Goal: Task Accomplishment & Management: Manage account settings

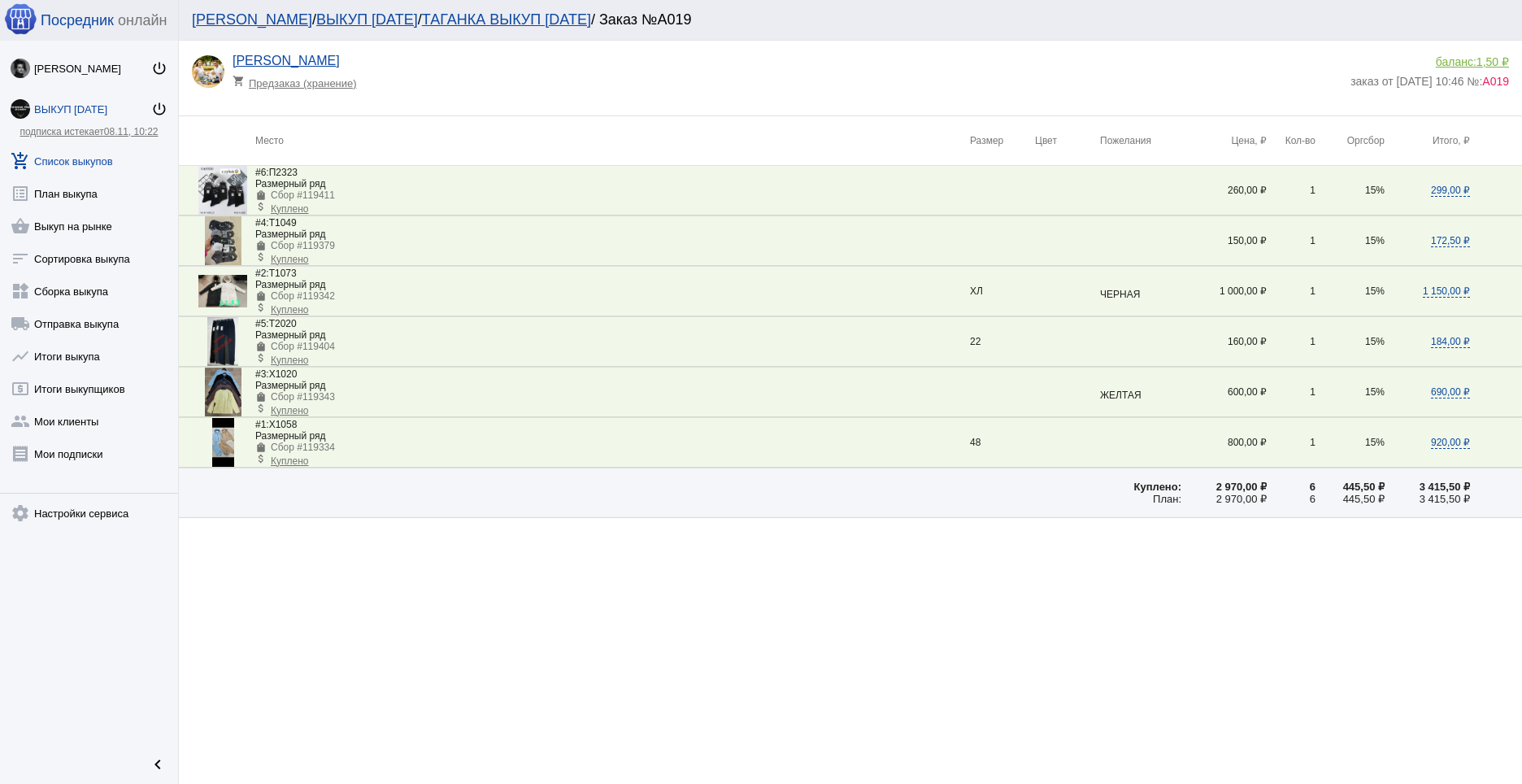
click at [87, 108] on div "ВЫКУП [DATE]" at bounding box center [93, 109] width 117 height 12
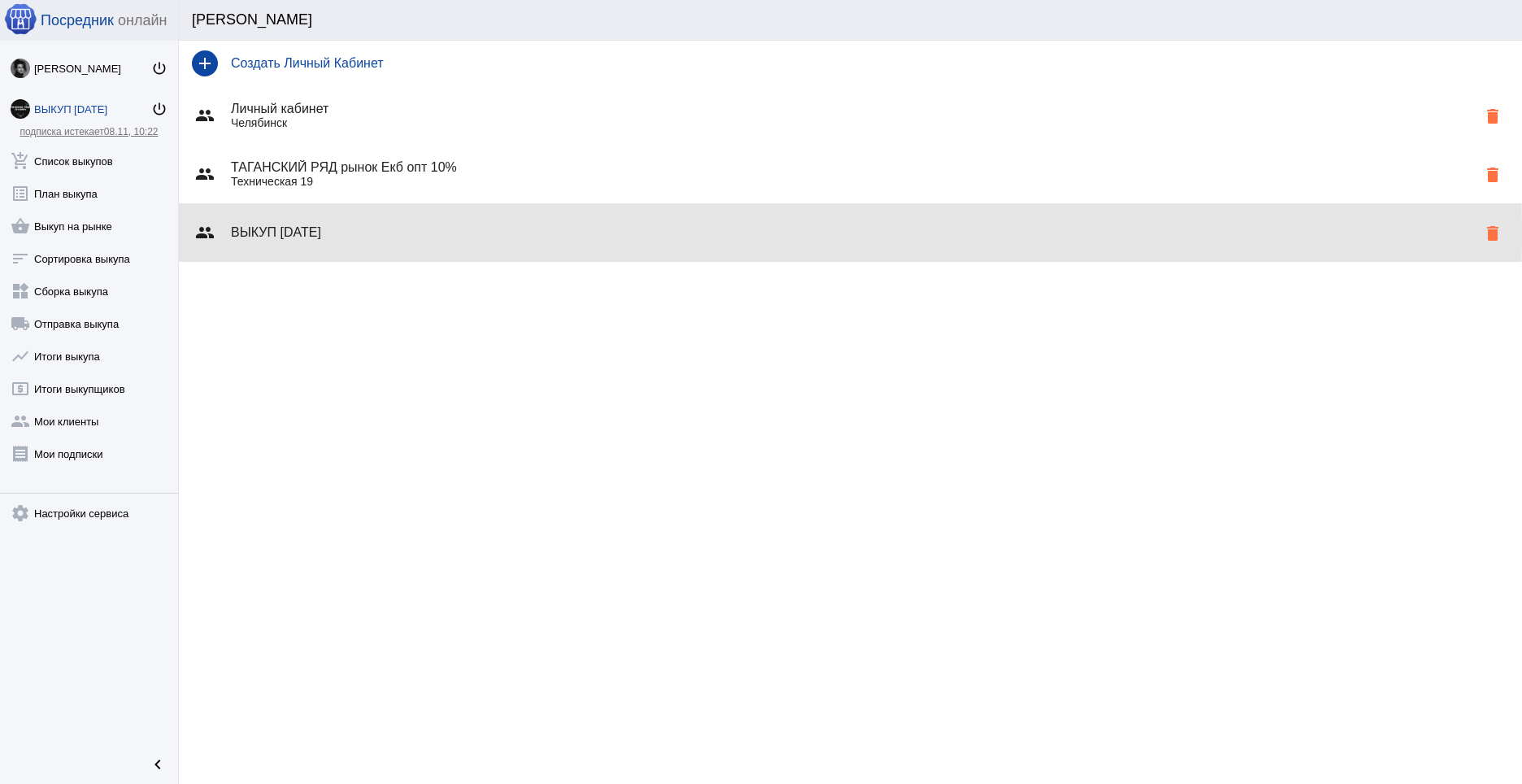
click at [371, 233] on h4 "ВЫКУП [DATE]" at bounding box center [854, 232] width 1245 height 15
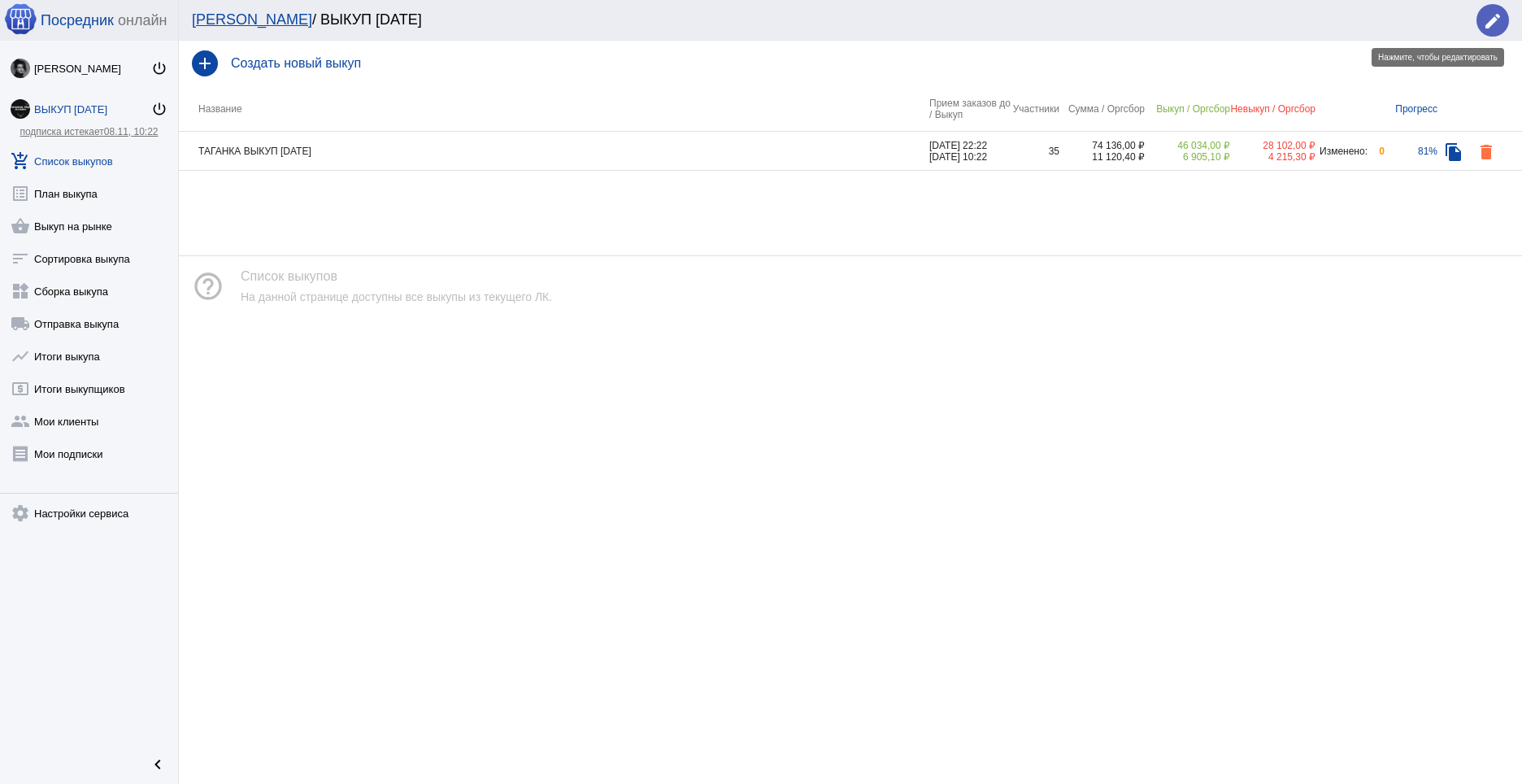
click at [1487, 25] on mat-icon "edit" at bounding box center [1493, 21] width 20 height 20
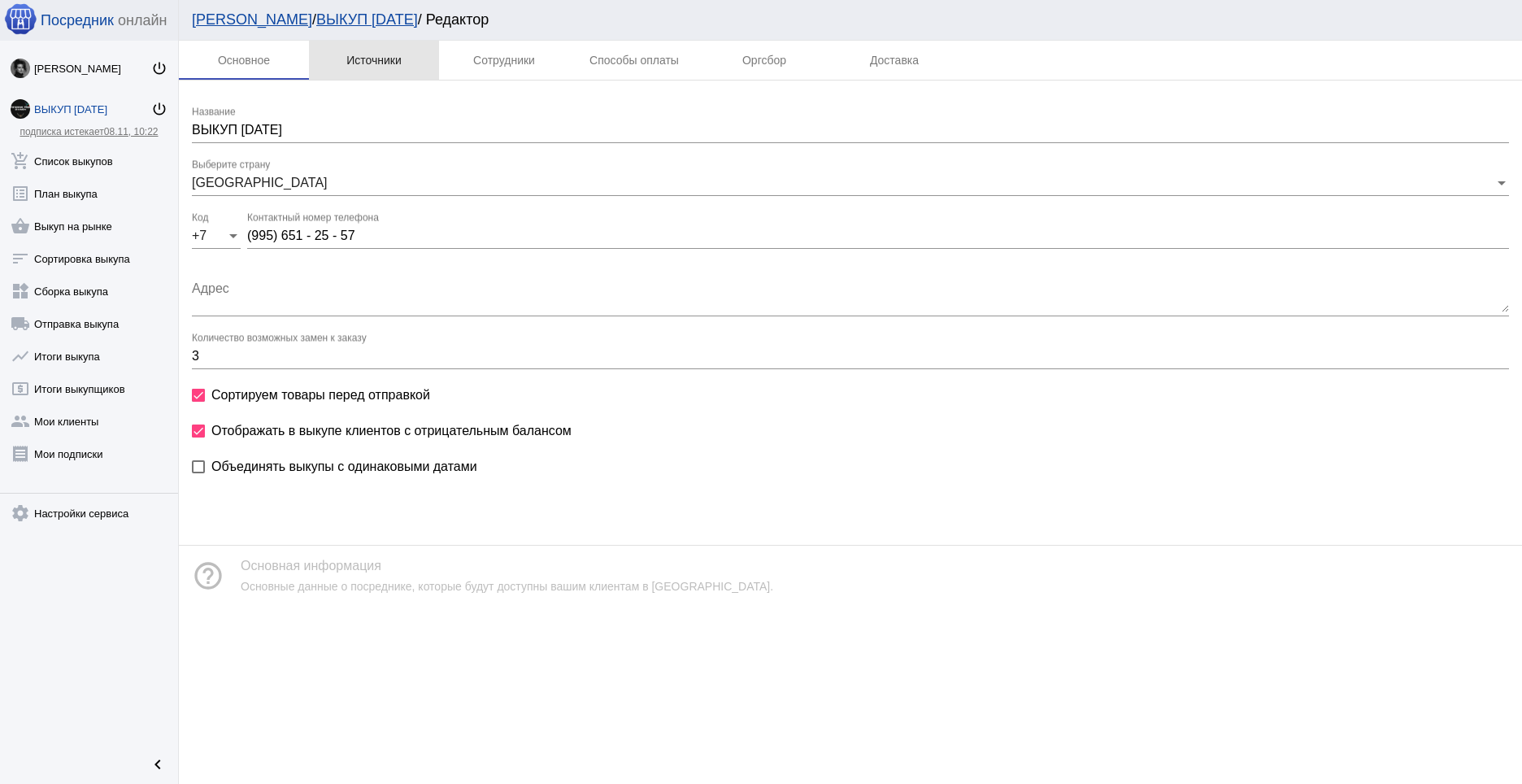
click at [382, 64] on div "Источники" at bounding box center [374, 59] width 55 height 13
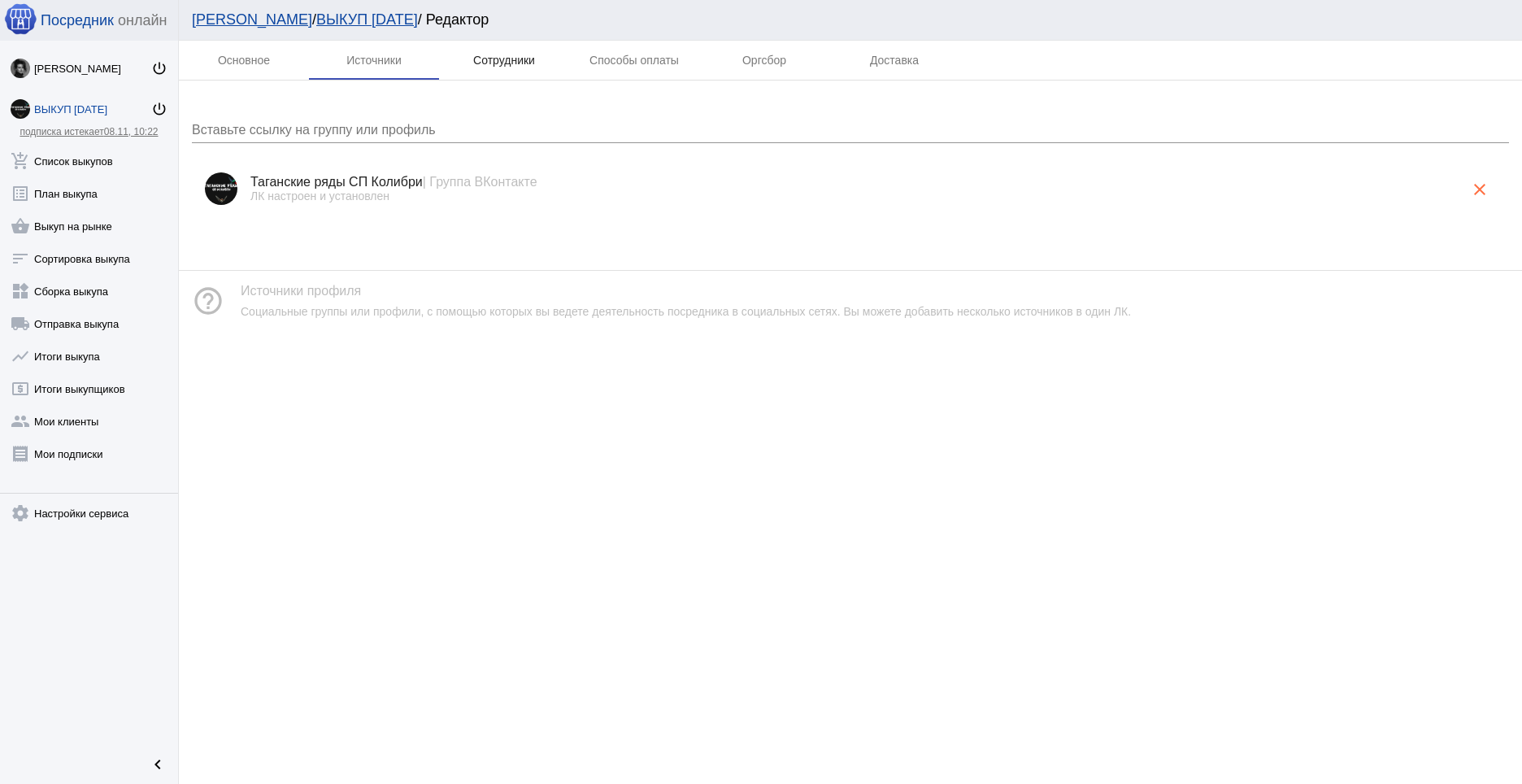
click at [485, 59] on div "Сотрудники" at bounding box center [504, 59] width 62 height 13
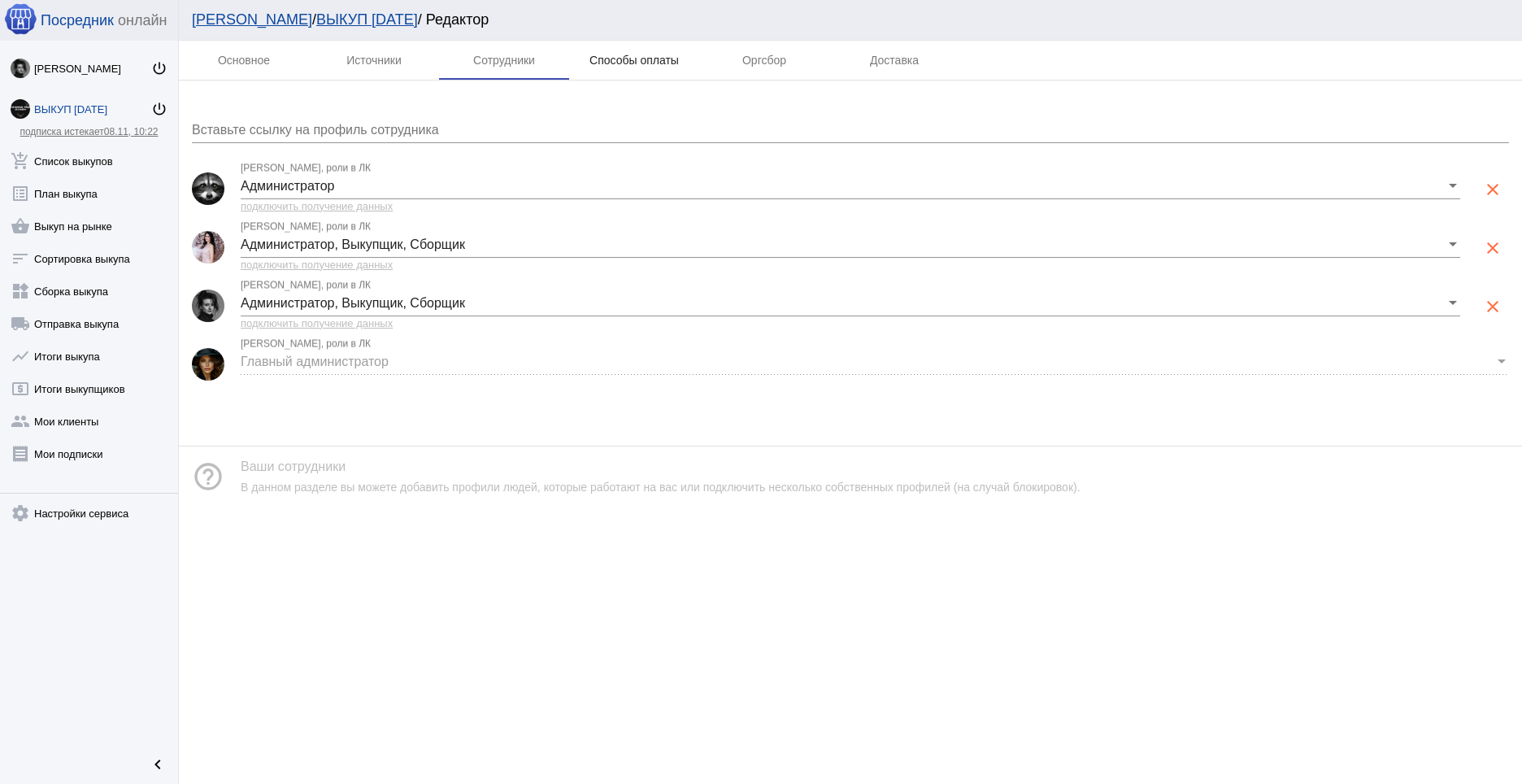
click at [634, 59] on div "Способы оплаты" at bounding box center [634, 59] width 89 height 13
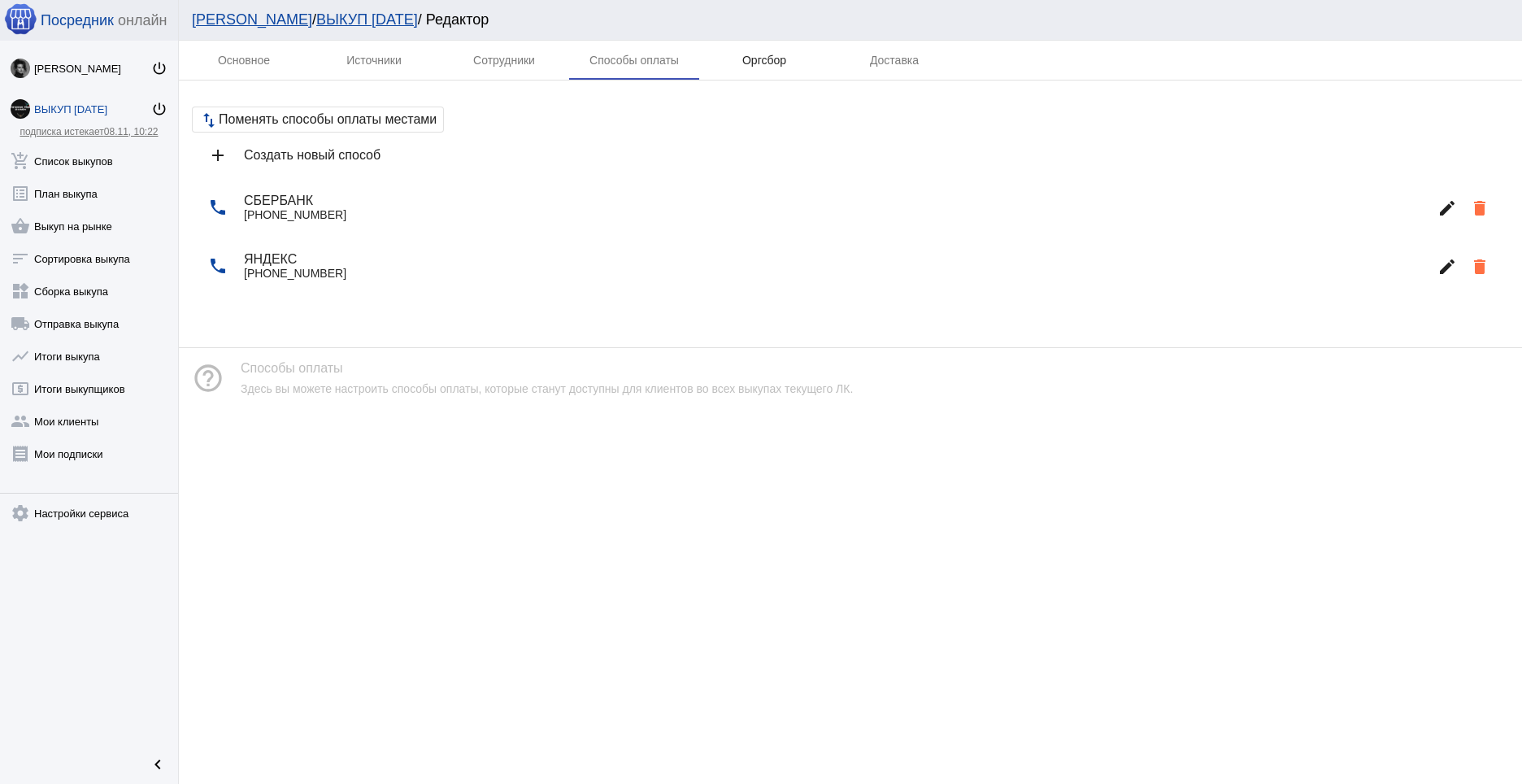
click at [765, 69] on div "Оргсбор" at bounding box center [764, 59] width 130 height 39
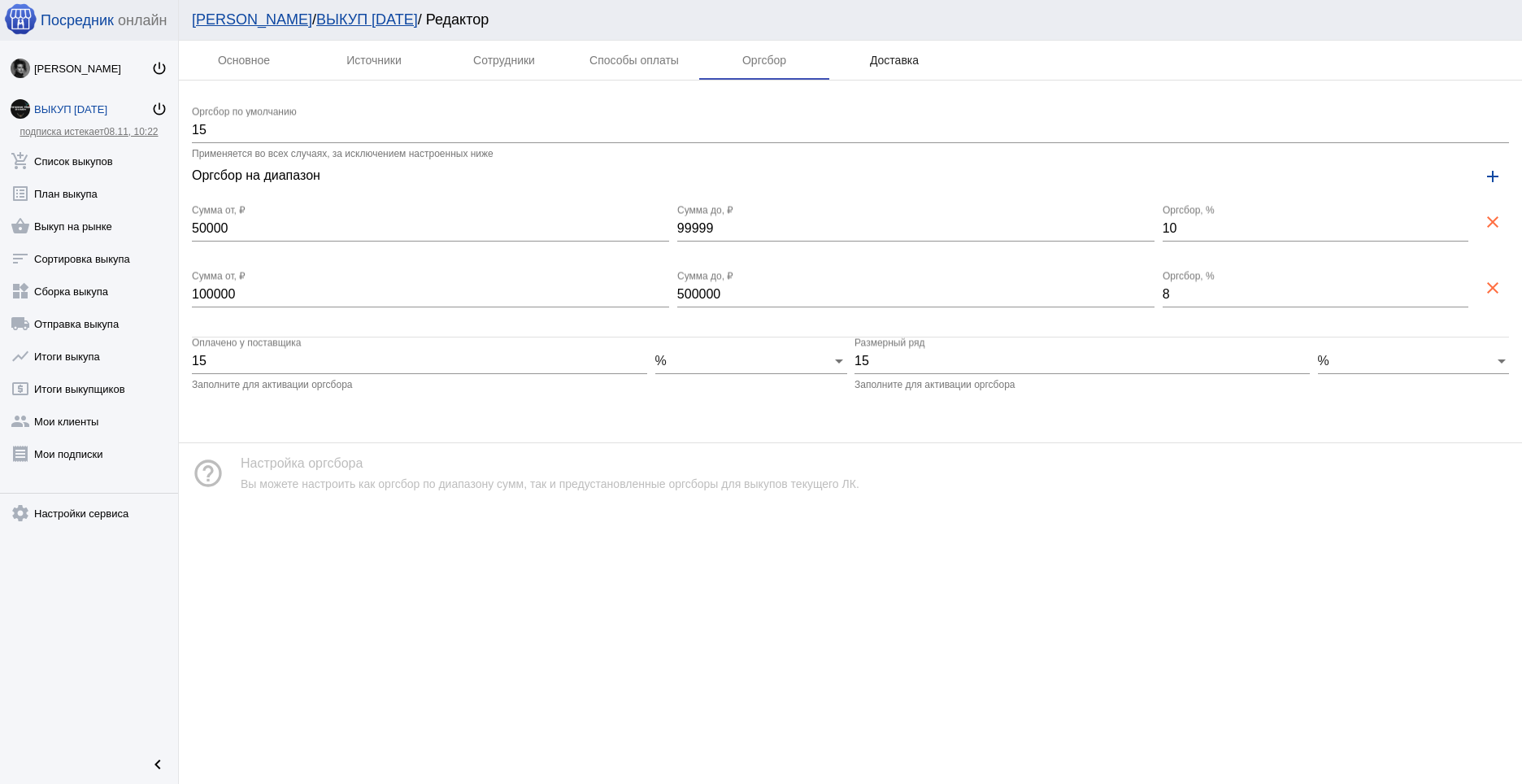
click at [916, 56] on div "Доставка" at bounding box center [894, 59] width 49 height 13
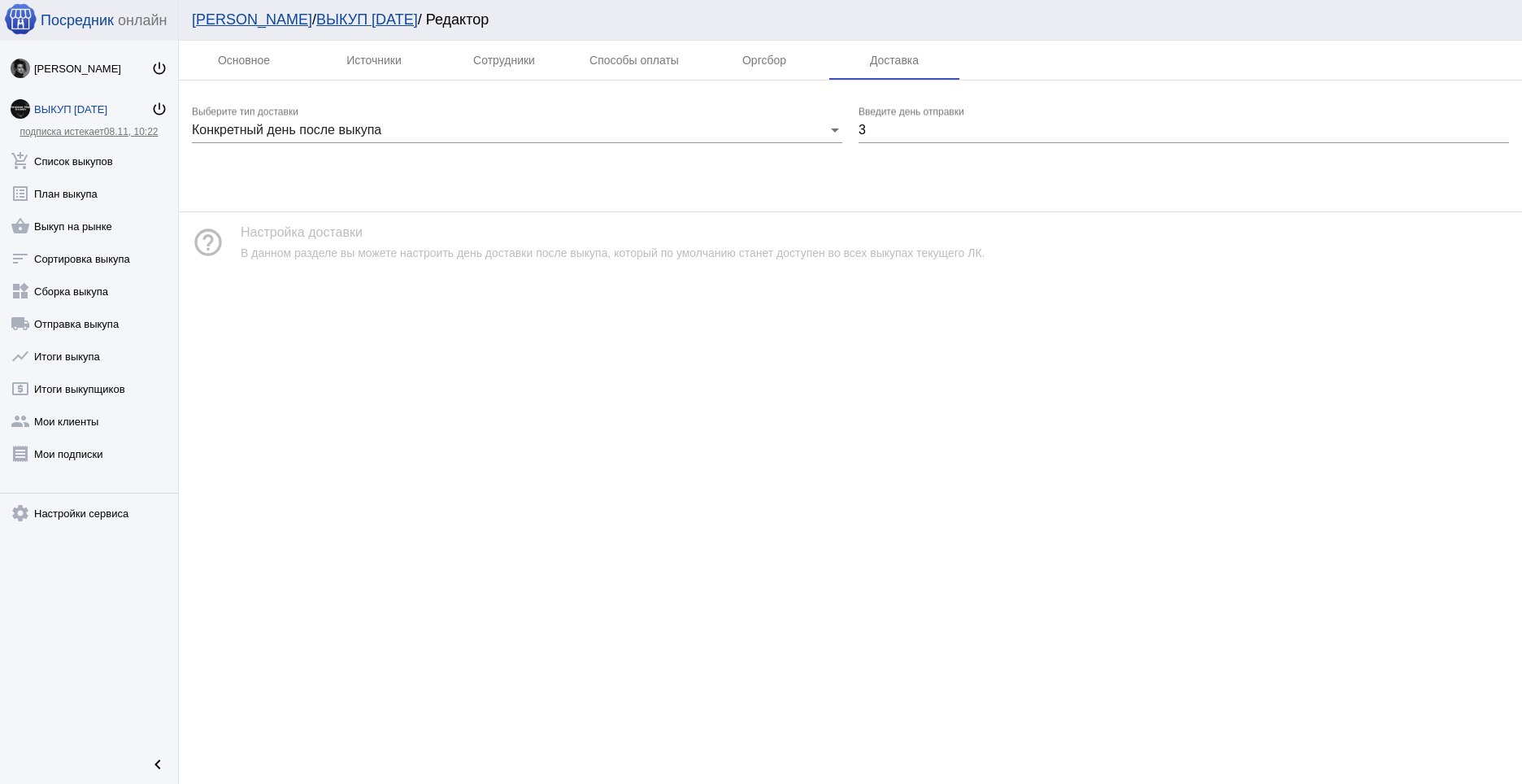
click at [99, 133] on link "подписка истекает 08.11, 10:22" at bounding box center [88, 131] width 138 height 11
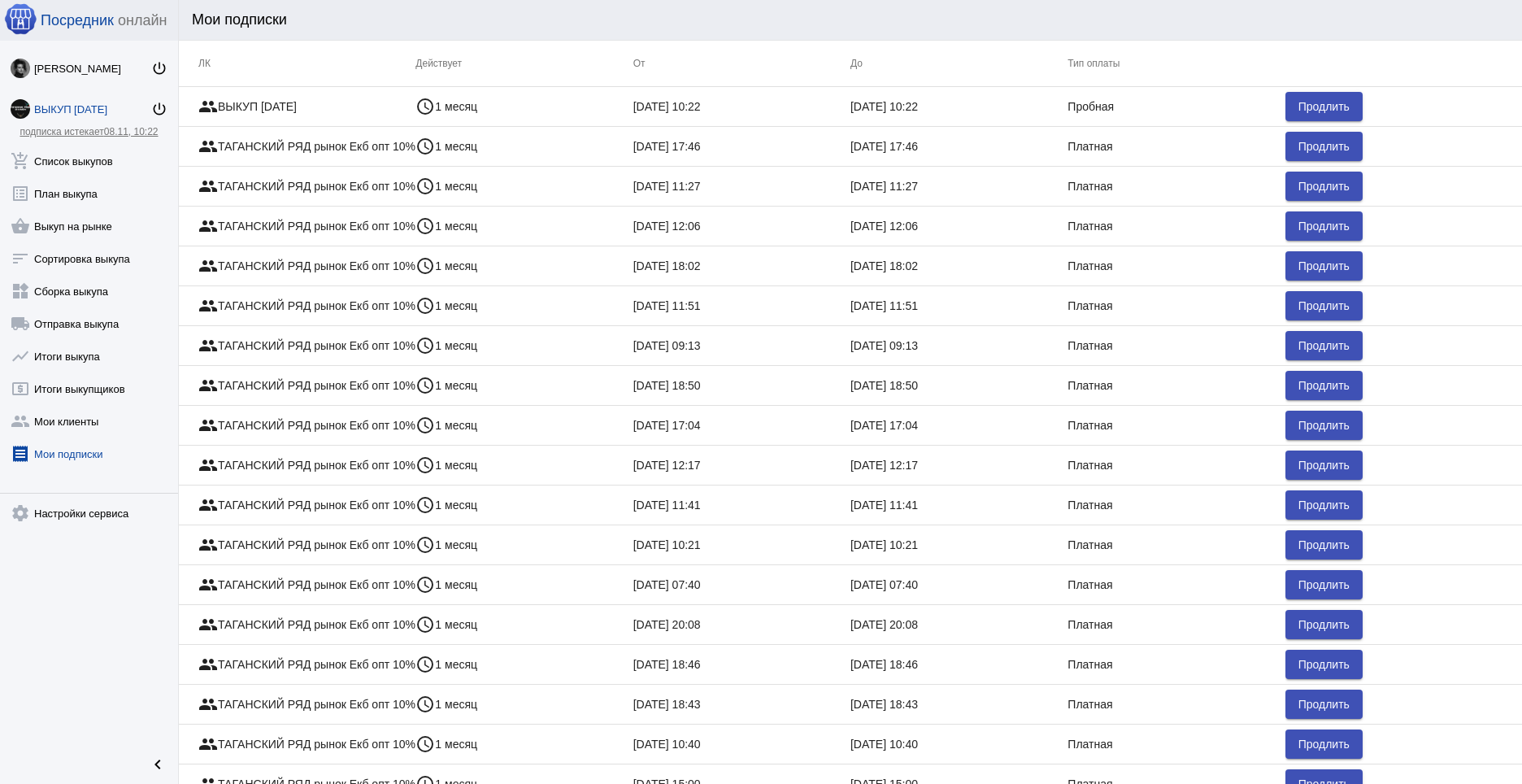
click at [96, 109] on div "ВЫКУП [DATE]" at bounding box center [93, 109] width 117 height 12
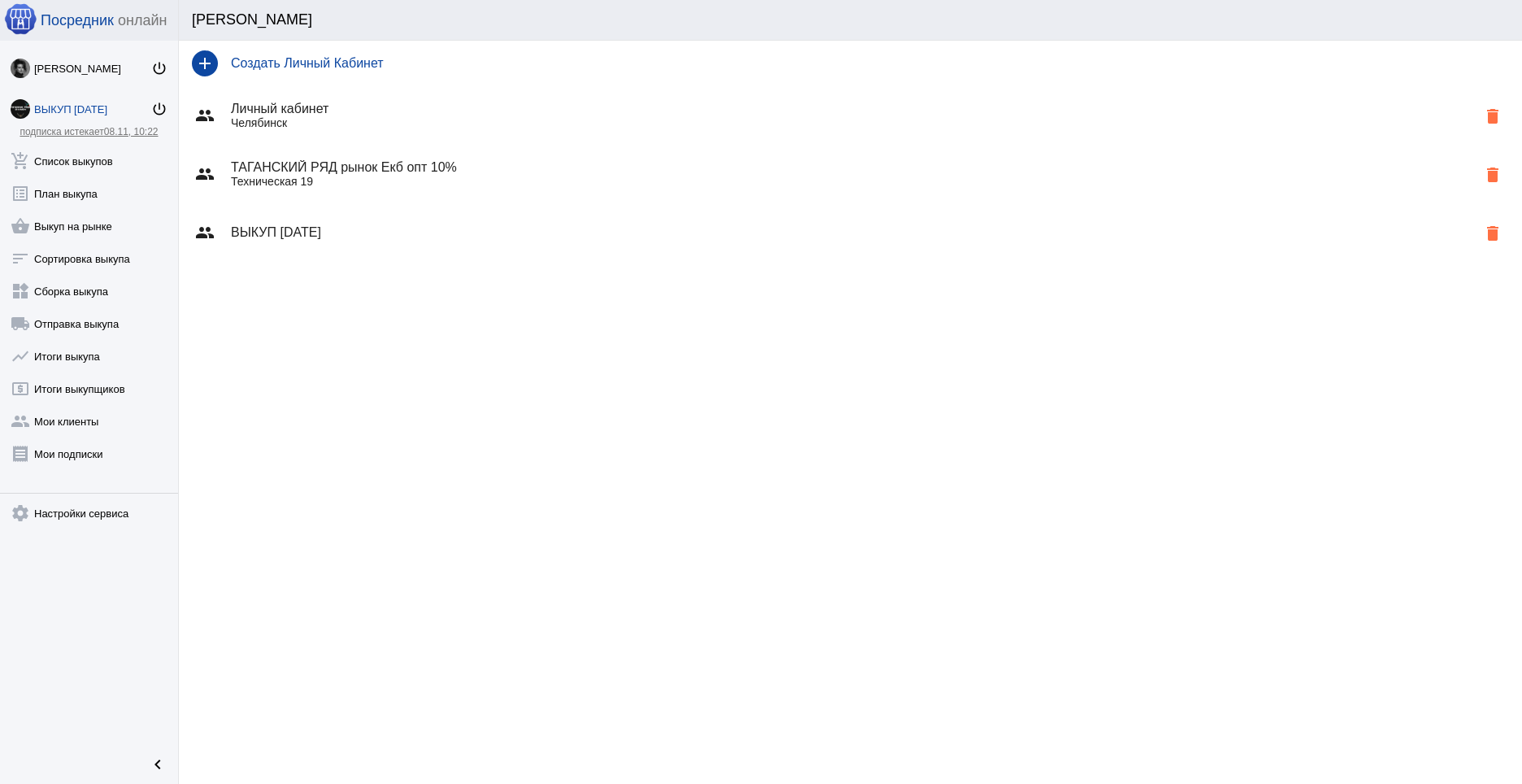
click at [328, 229] on h4 "ВЫКУП [DATE]" at bounding box center [854, 232] width 1245 height 15
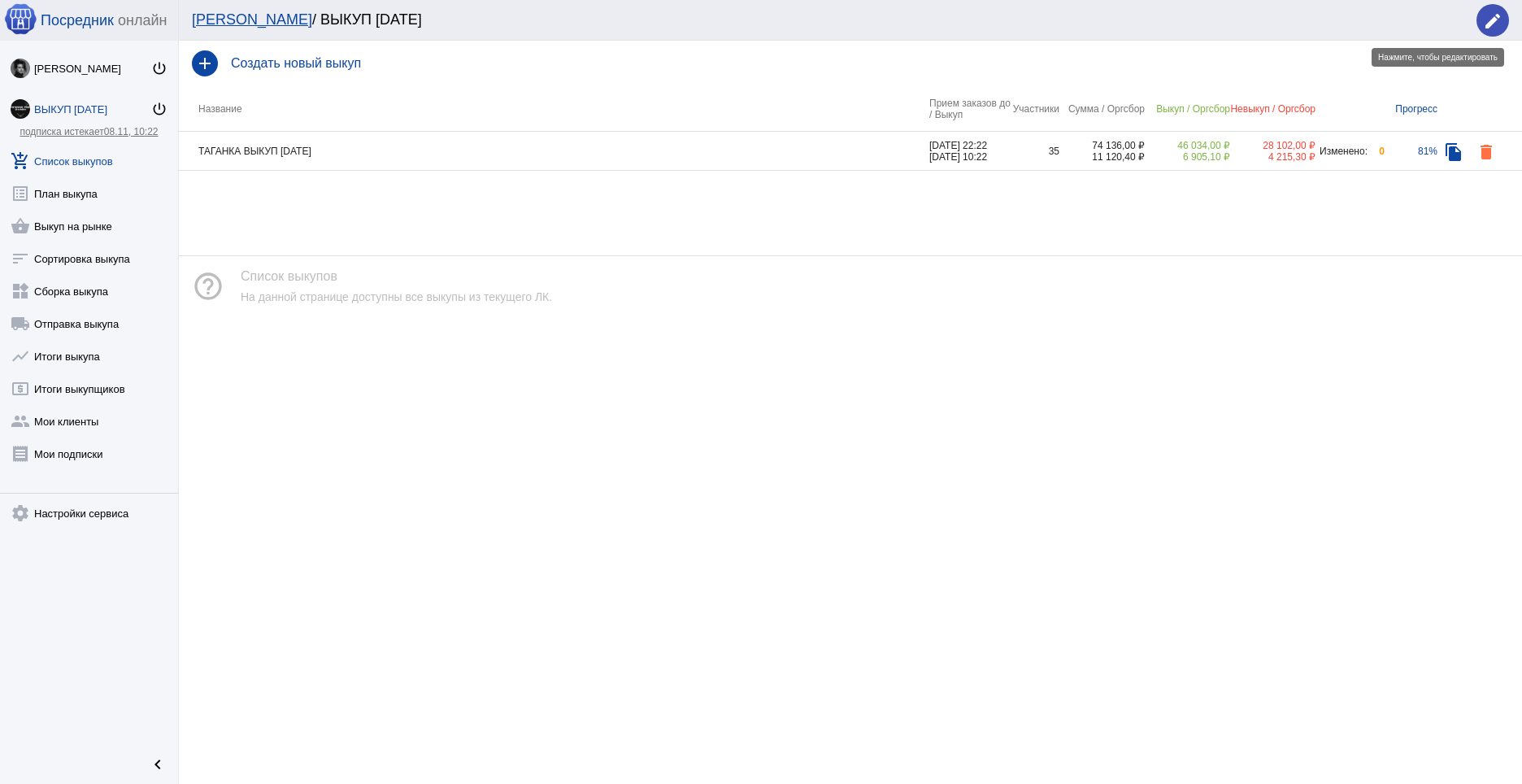
click at [1484, 23] on mat-icon "edit" at bounding box center [1493, 21] width 20 height 20
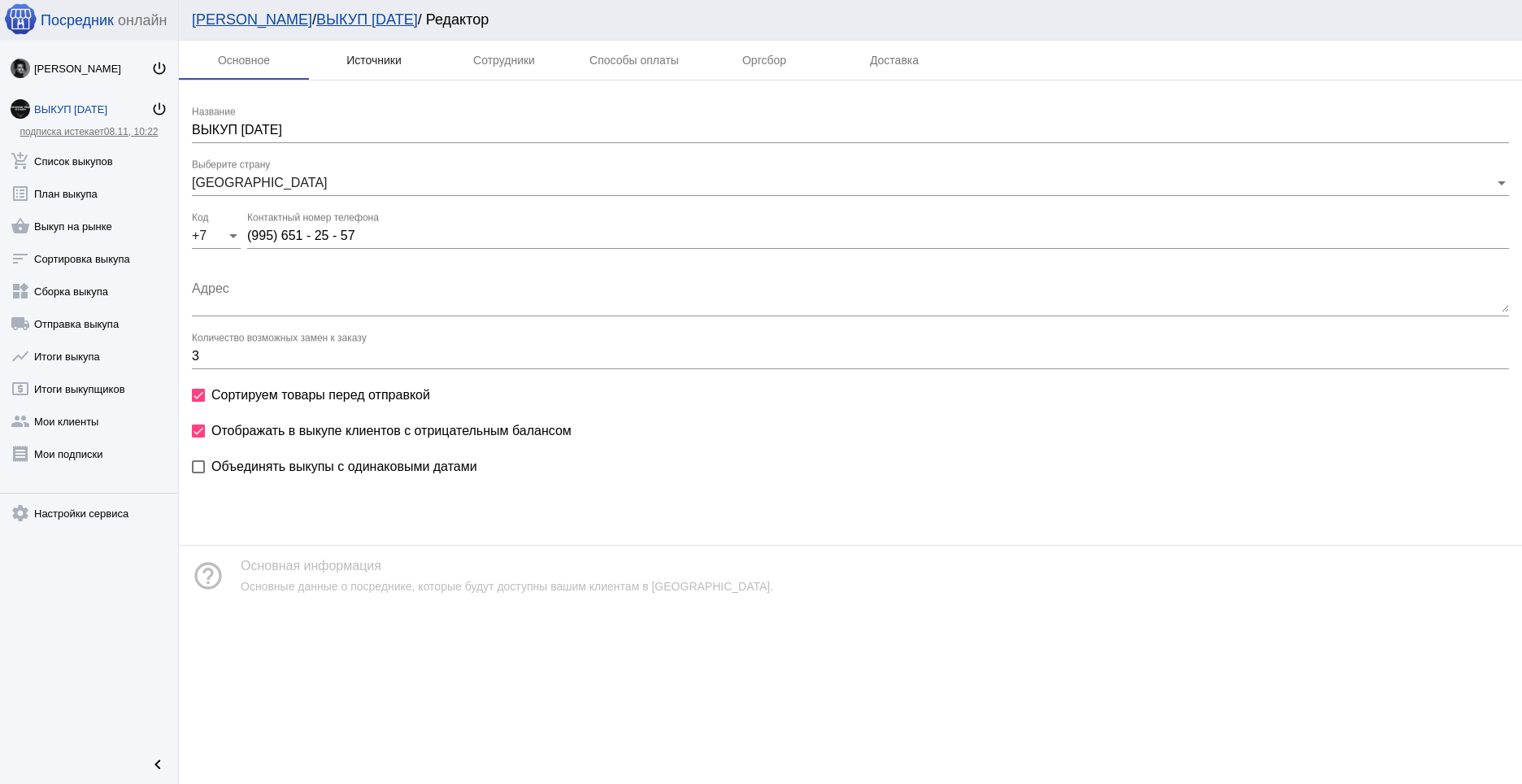
click at [381, 54] on div "Источники" at bounding box center [374, 59] width 55 height 13
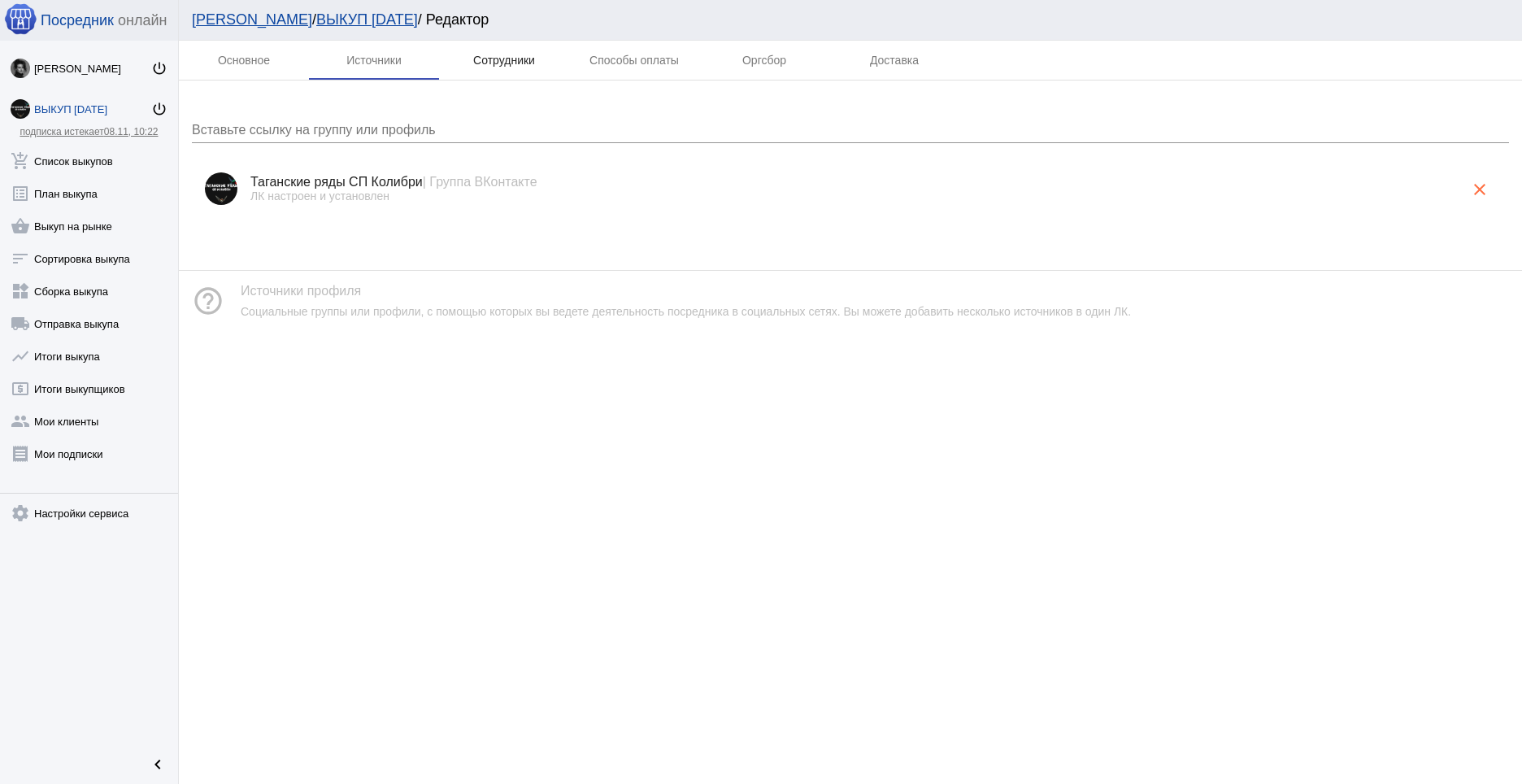
click at [502, 61] on div "Сотрудники" at bounding box center [504, 59] width 62 height 13
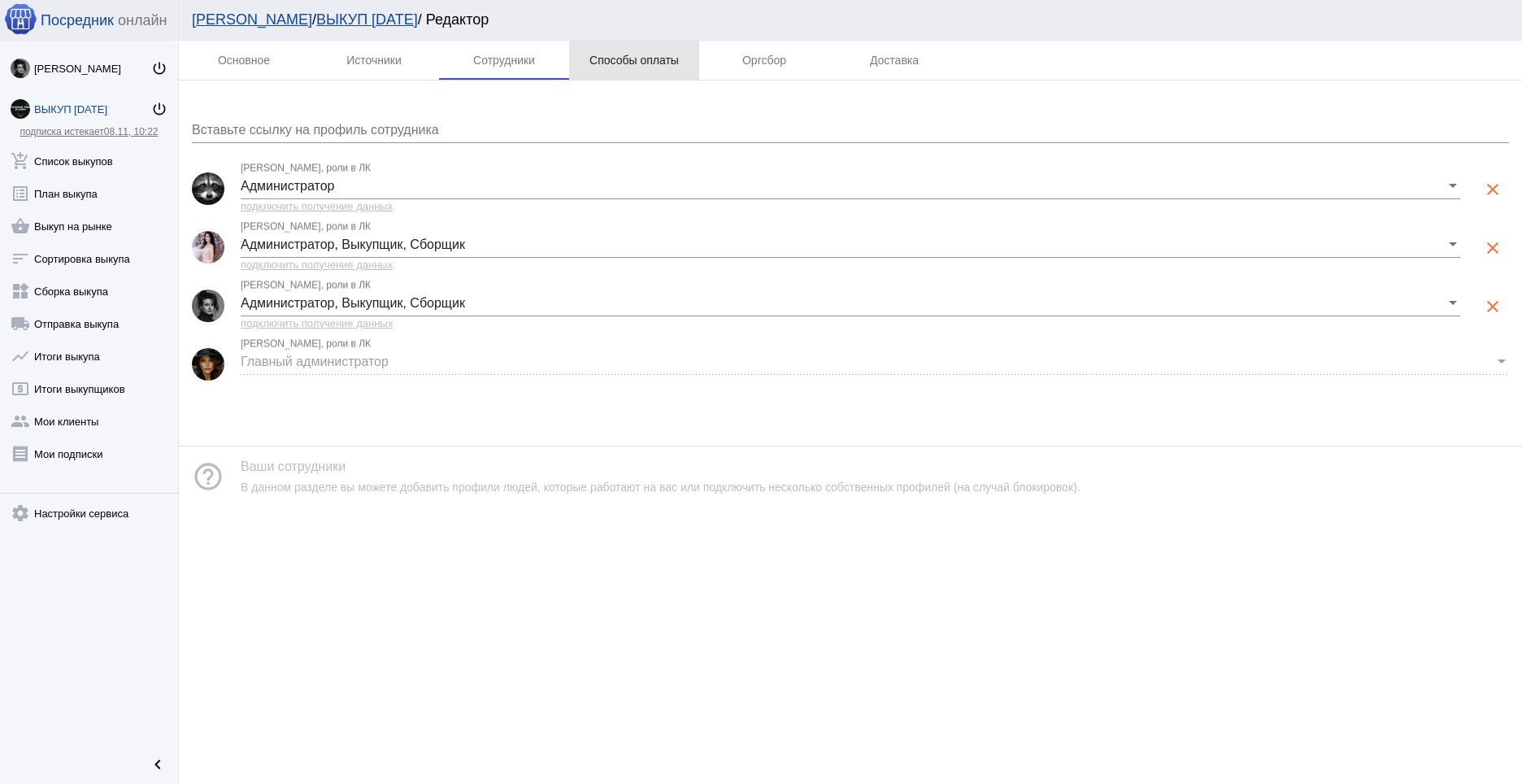
click at [608, 58] on div "Способы оплаты" at bounding box center [634, 59] width 89 height 13
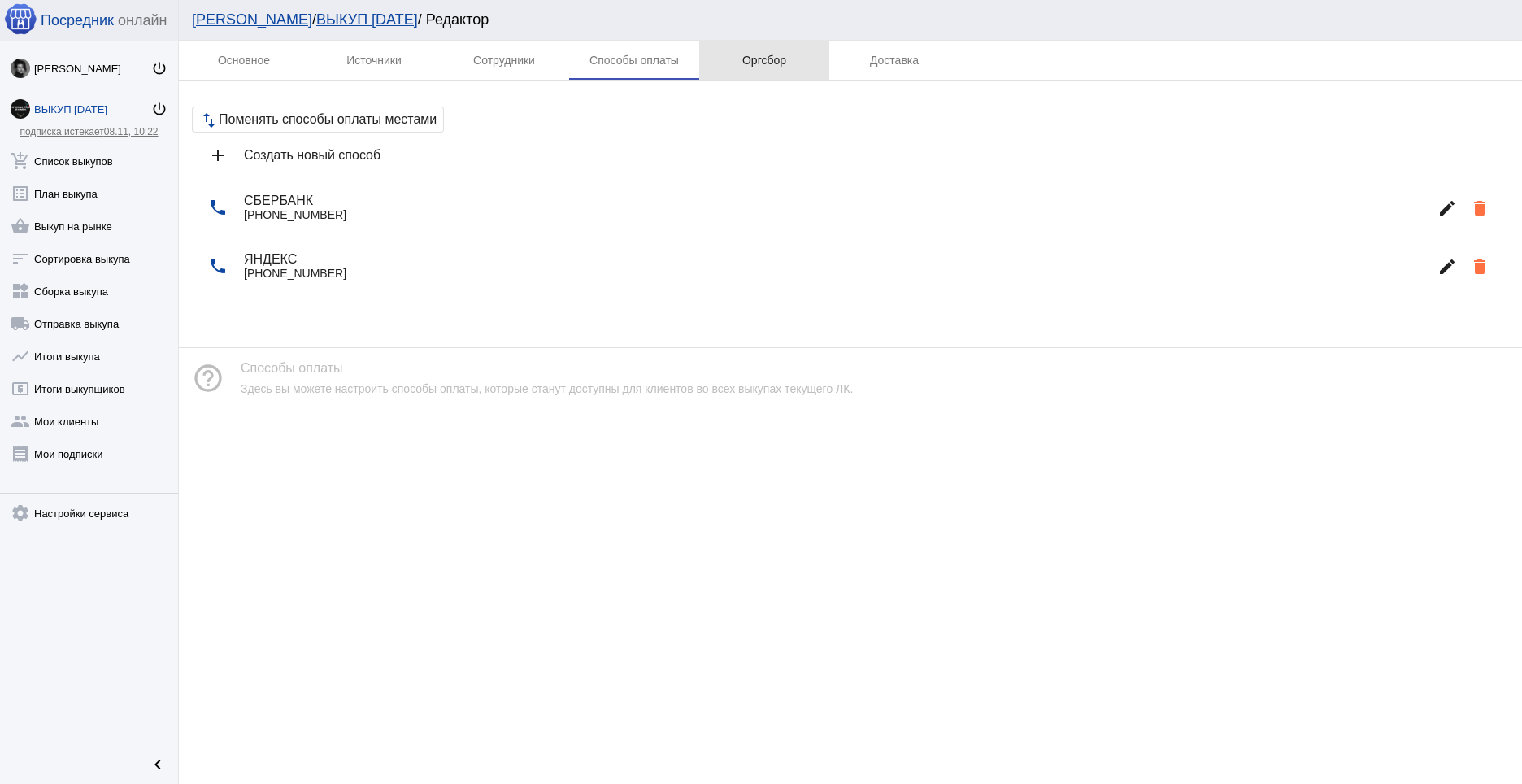
click at [793, 59] on div "Оргсбор" at bounding box center [764, 59] width 130 height 39
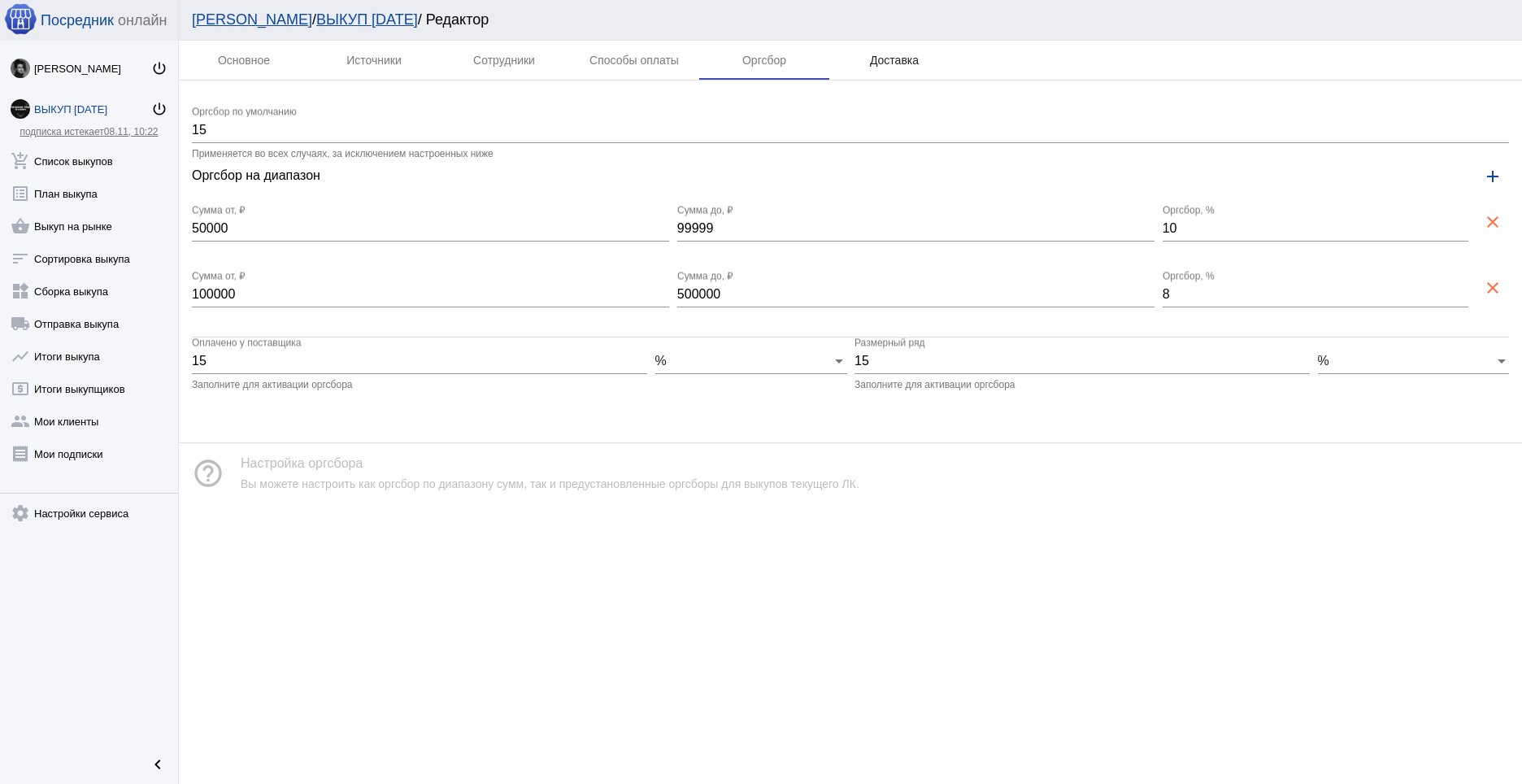
click at [880, 58] on div "Доставка" at bounding box center [894, 59] width 49 height 13
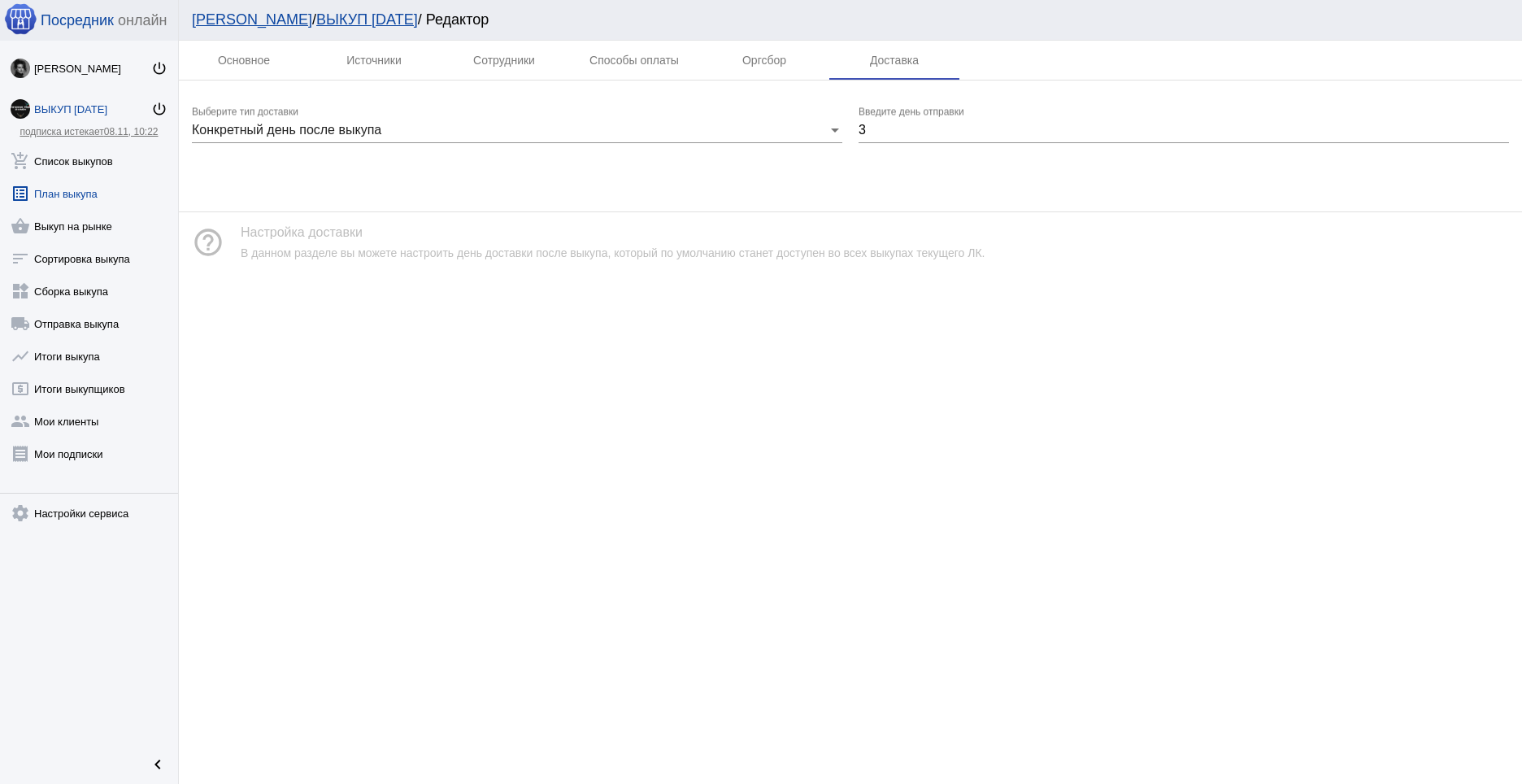
click at [88, 195] on link "list_alt План выкупа" at bounding box center [88, 191] width 178 height 33
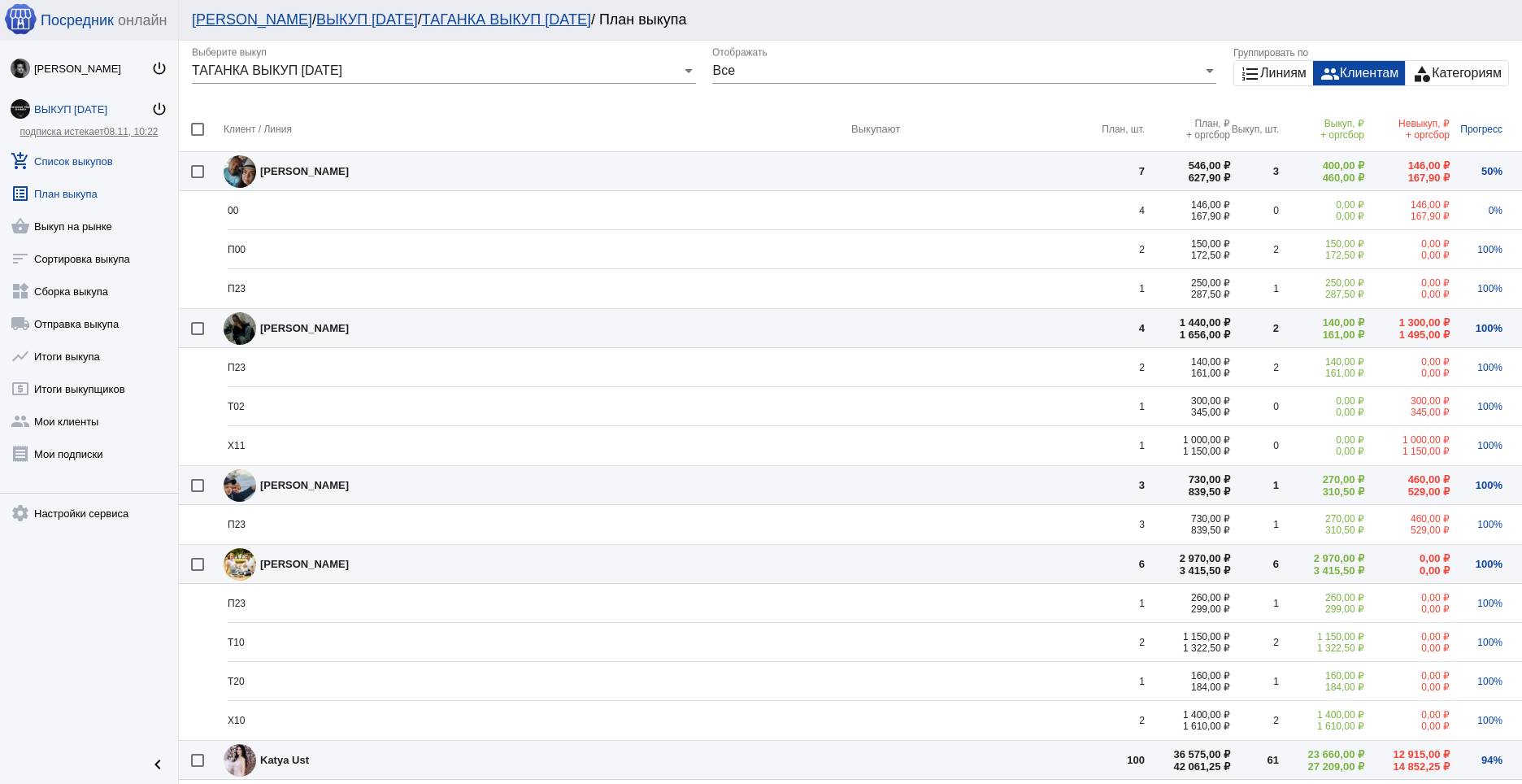
click at [109, 159] on link "add_shopping_cart Список выкупов" at bounding box center [88, 158] width 178 height 33
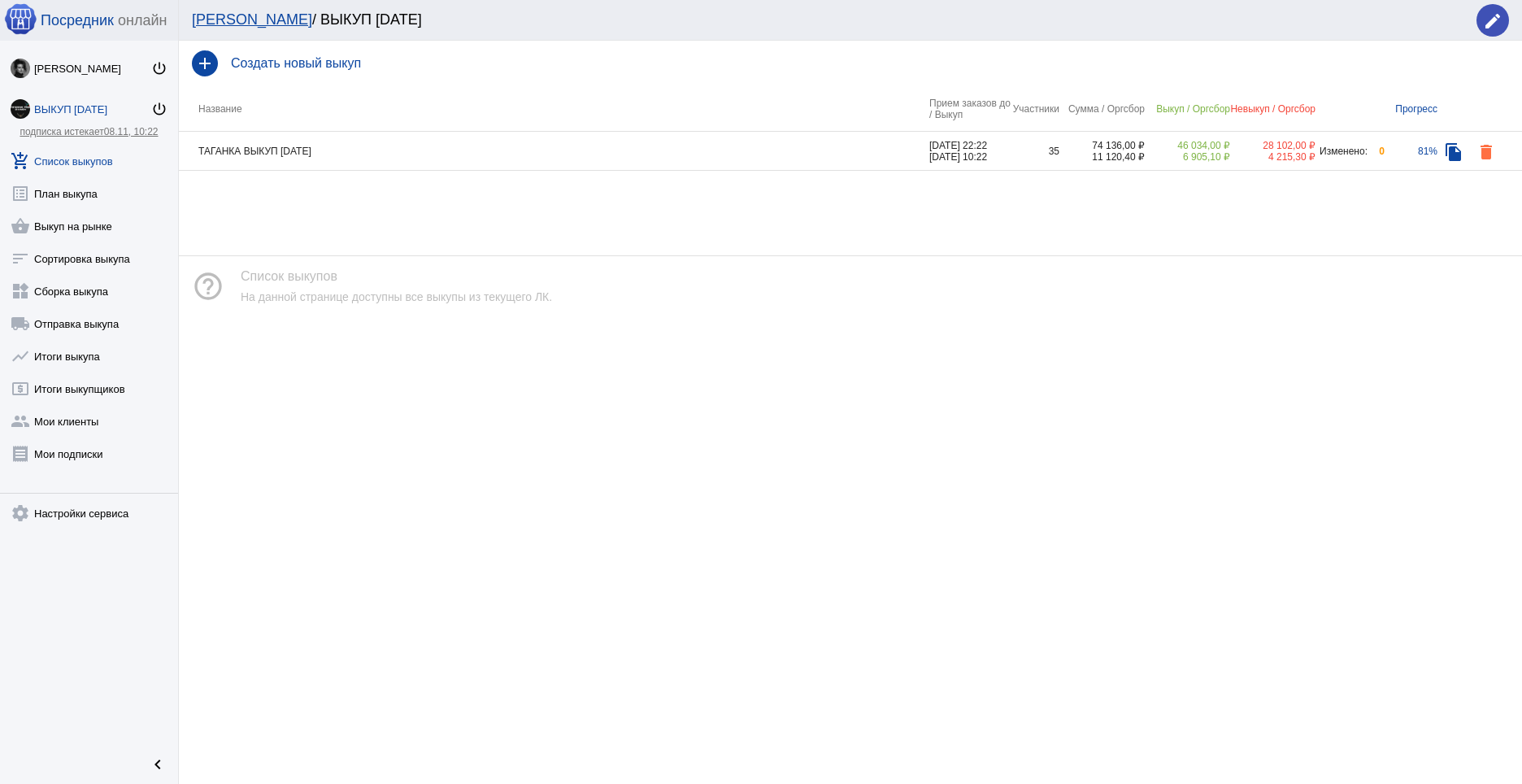
click at [429, 153] on td "ТАГАНКА ВЫКУП [DATE]" at bounding box center [554, 150] width 751 height 39
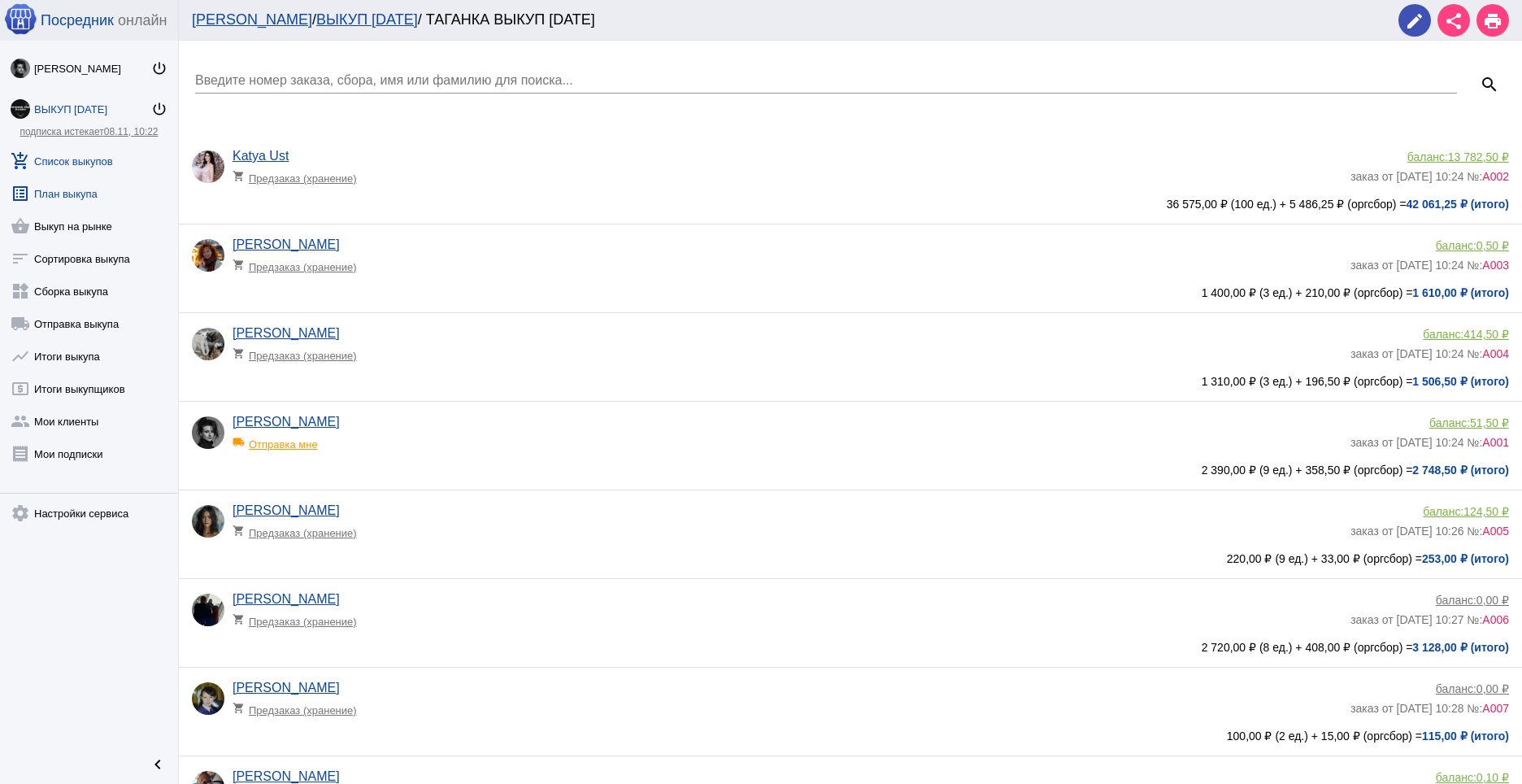
click at [76, 191] on link "list_alt План выкупа" at bounding box center [88, 191] width 178 height 33
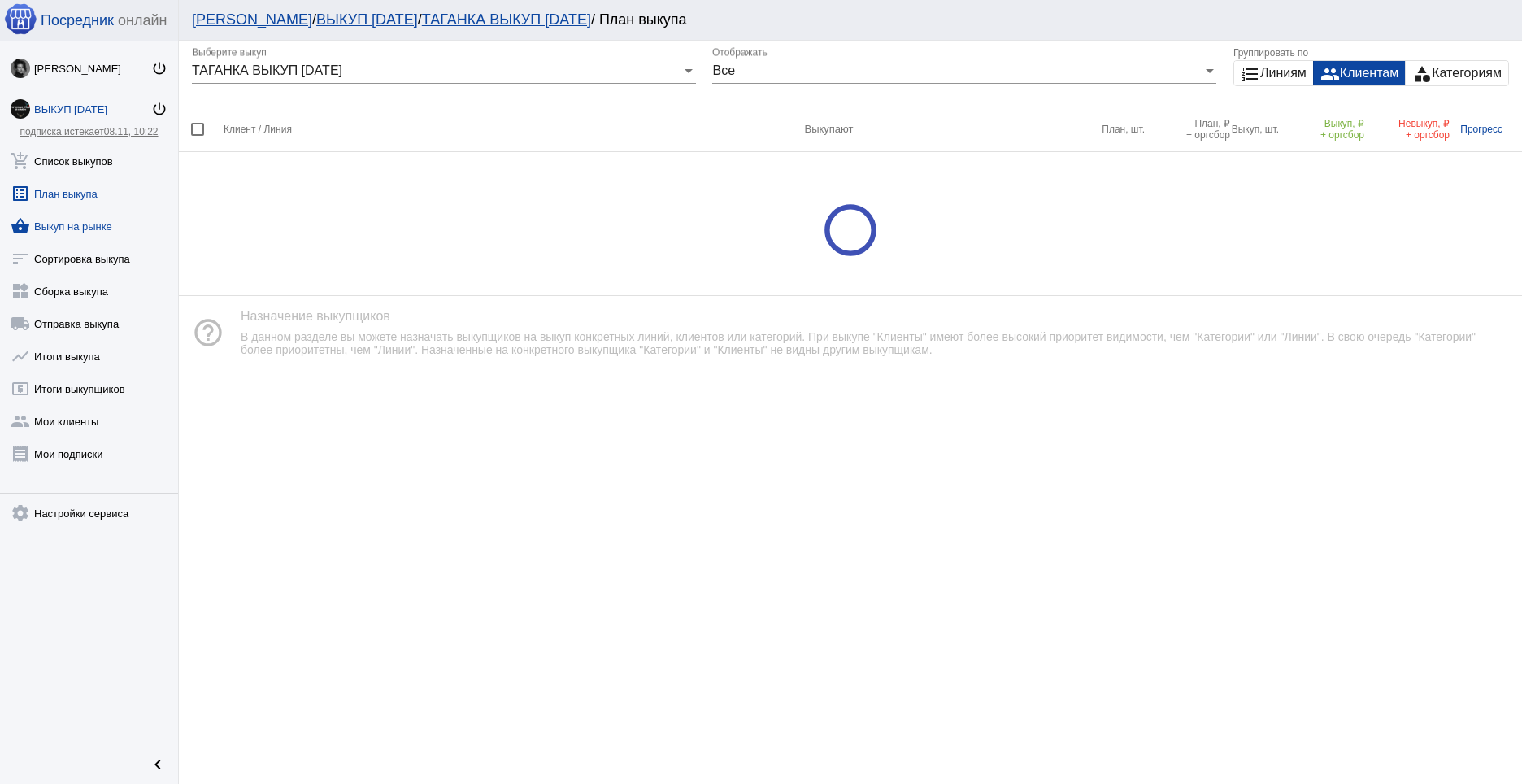
click at [64, 235] on link "shopping_basket Выкуп на рынке" at bounding box center [88, 222] width 178 height 33
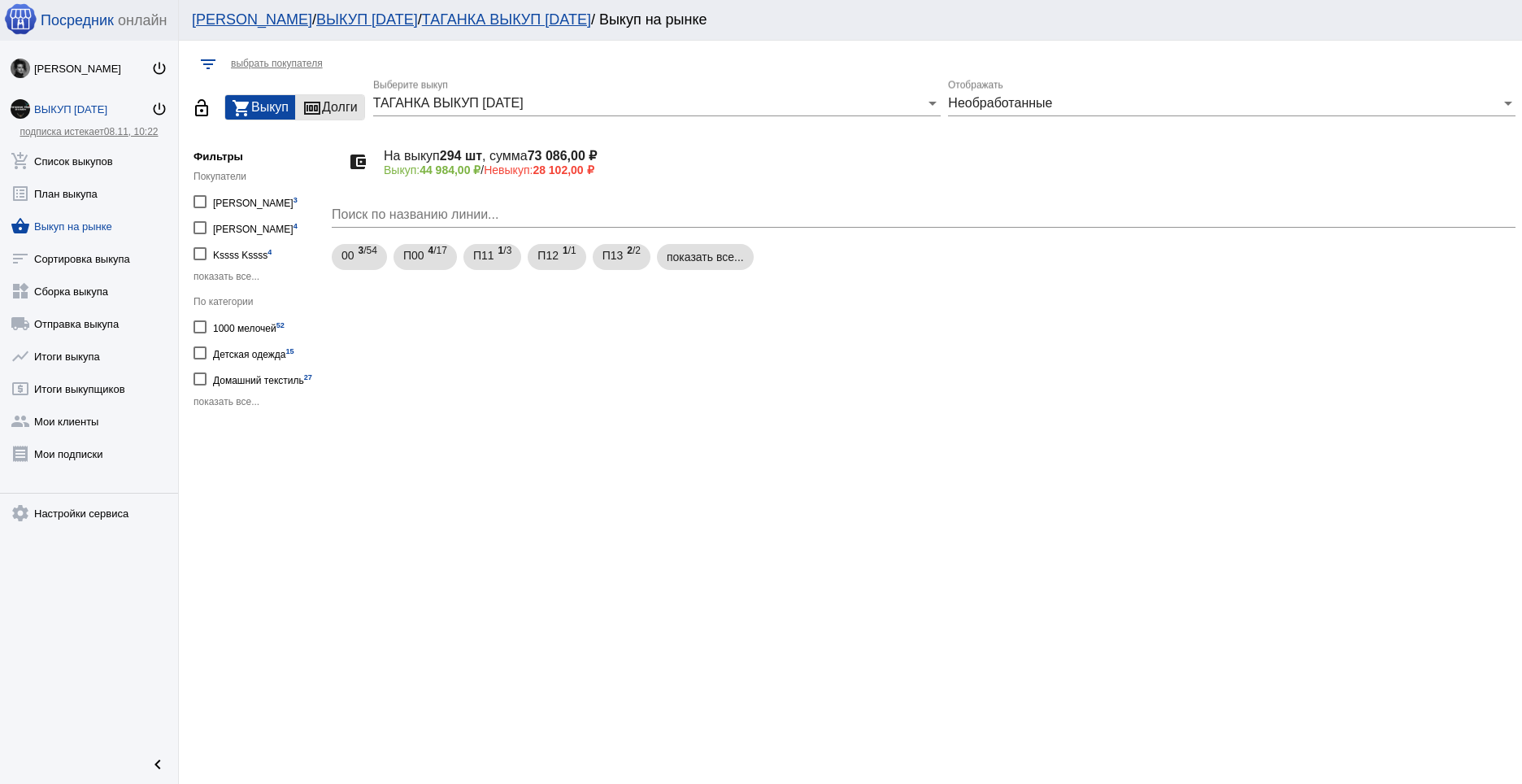
click at [354, 100] on div "money Долги" at bounding box center [331, 107] width 69 height 24
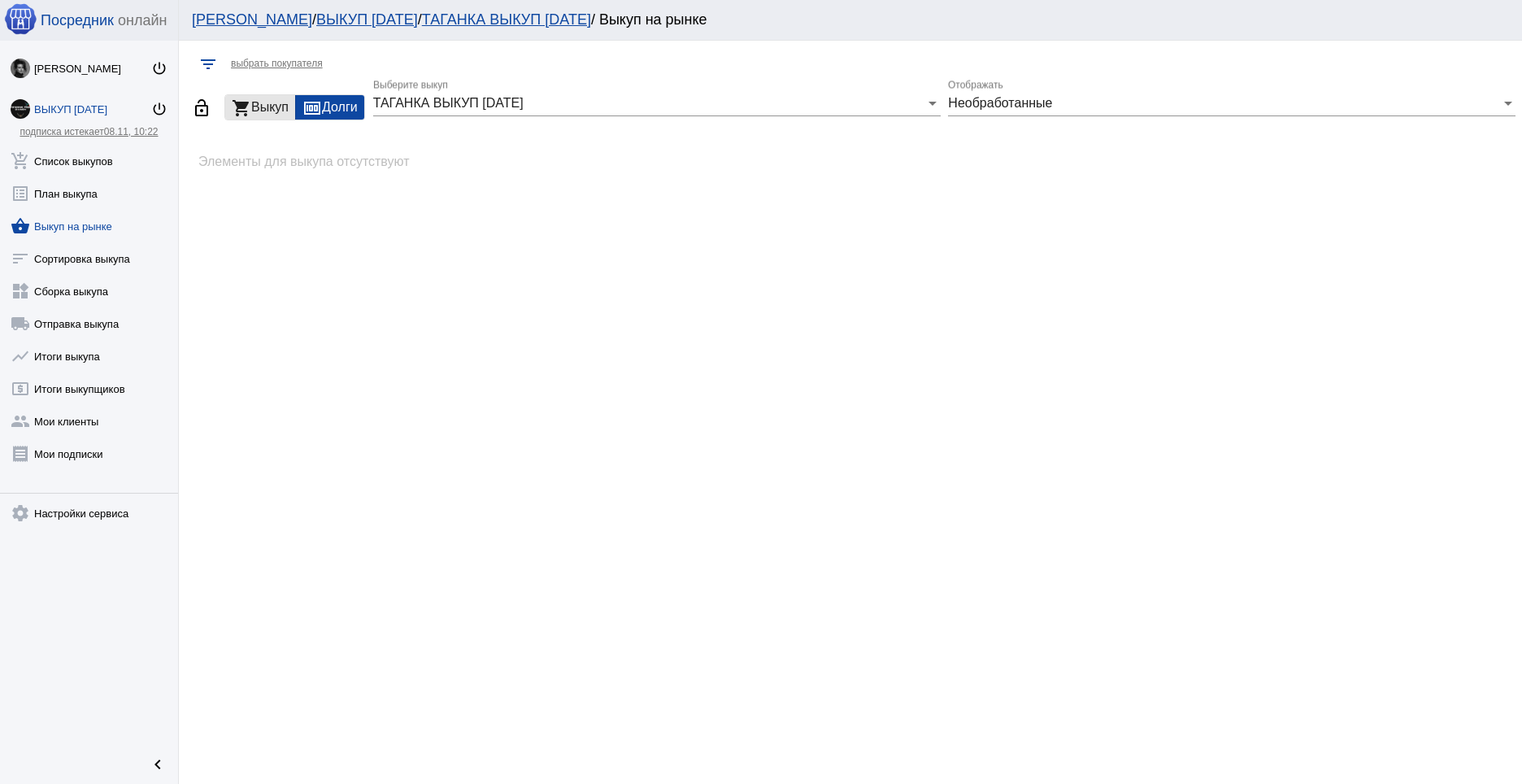
click at [252, 103] on div "shopping_cart Выкуп" at bounding box center [259, 107] width 70 height 24
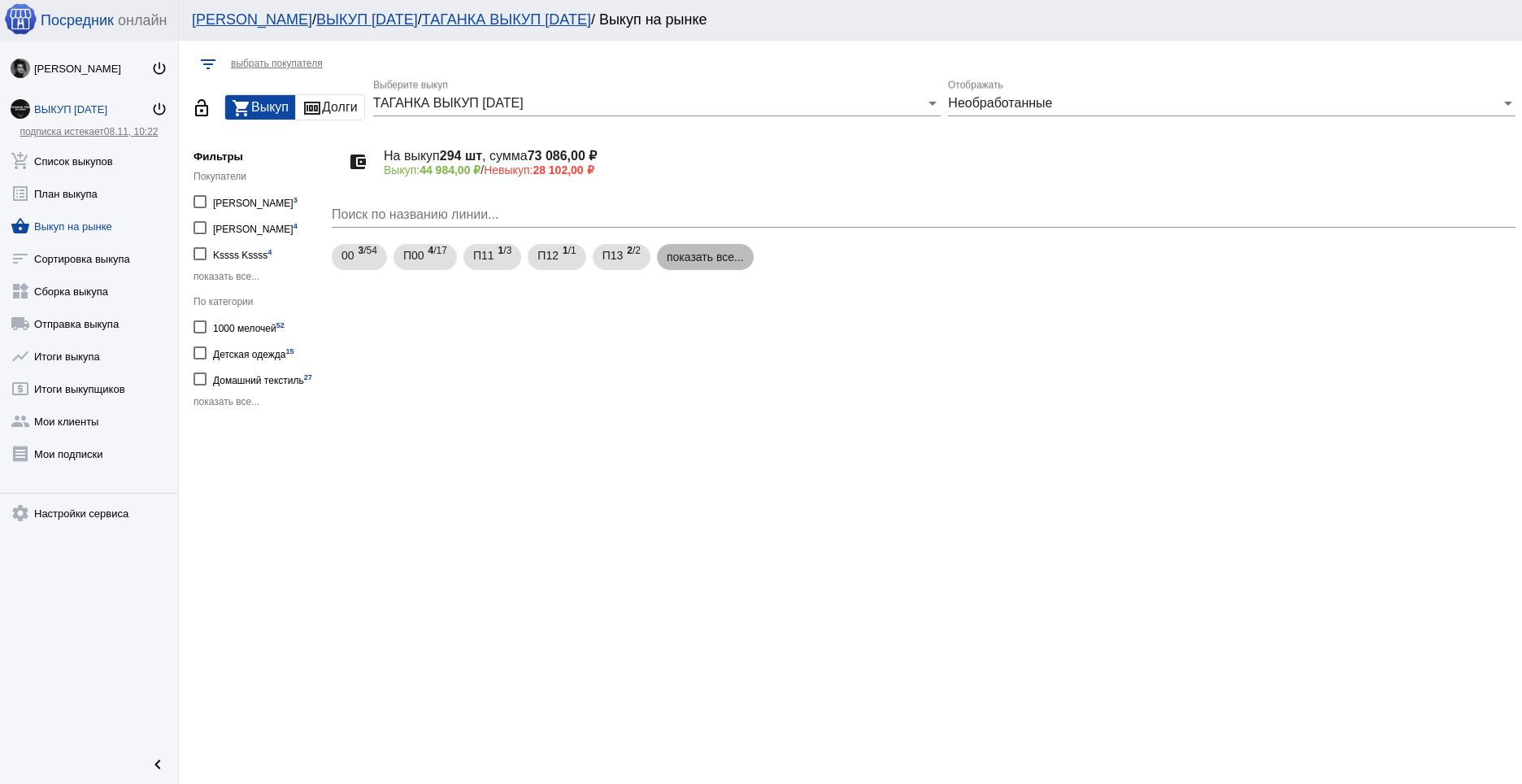
click at [731, 256] on mat-chip "показать все..." at bounding box center [705, 257] width 97 height 26
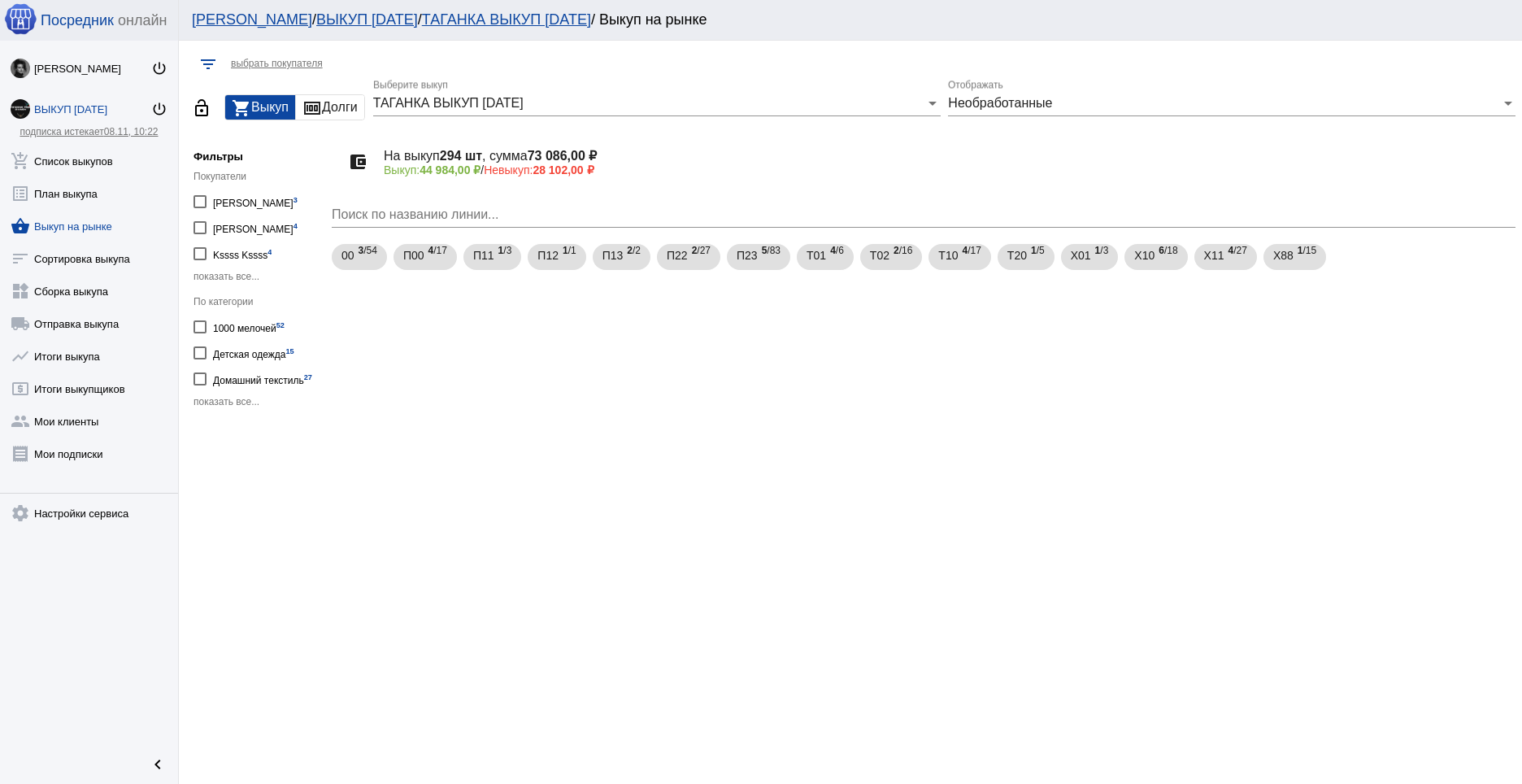
click at [1056, 93] on div "Необработанные Отображать" at bounding box center [1232, 98] width 568 height 37
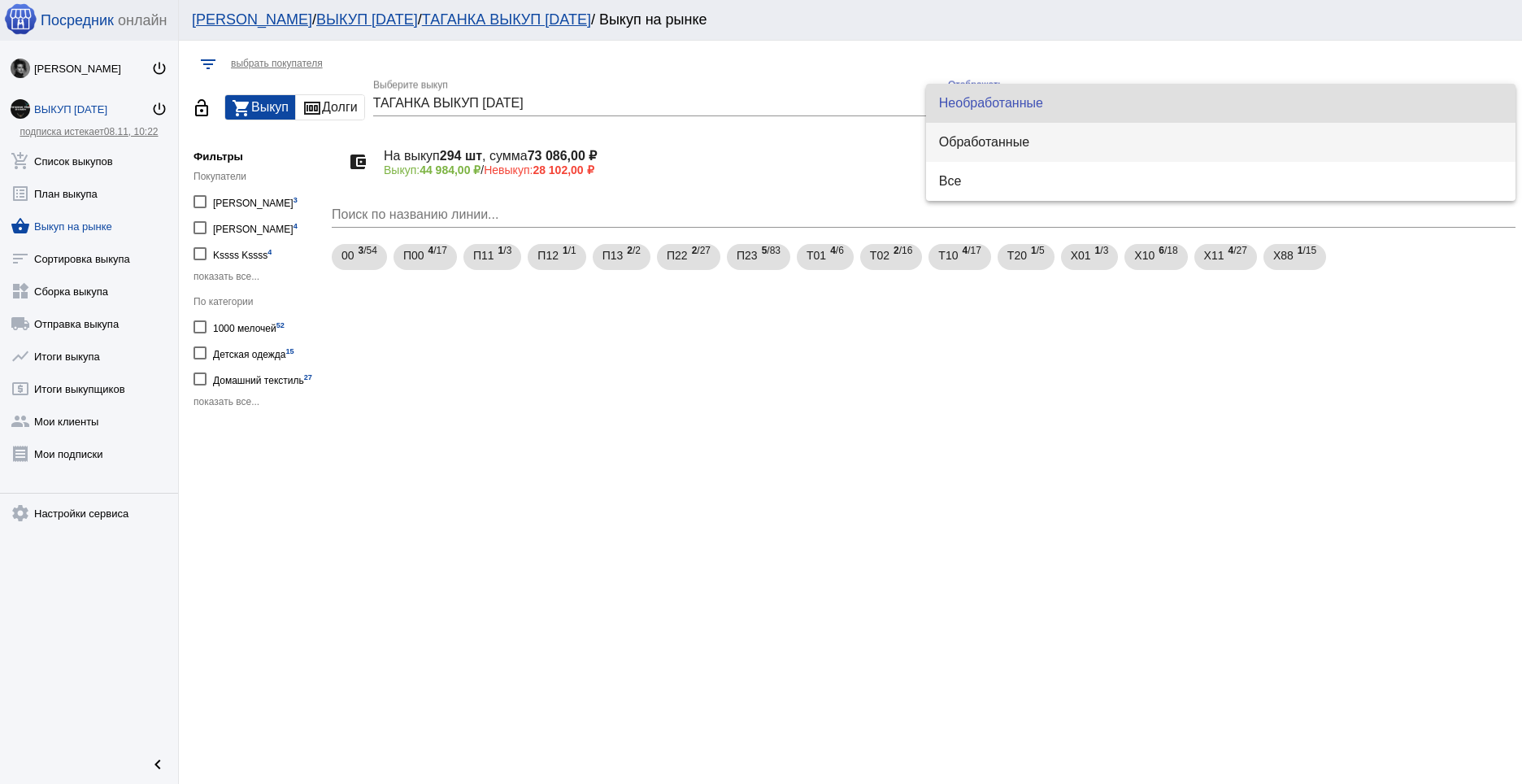
click at [1026, 142] on span "Обработанные" at bounding box center [1221, 142] width 563 height 13
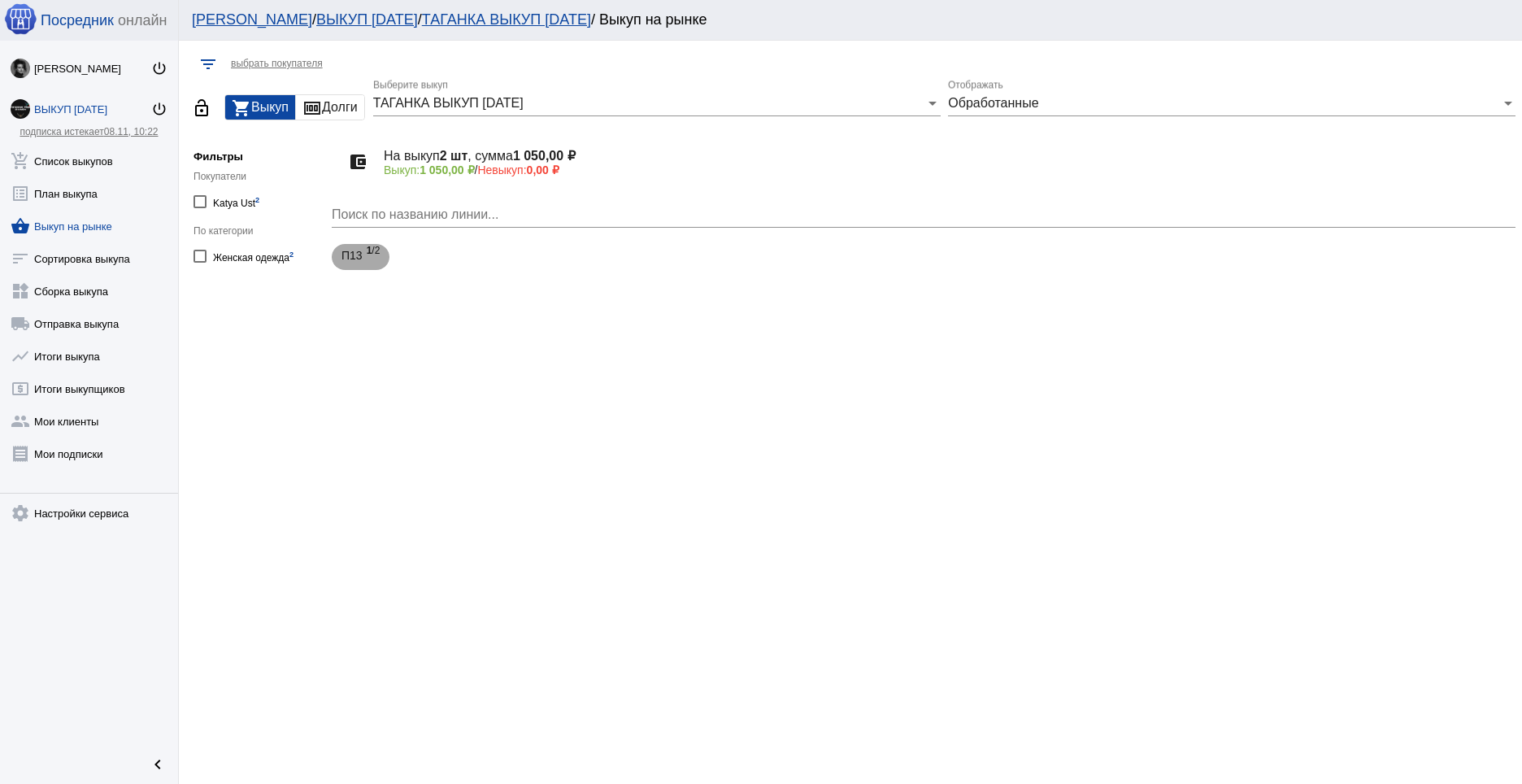
click at [356, 257] on span "П13" at bounding box center [352, 255] width 21 height 29
click at [1501, 351] on mat-expansion-panel-header "П1304 2 шт, 1 050,00 ₽ 1 050,00 ₽ / 0,00 ₽" at bounding box center [923, 349] width 1184 height 39
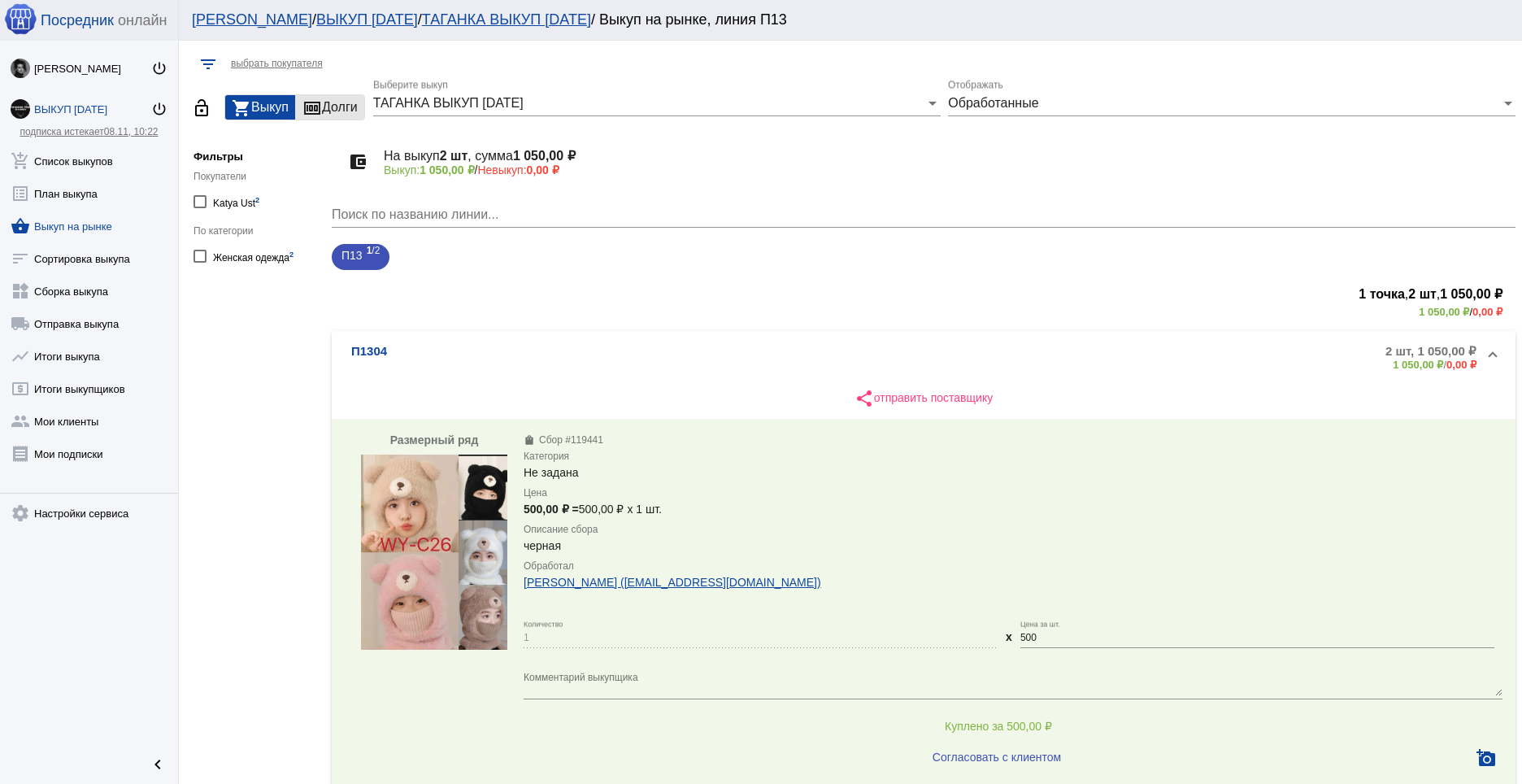
click at [338, 106] on div "money Долги" at bounding box center [331, 107] width 69 height 24
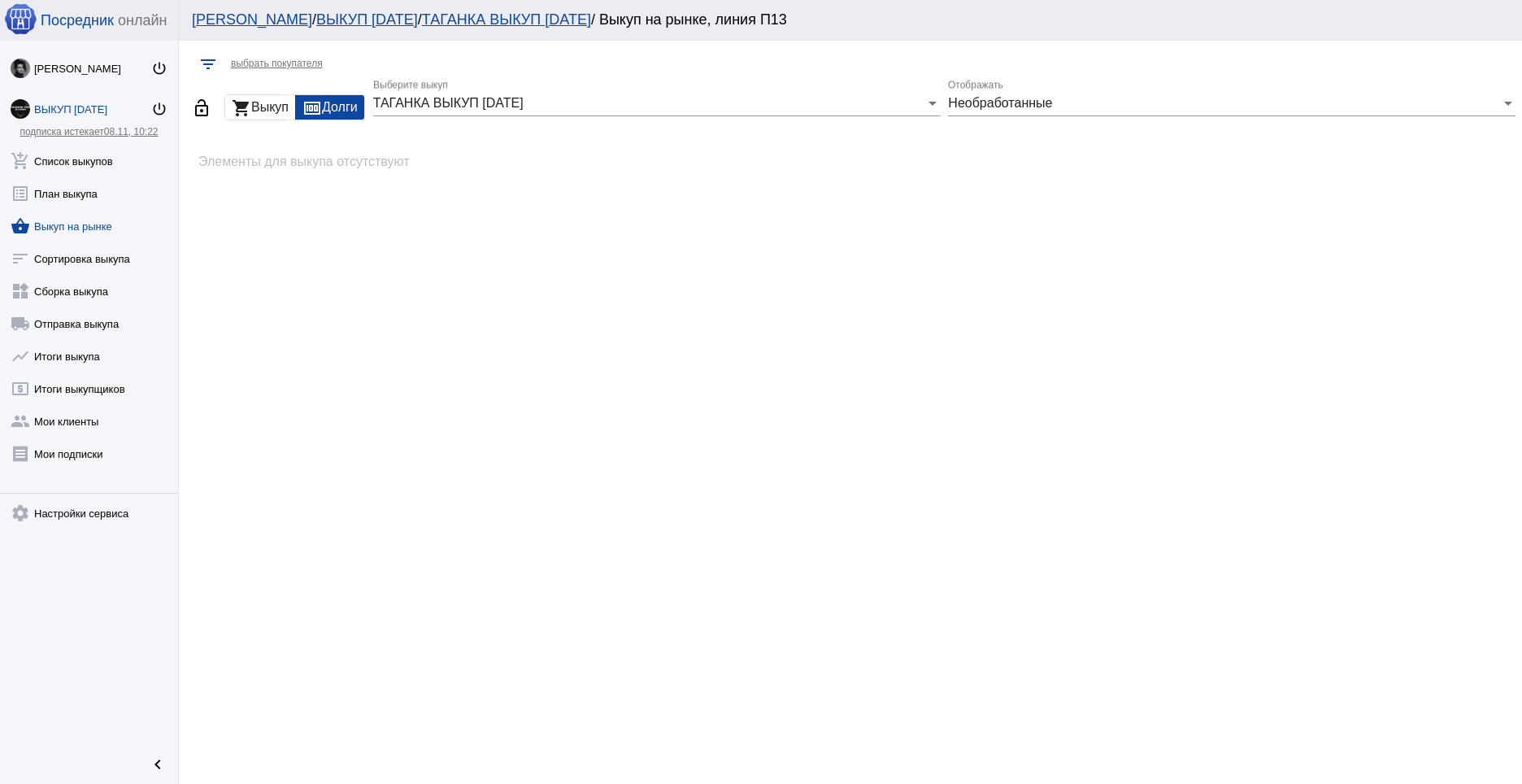
click at [983, 109] on span "Необработанные" at bounding box center [1000, 103] width 104 height 14
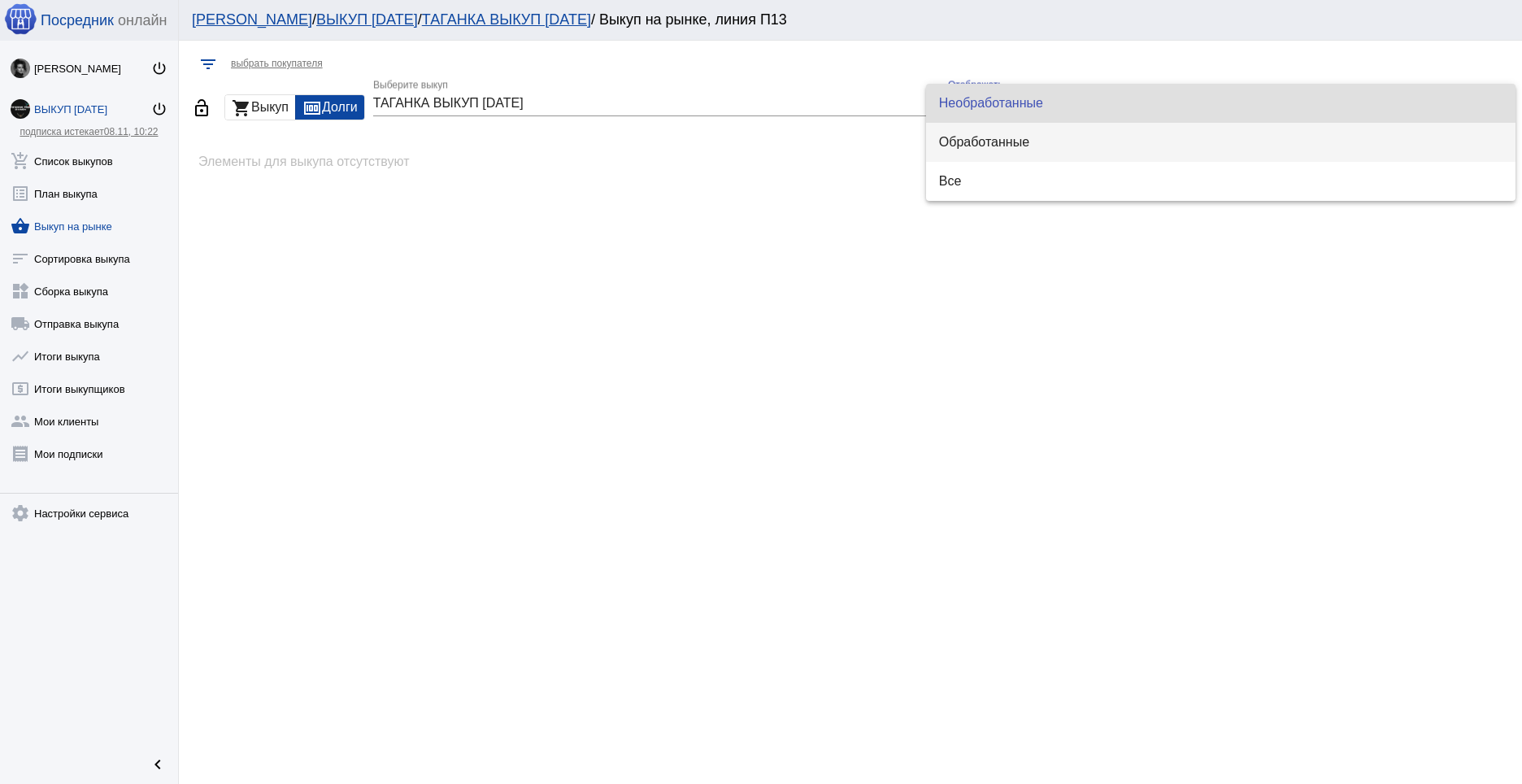
click at [982, 141] on span "Обработанные" at bounding box center [1221, 142] width 563 height 13
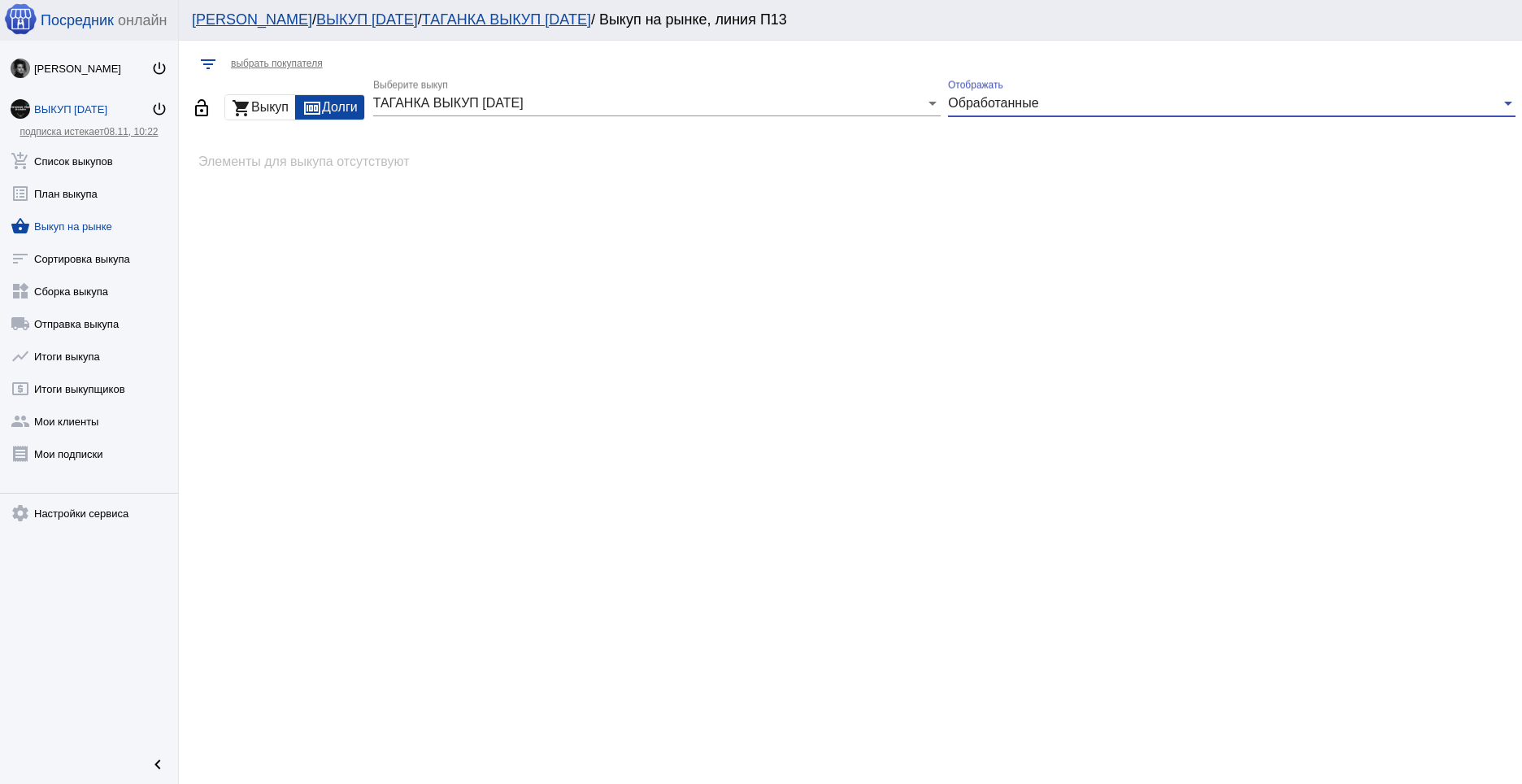
click at [1000, 99] on span "Обработанные" at bounding box center [993, 103] width 90 height 14
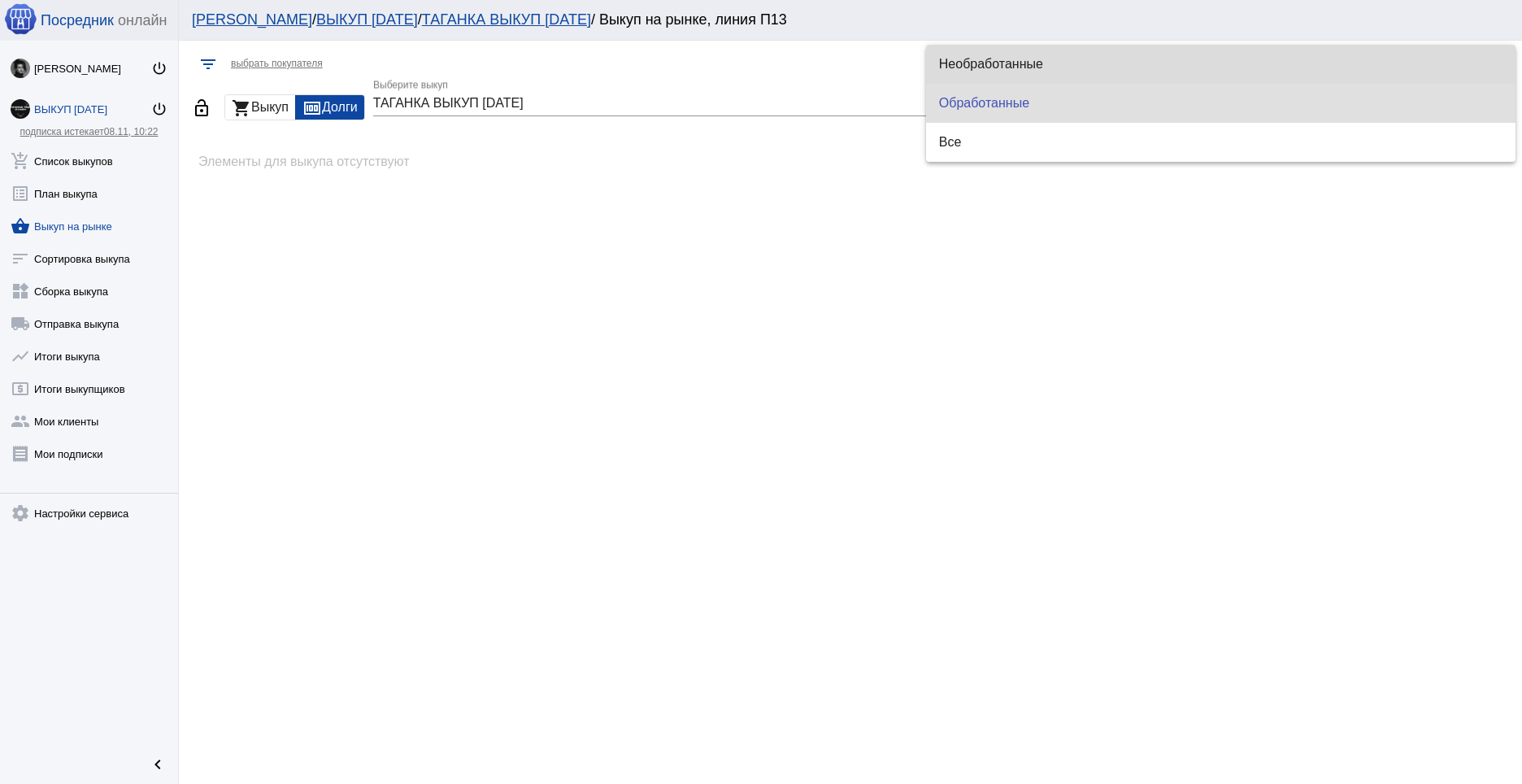
click at [1008, 70] on mat-option "Необработанные" at bounding box center [1221, 64] width 589 height 39
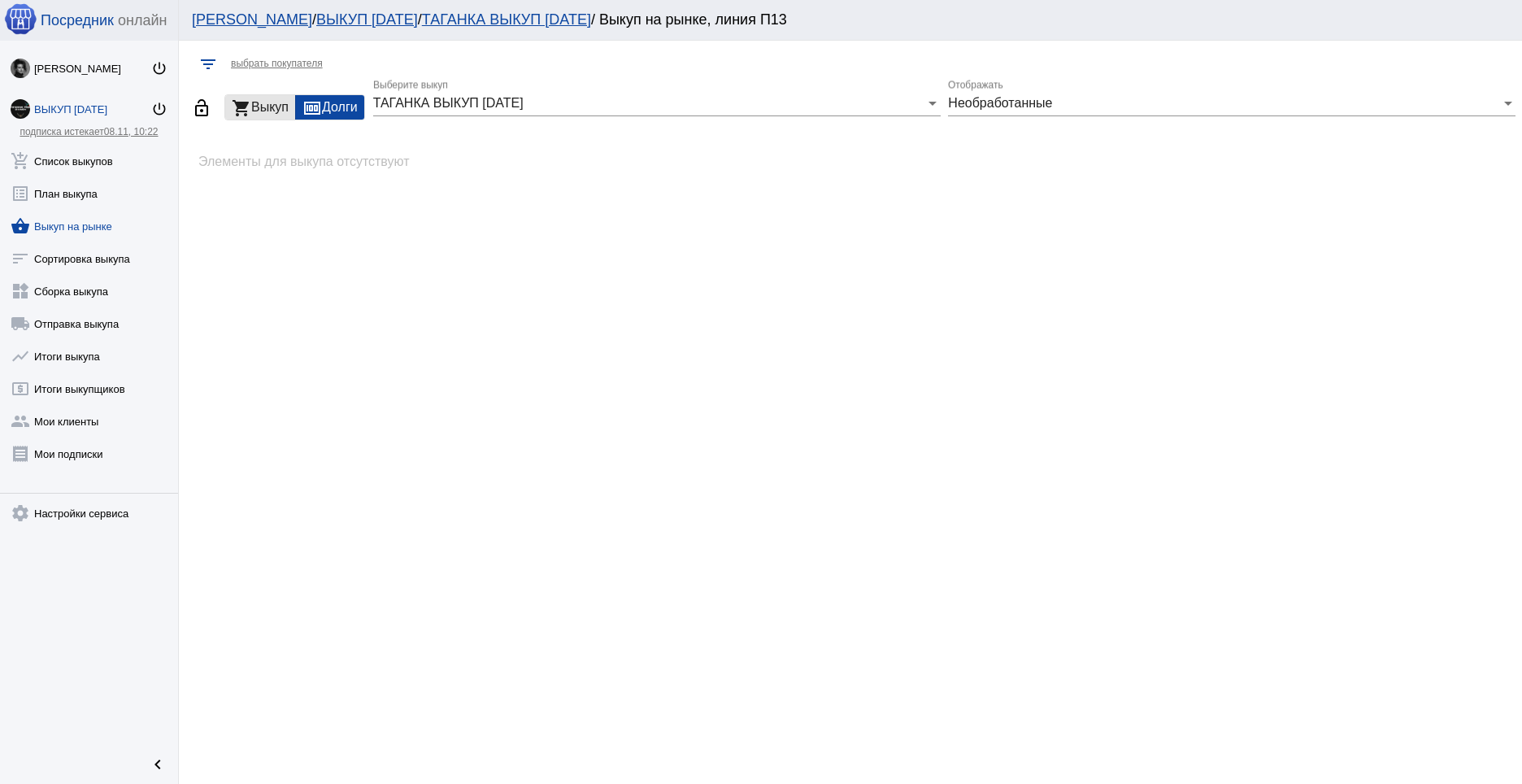
click at [265, 101] on div "shopping_cart Выкуп" at bounding box center [259, 107] width 70 height 24
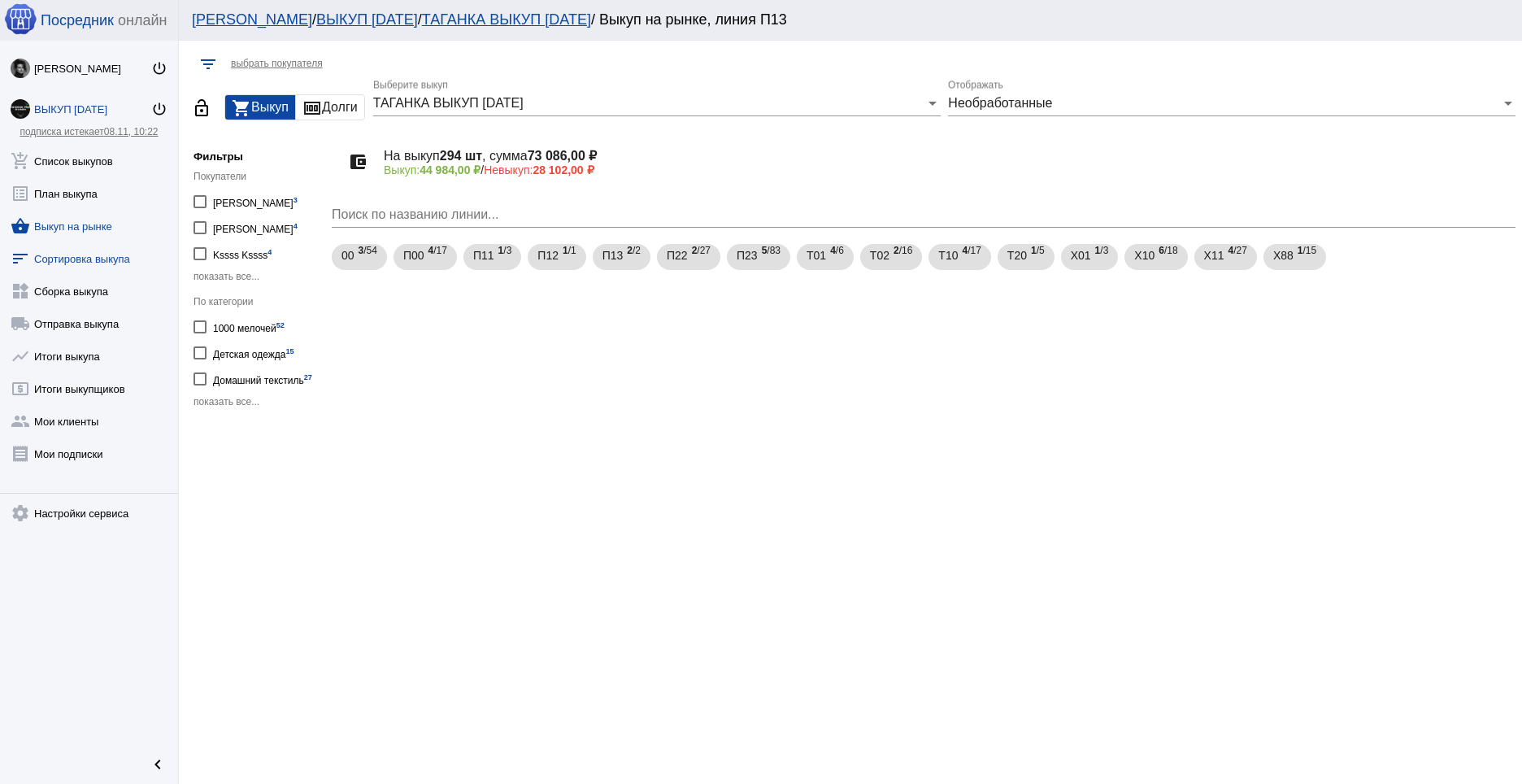
click at [96, 252] on link "sort Сортировка выкупа" at bounding box center [88, 255] width 178 height 33
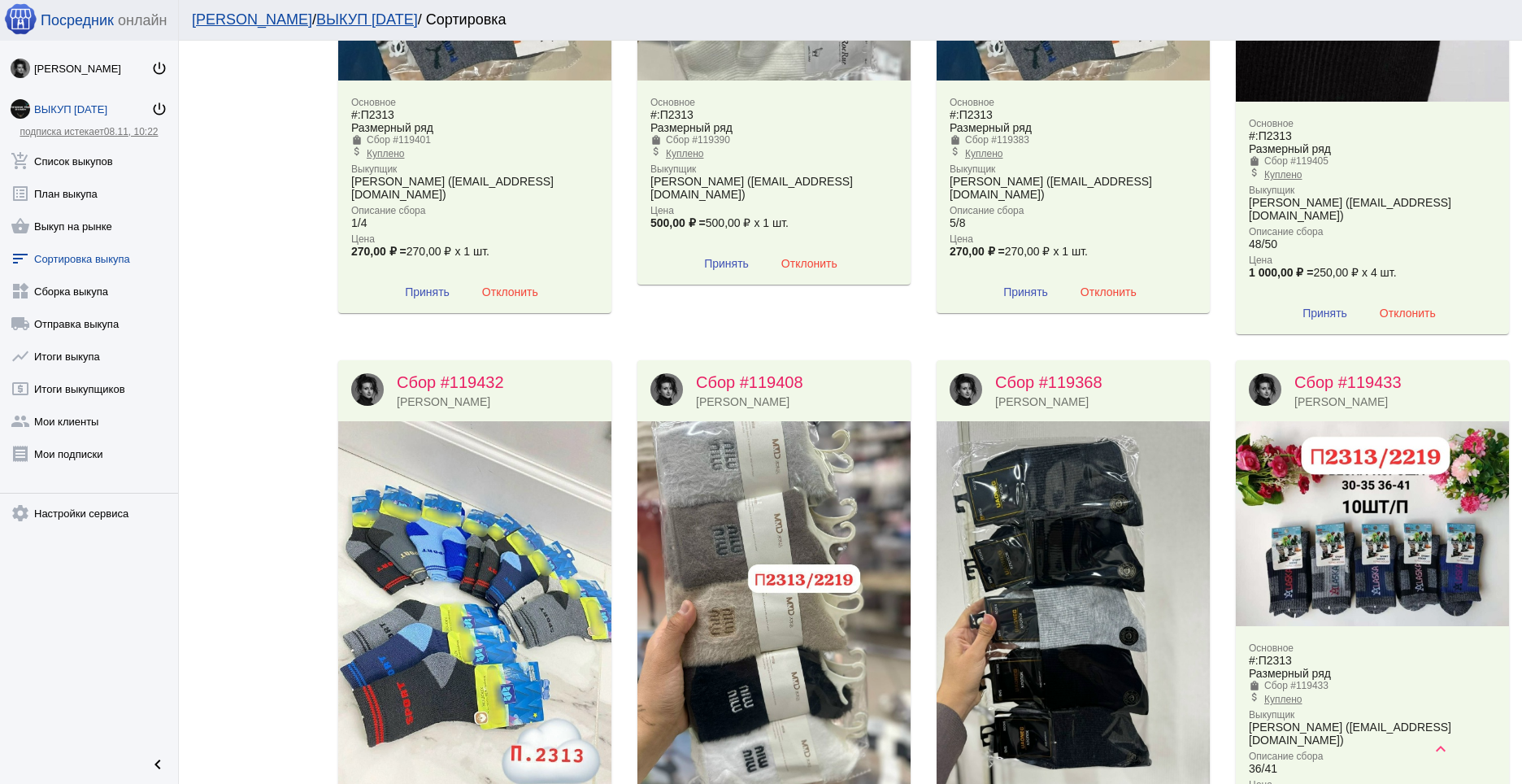
scroll to position [5777, 0]
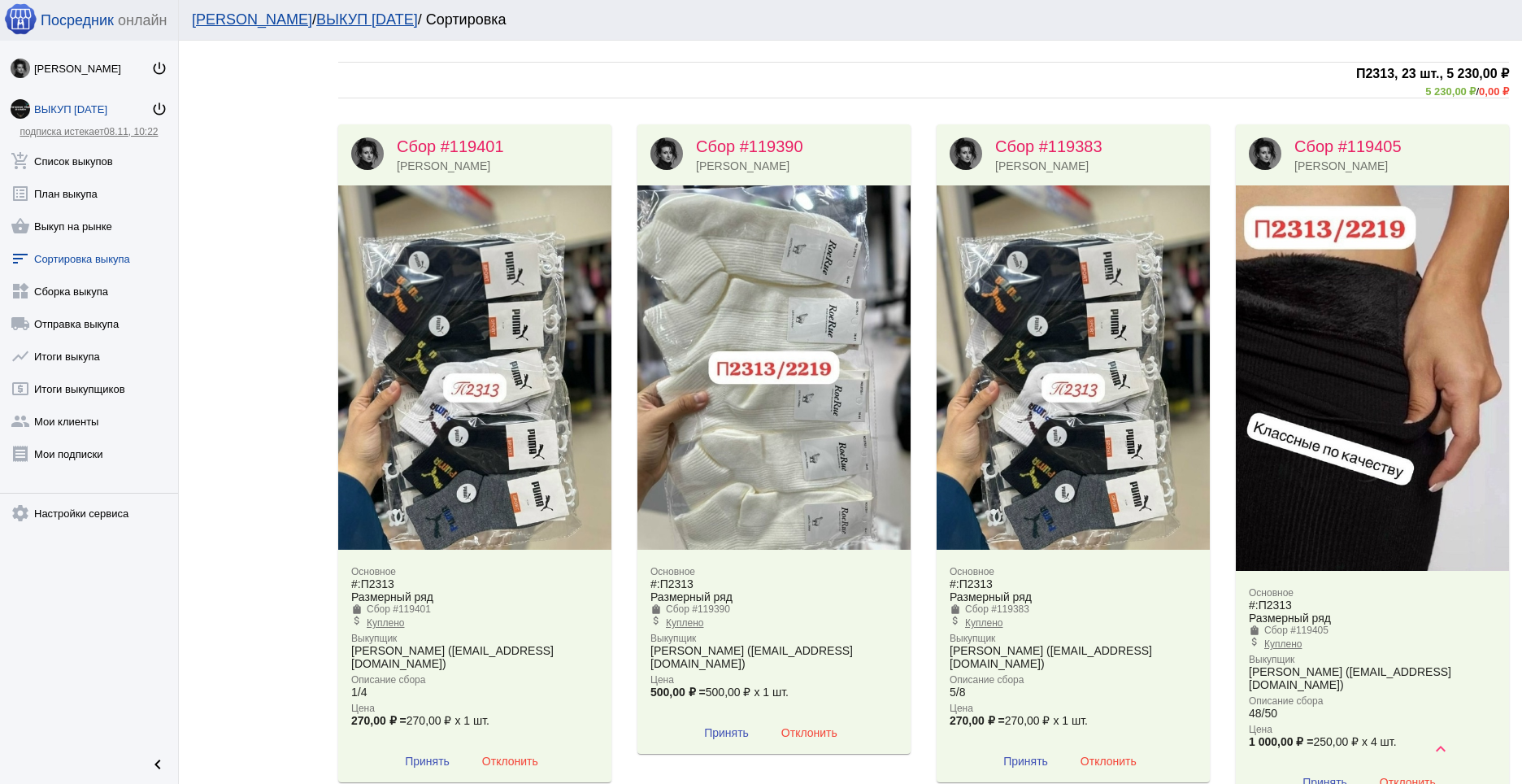
click at [533, 240] on img at bounding box center [475, 368] width 273 height 364
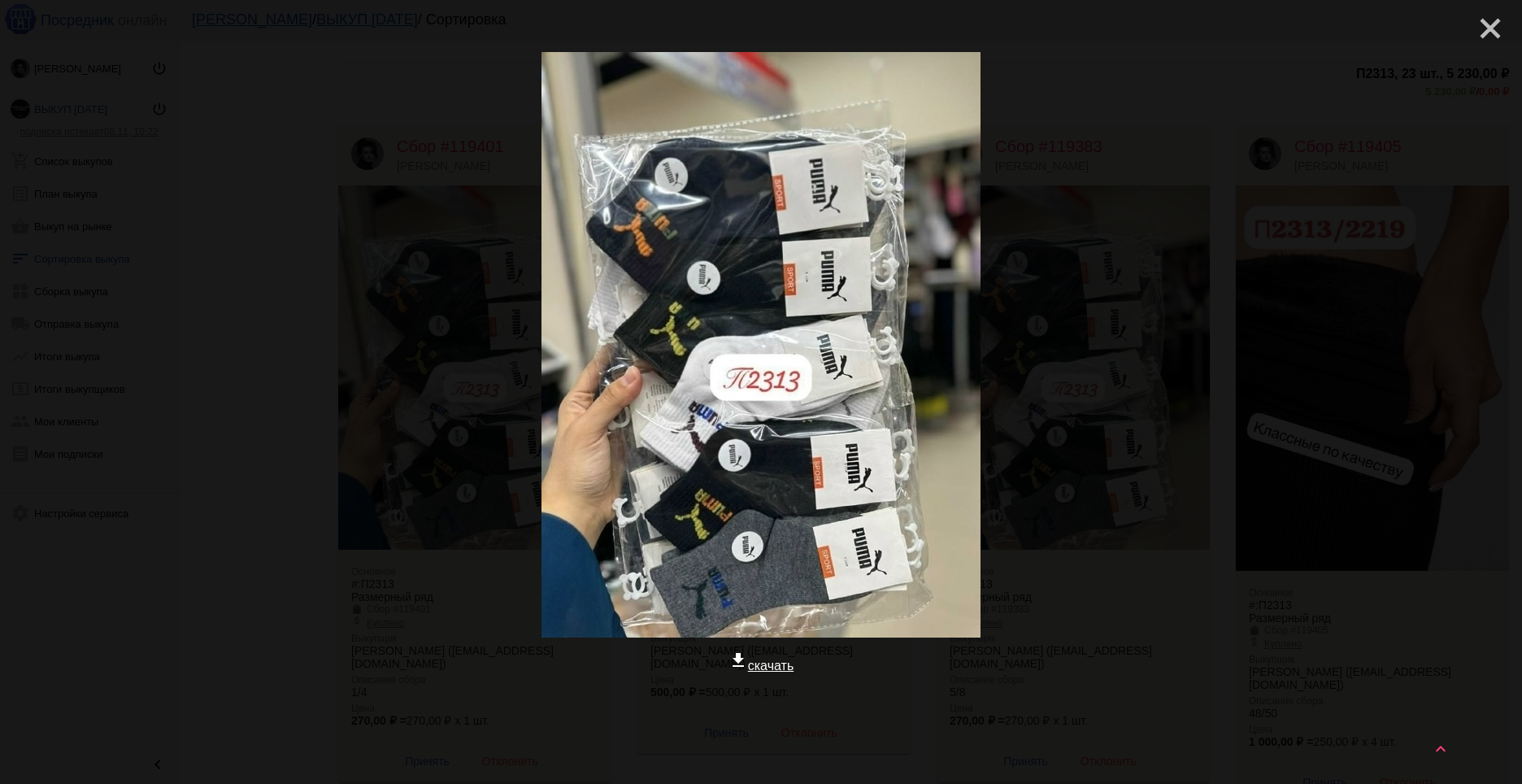
click at [1483, 32] on mat-icon "close" at bounding box center [1483, 21] width 20 height 20
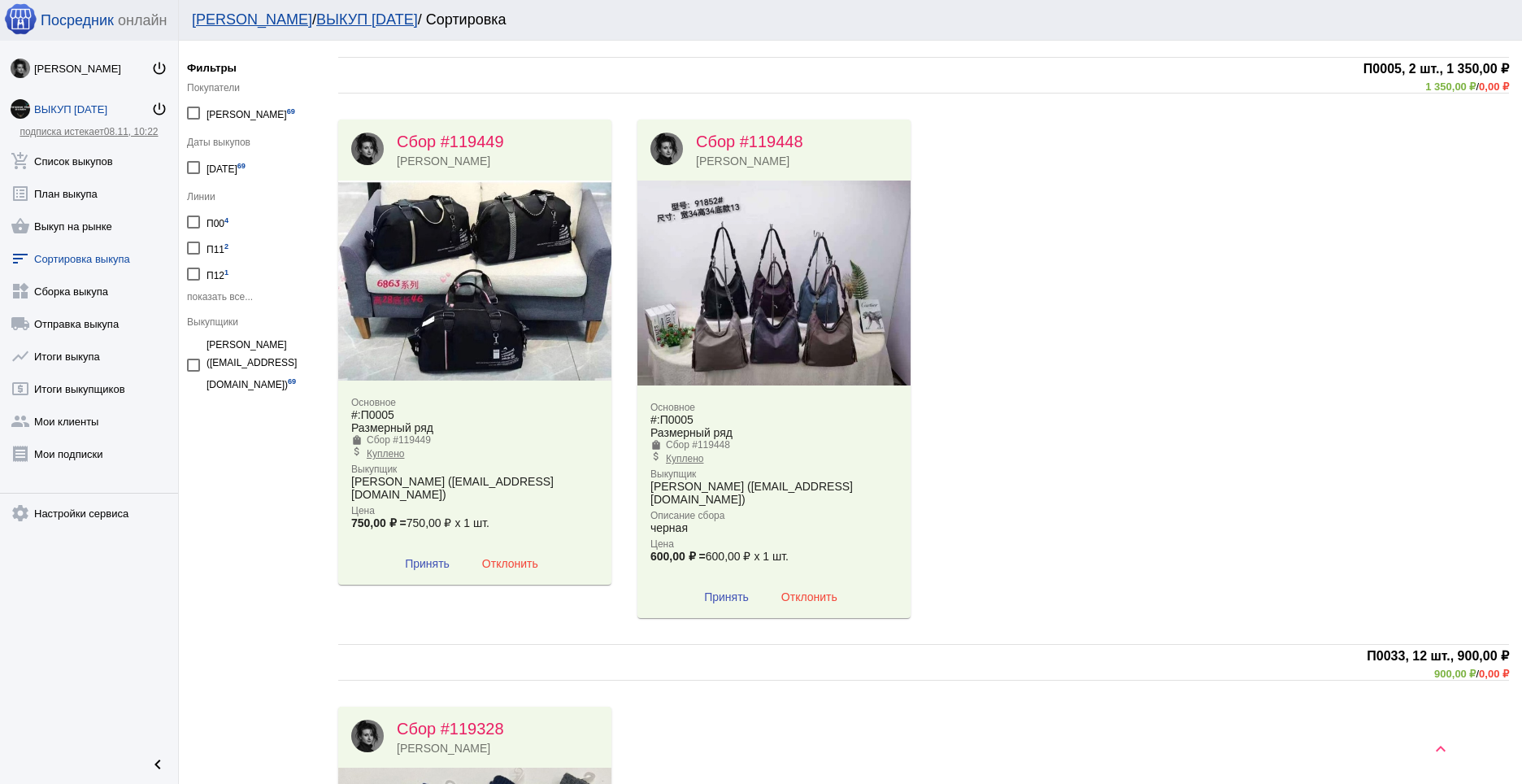
scroll to position [0, 0]
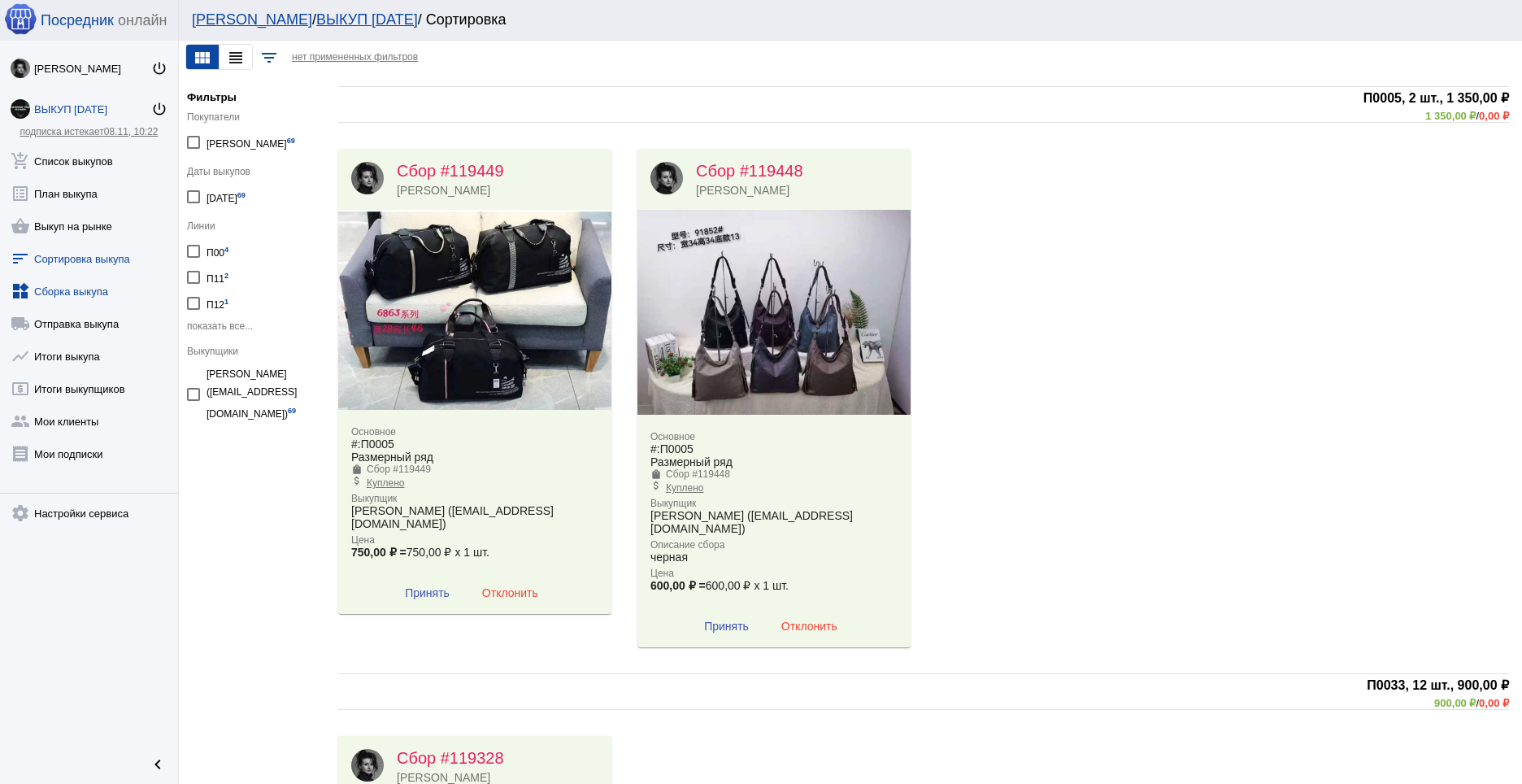
click at [69, 295] on link "widgets Сборка выкупа" at bounding box center [88, 288] width 178 height 33
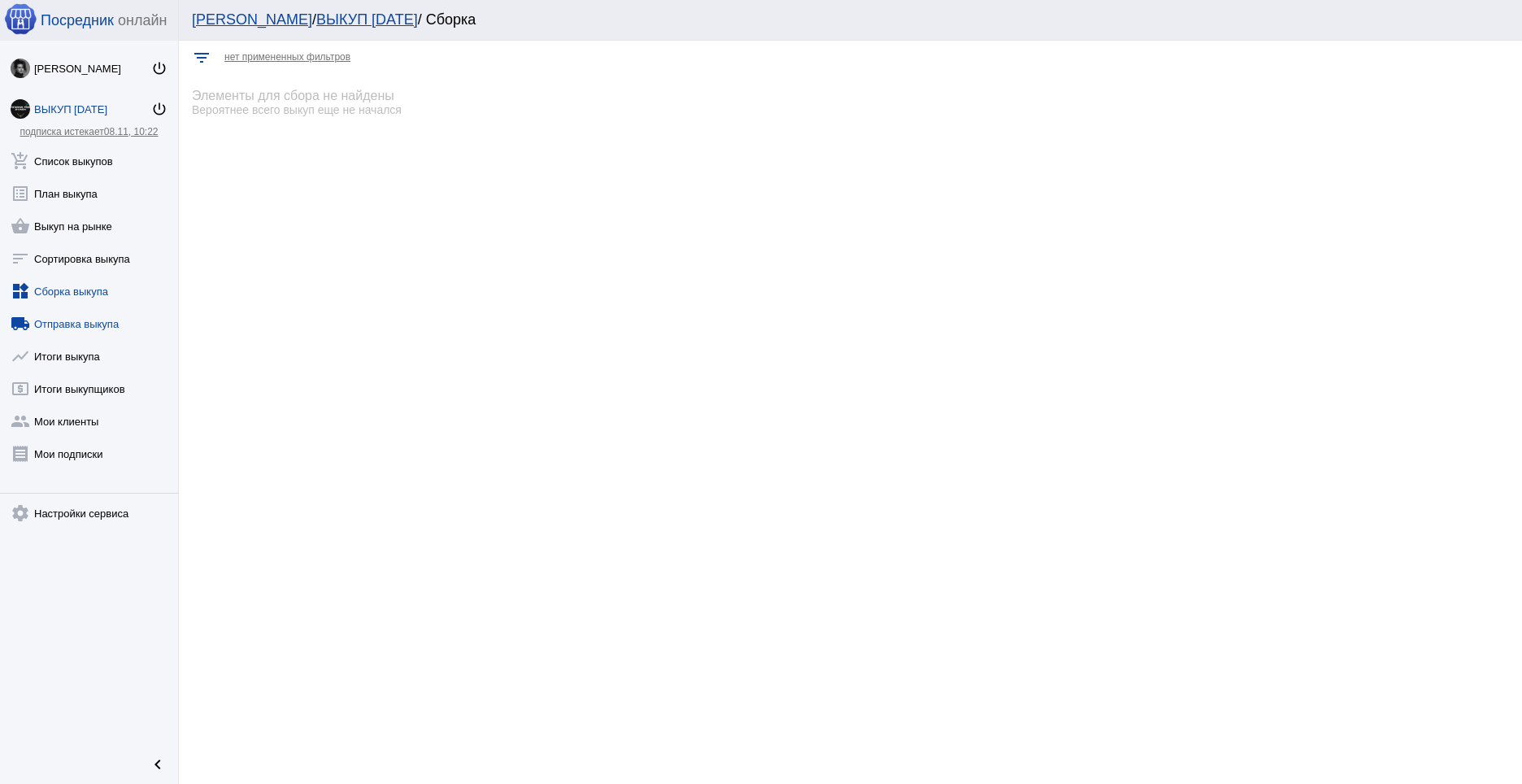
click at [75, 325] on link "local_shipping Отправка выкупа" at bounding box center [88, 320] width 178 height 33
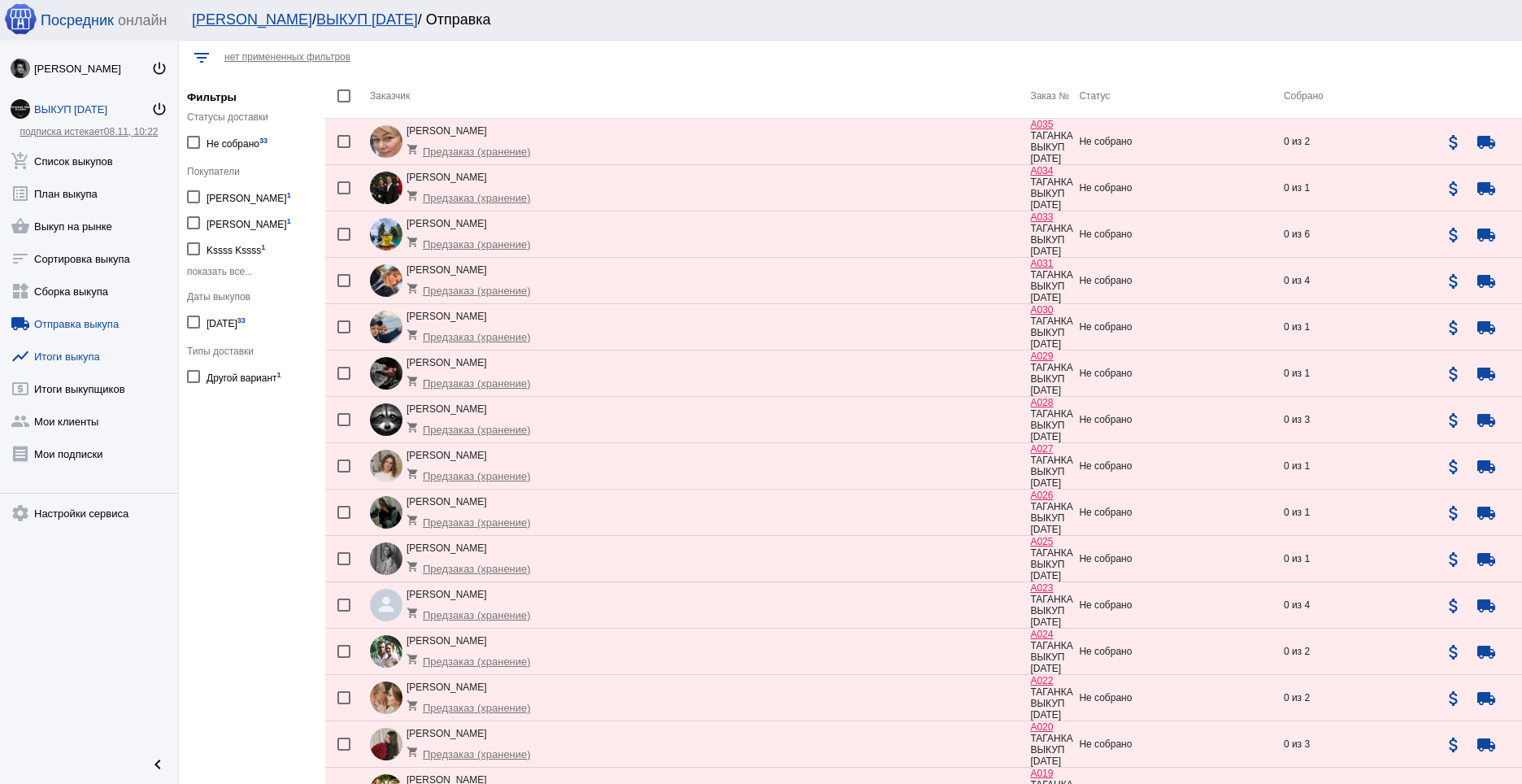
click at [89, 354] on link "show_chart Итоги выкупа" at bounding box center [88, 353] width 178 height 33
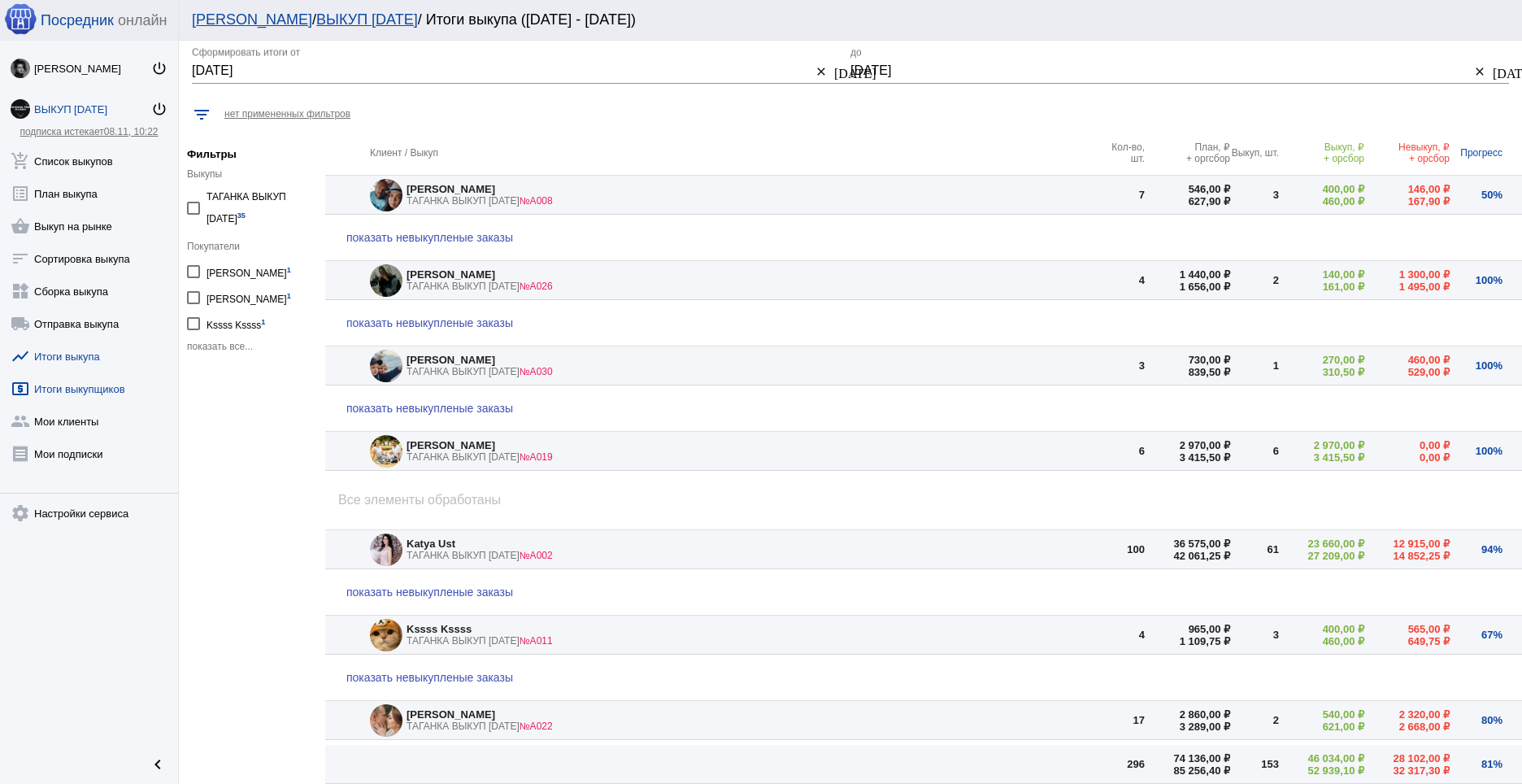
click at [88, 387] on link "local_atm Итоги выкупщиков" at bounding box center [88, 386] width 178 height 33
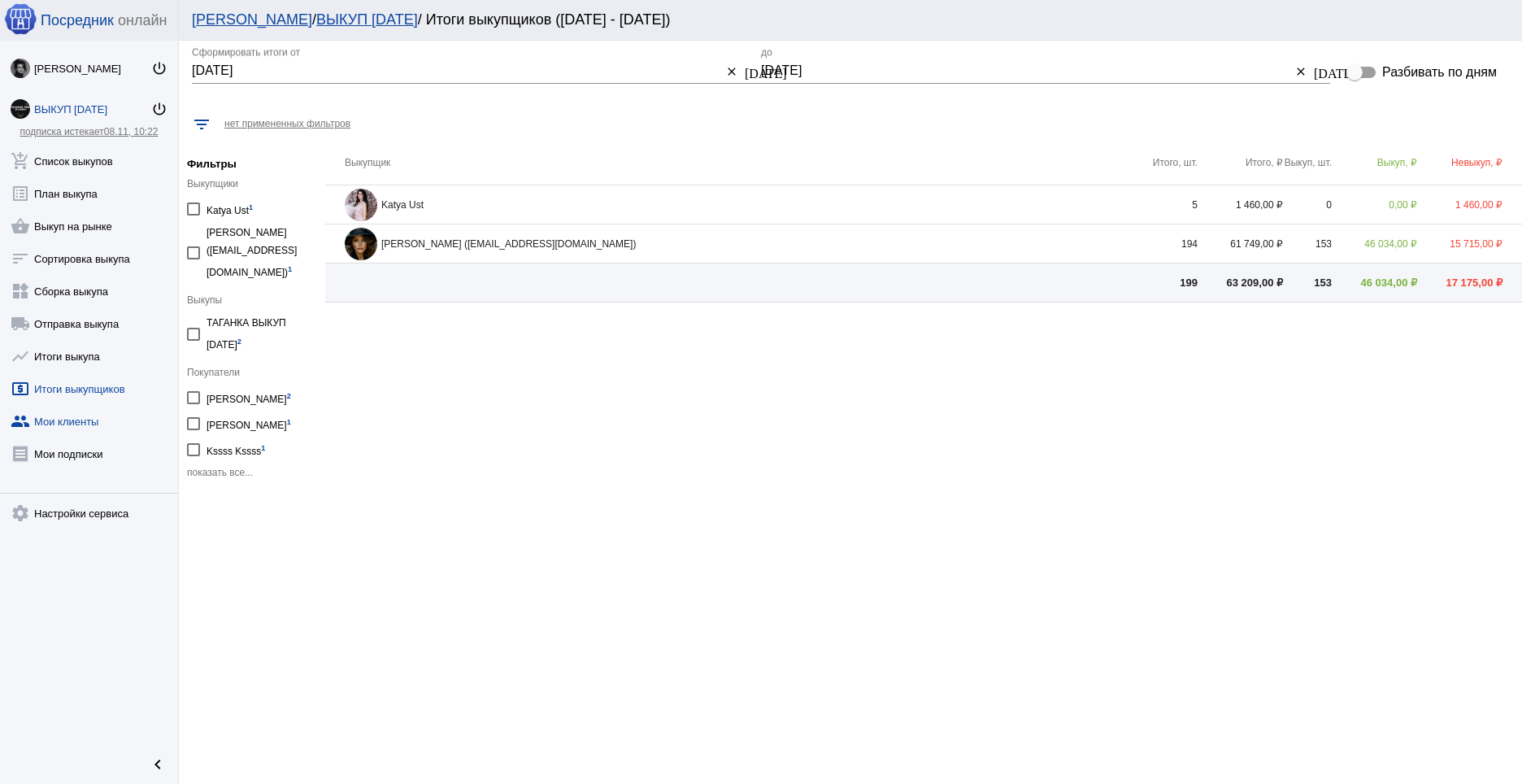
click at [82, 428] on link "group Мои клиенты" at bounding box center [88, 418] width 178 height 33
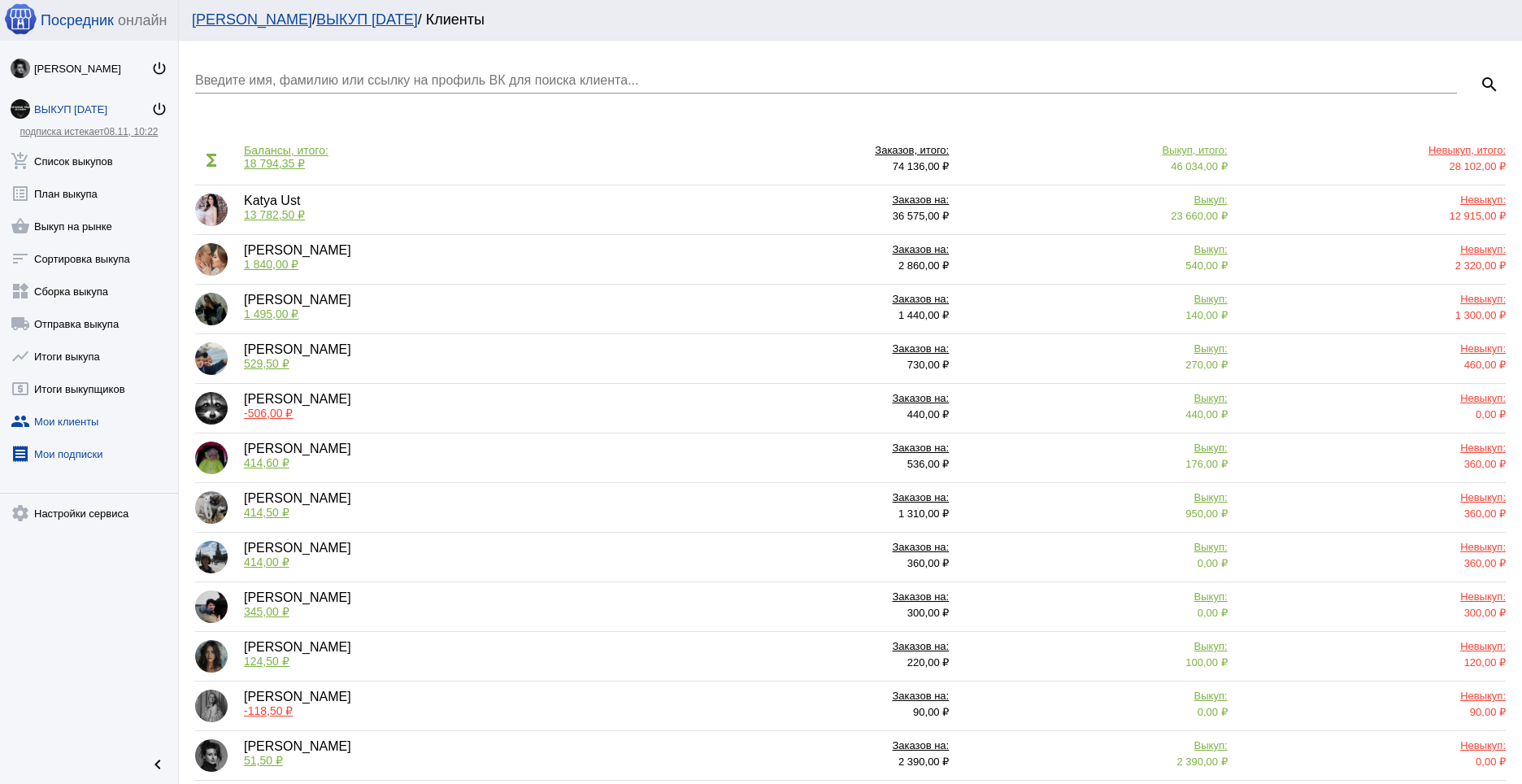
click at [78, 455] on link "receipt [PERSON_NAME] подписки" at bounding box center [88, 451] width 178 height 33
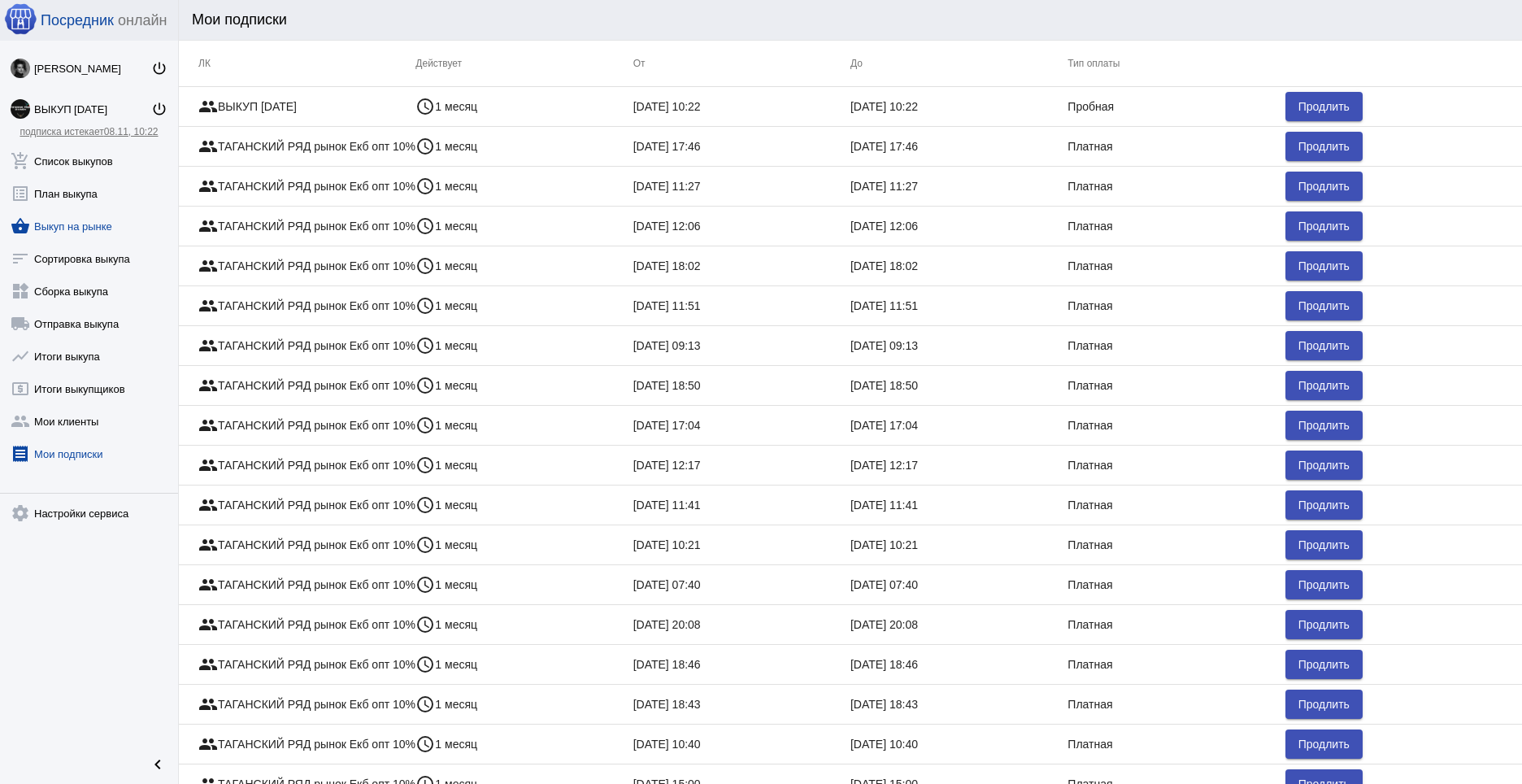
click at [62, 225] on link "shopping_basket Выкуп на рынке" at bounding box center [88, 222] width 178 height 33
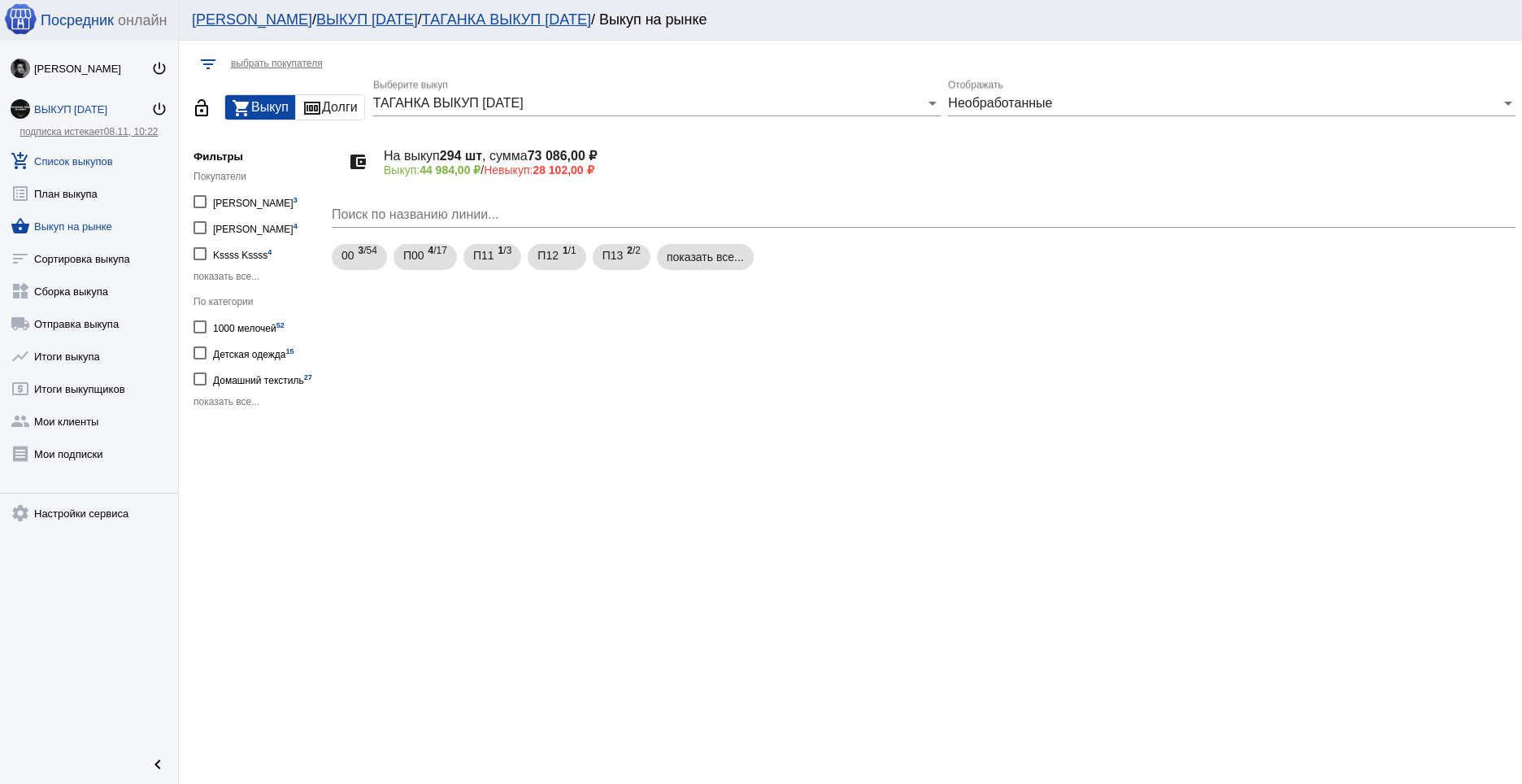
click at [77, 158] on link "add_shopping_cart Список выкупов" at bounding box center [88, 158] width 178 height 33
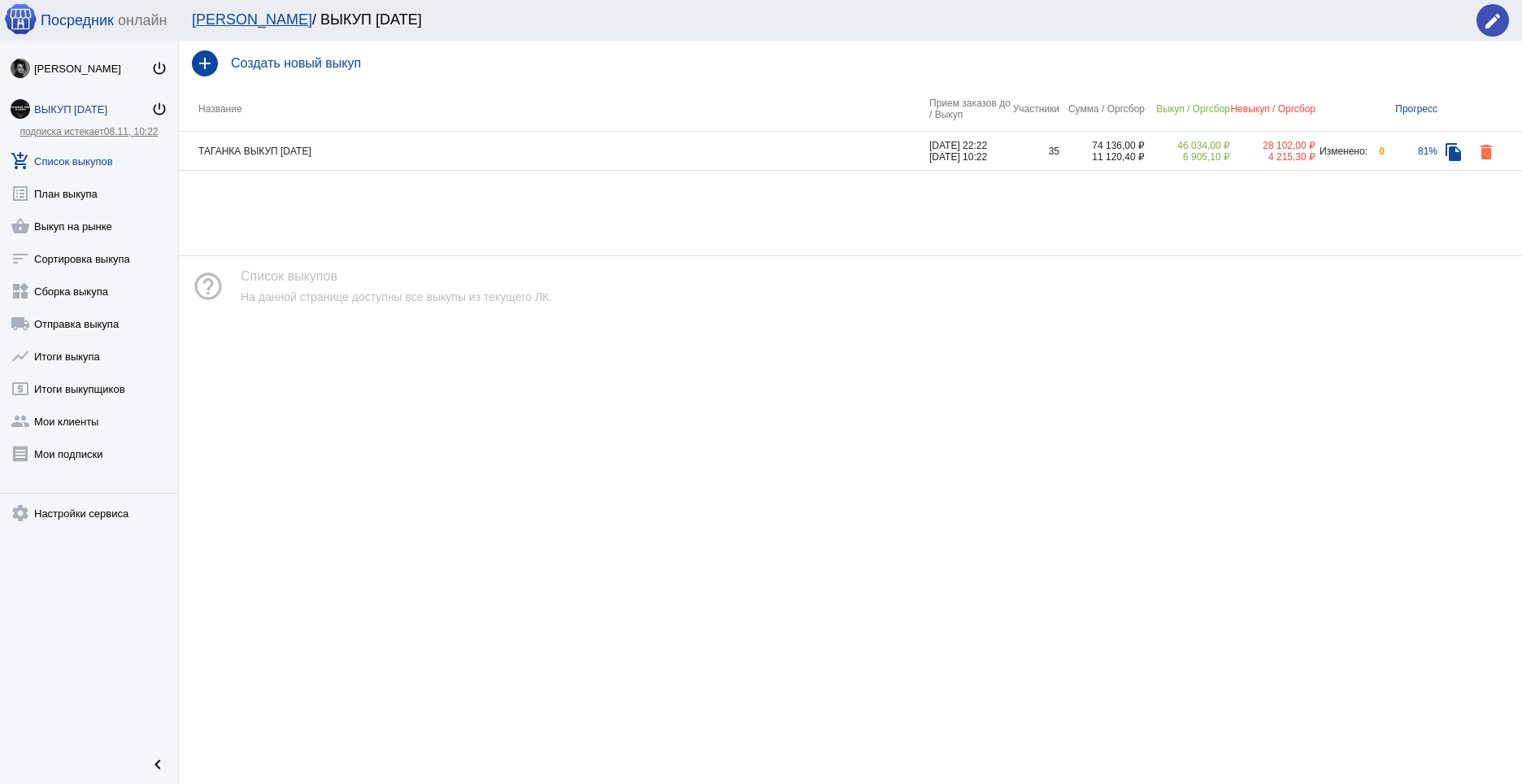
click at [90, 110] on div "ВЫКУП [DATE]" at bounding box center [93, 109] width 117 height 12
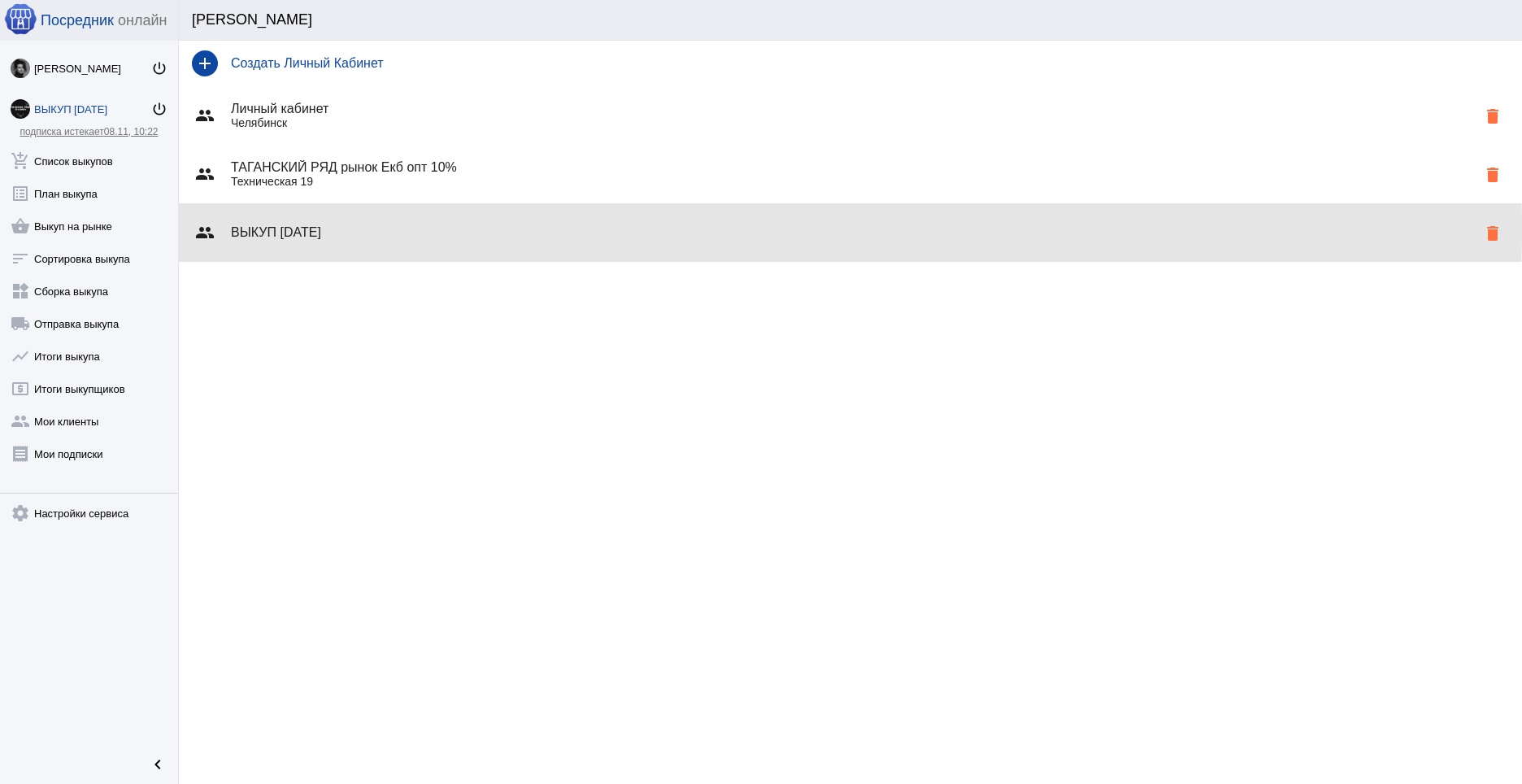
click at [295, 231] on h4 "ВЫКУП [DATE]" at bounding box center [854, 232] width 1245 height 15
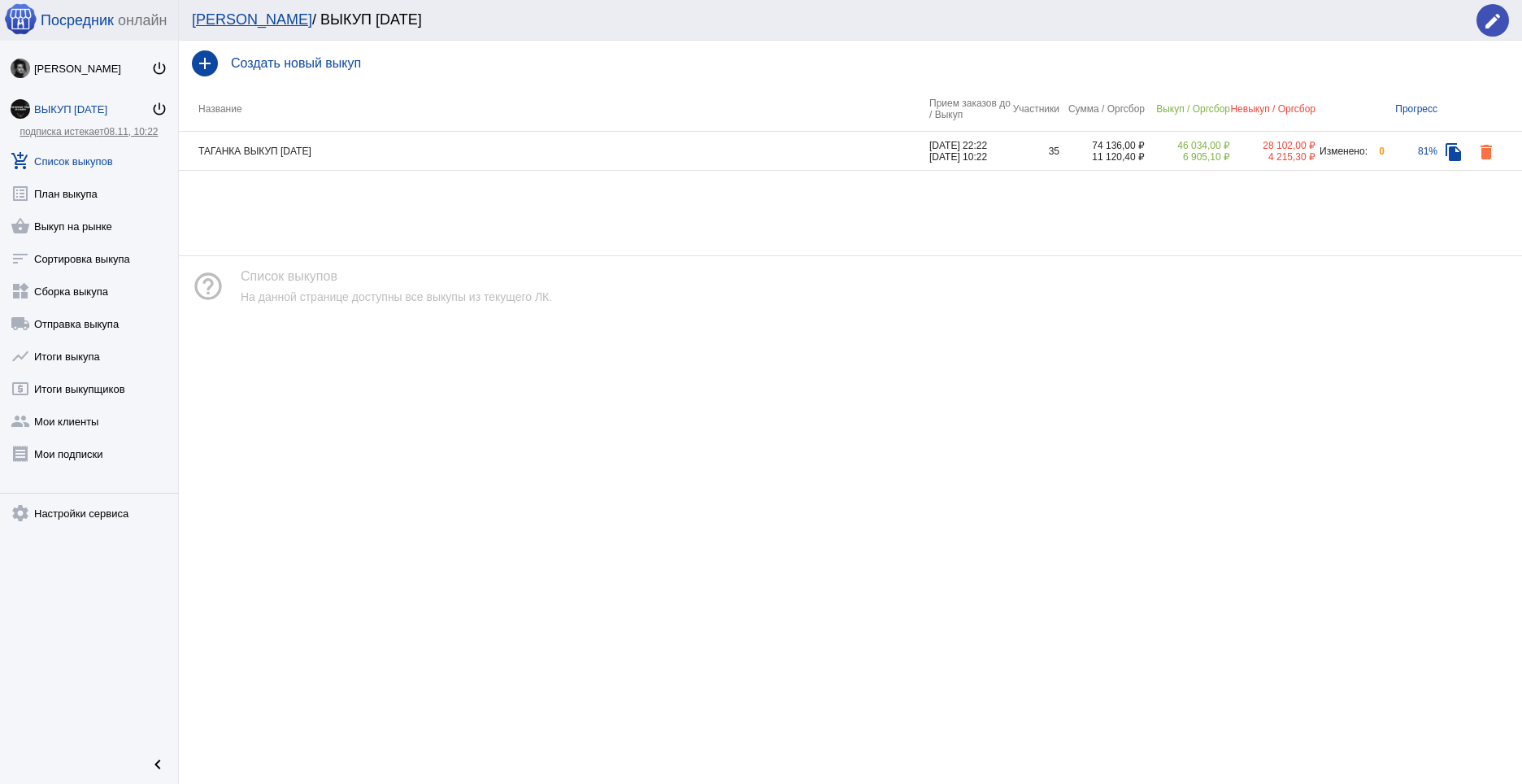
click at [416, 152] on td "ТАГАНКА ВЫКУП [DATE]" at bounding box center [554, 150] width 751 height 39
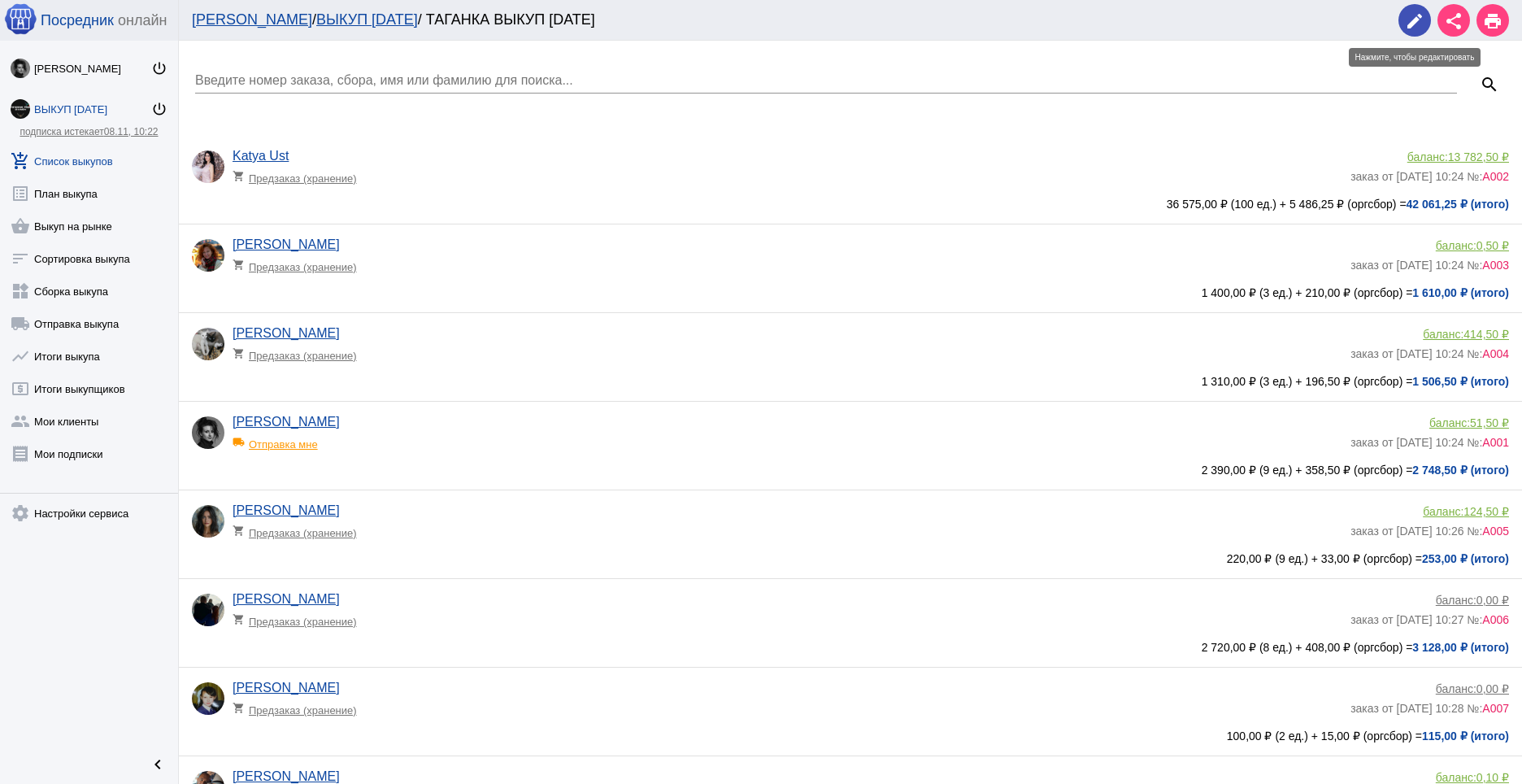
click at [1406, 23] on mat-icon "edit" at bounding box center [1415, 21] width 20 height 20
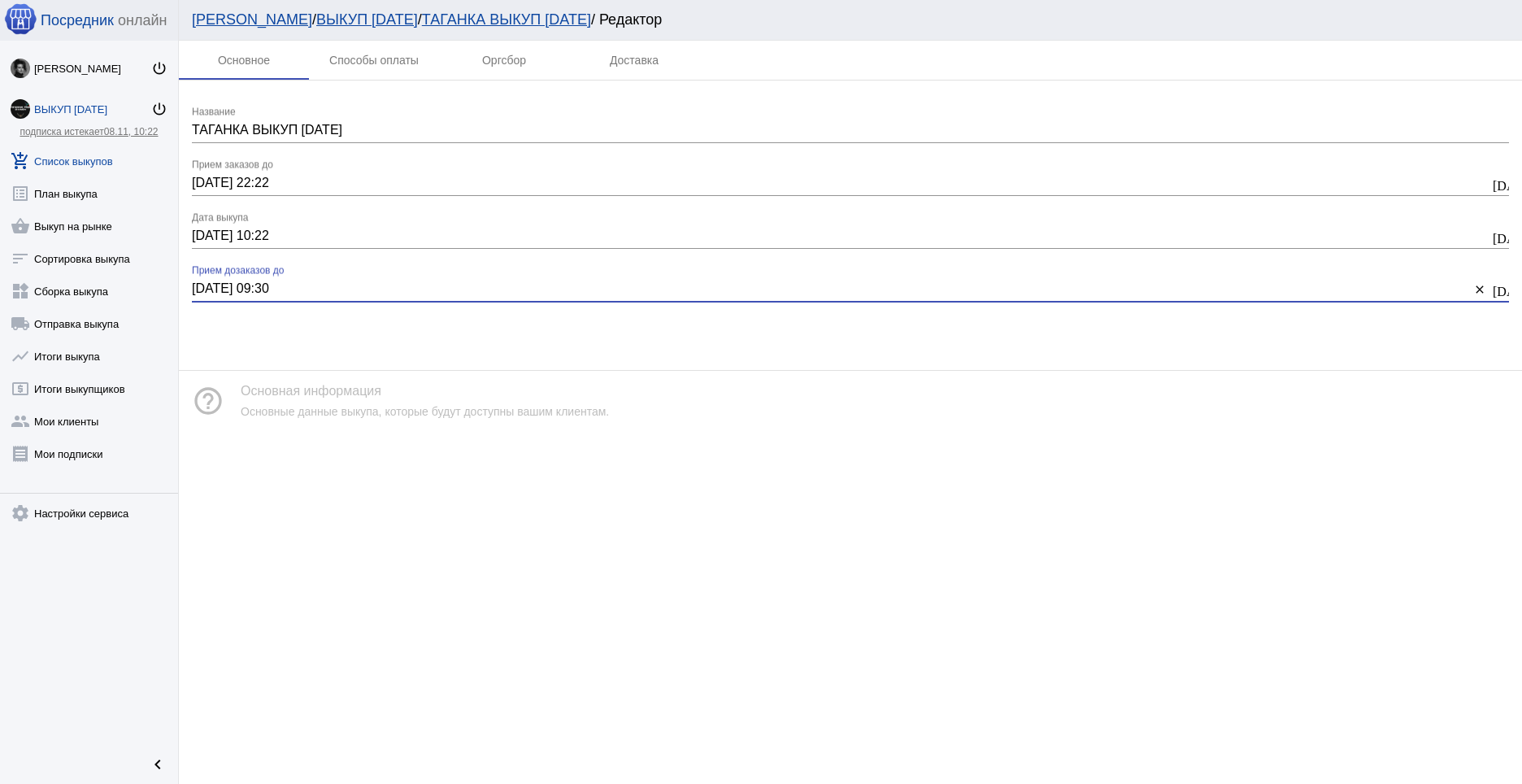
click at [206, 282] on input "[DATE] 09:30" at bounding box center [831, 289] width 1278 height 15
click at [295, 295] on input "[DATE] 09:30" at bounding box center [831, 289] width 1278 height 15
click at [295, 277] on div "[DATE] 09:30 [DATE] 09:30 Прием дозаказов до" at bounding box center [831, 283] width 1278 height 37
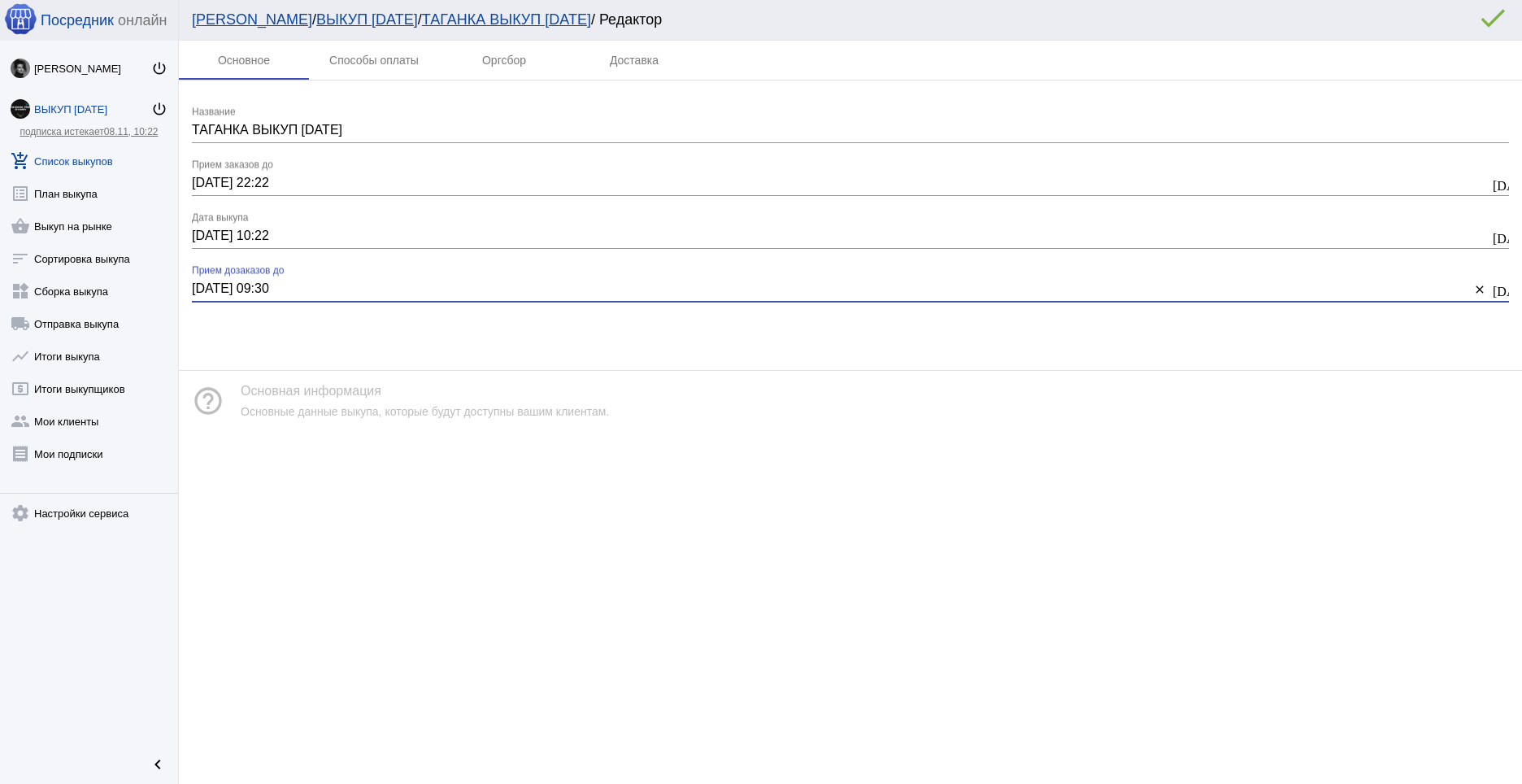
click at [270, 284] on input "[DATE] 09:30" at bounding box center [831, 289] width 1278 height 15
drag, startPoint x: 262, startPoint y: 283, endPoint x: 292, endPoint y: 285, distance: 30.1
click at [292, 285] on input "[DATE] 09:30" at bounding box center [831, 289] width 1278 height 15
type input "[DATE] 18:00"
click at [364, 370] on mat-divider at bounding box center [850, 370] width 1343 height 1
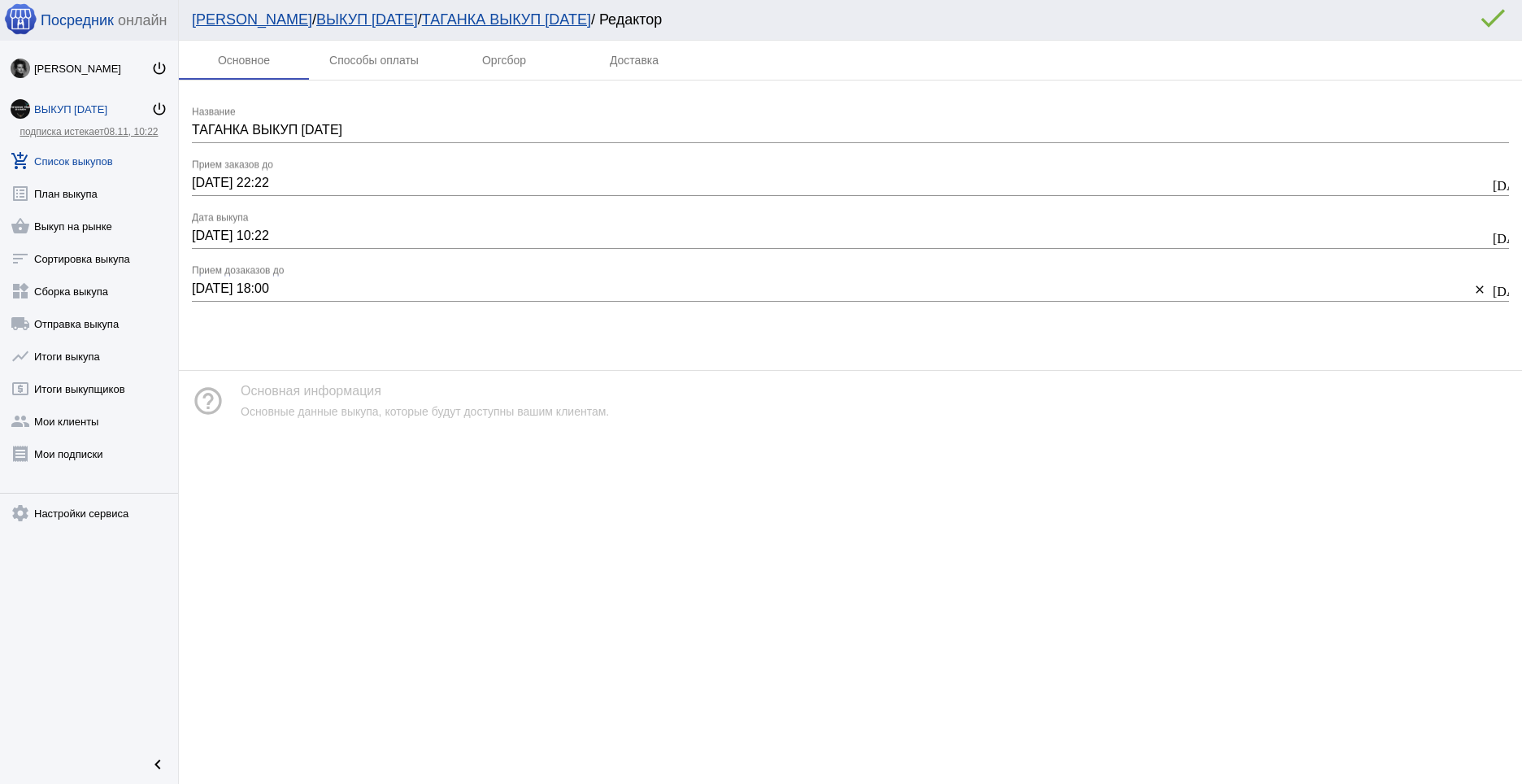
click at [1478, 21] on mat-icon "error_outline" at bounding box center [1493, 18] width 33 height 33
click at [1492, 18] on div "Мои ЛК / ВЫКУП [DATE] / ТАГАНКА ВЫКУП [DATE] / Редактор" at bounding box center [842, 20] width 1301 height 17
click at [490, 216] on div "[DATE] 10:22 [DATE] 10:22 Дата выкупа" at bounding box center [840, 230] width 1298 height 37
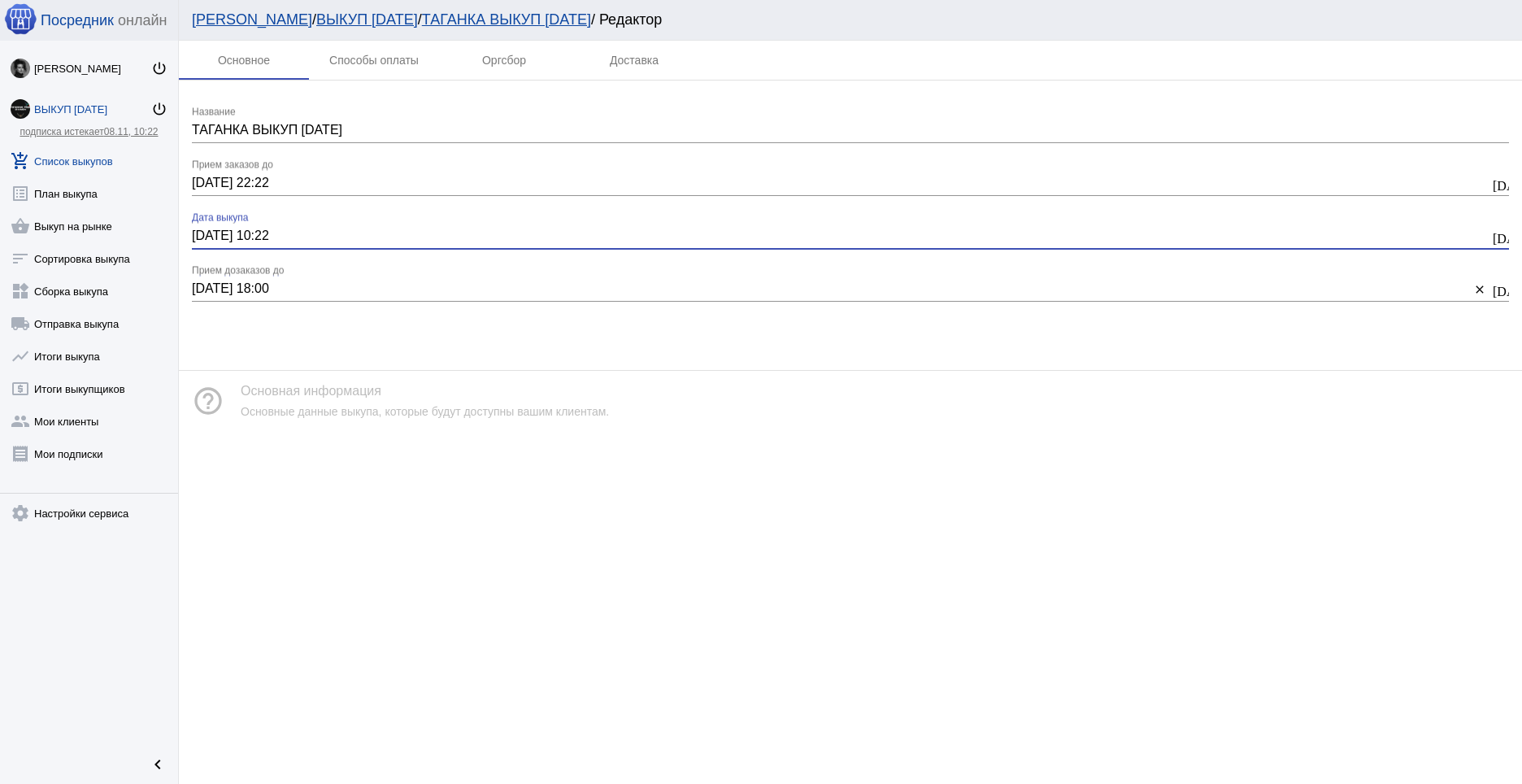
click at [516, 166] on div "[DATE] 22:22 [DATE] 22:22 Прием заказов до" at bounding box center [840, 178] width 1298 height 37
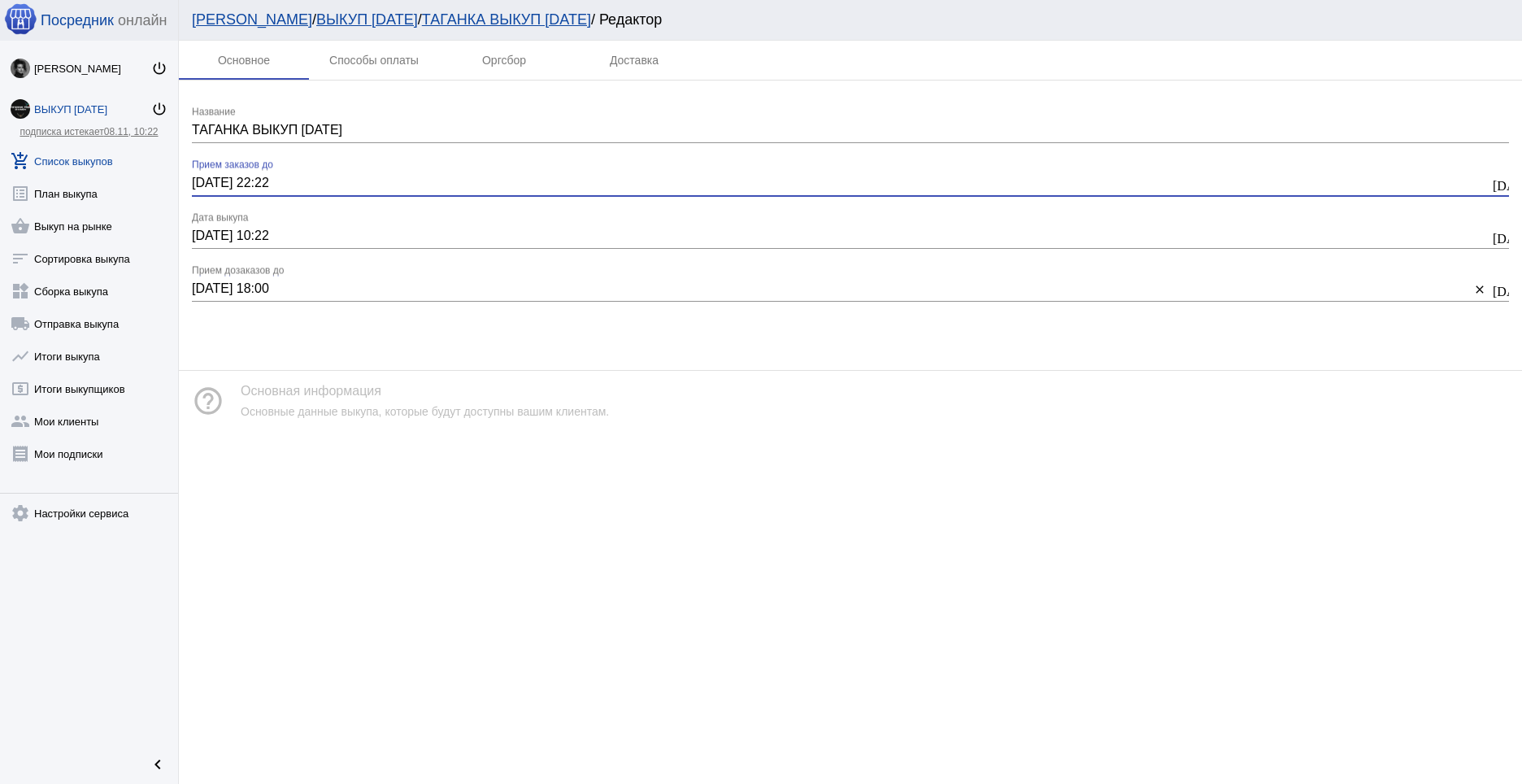
click at [204, 181] on input "[DATE] 22:22" at bounding box center [840, 182] width 1298 height 15
click at [318, 288] on input "[DATE] 18:00" at bounding box center [831, 289] width 1278 height 15
click at [219, 177] on input "[DATE] 22:22" at bounding box center [840, 182] width 1298 height 15
click at [199, 182] on input "[DATE] 22:22" at bounding box center [840, 182] width 1298 height 15
type input "[DATE] 22:22"
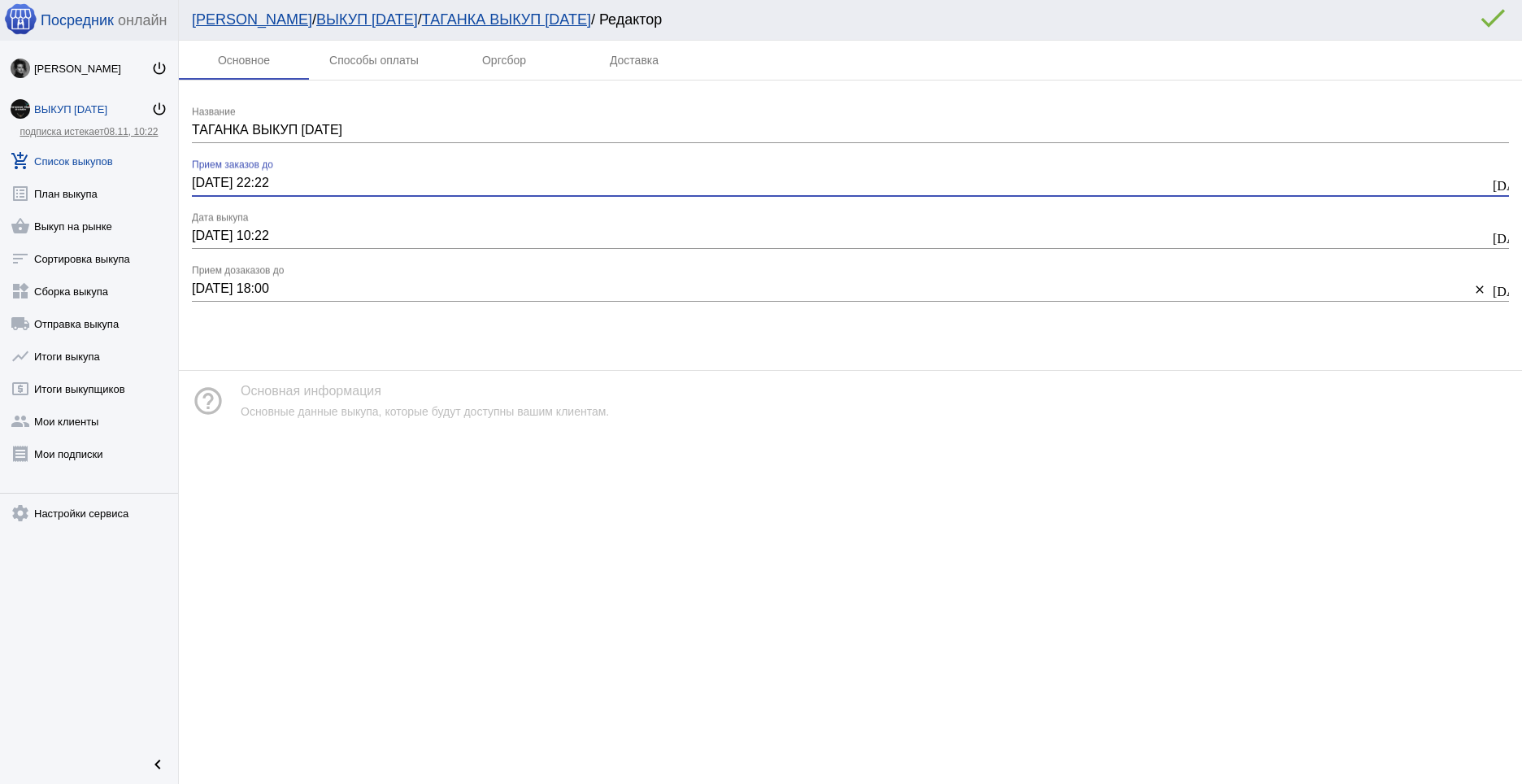
click at [369, 241] on input "[DATE] 10:22" at bounding box center [840, 235] width 1298 height 15
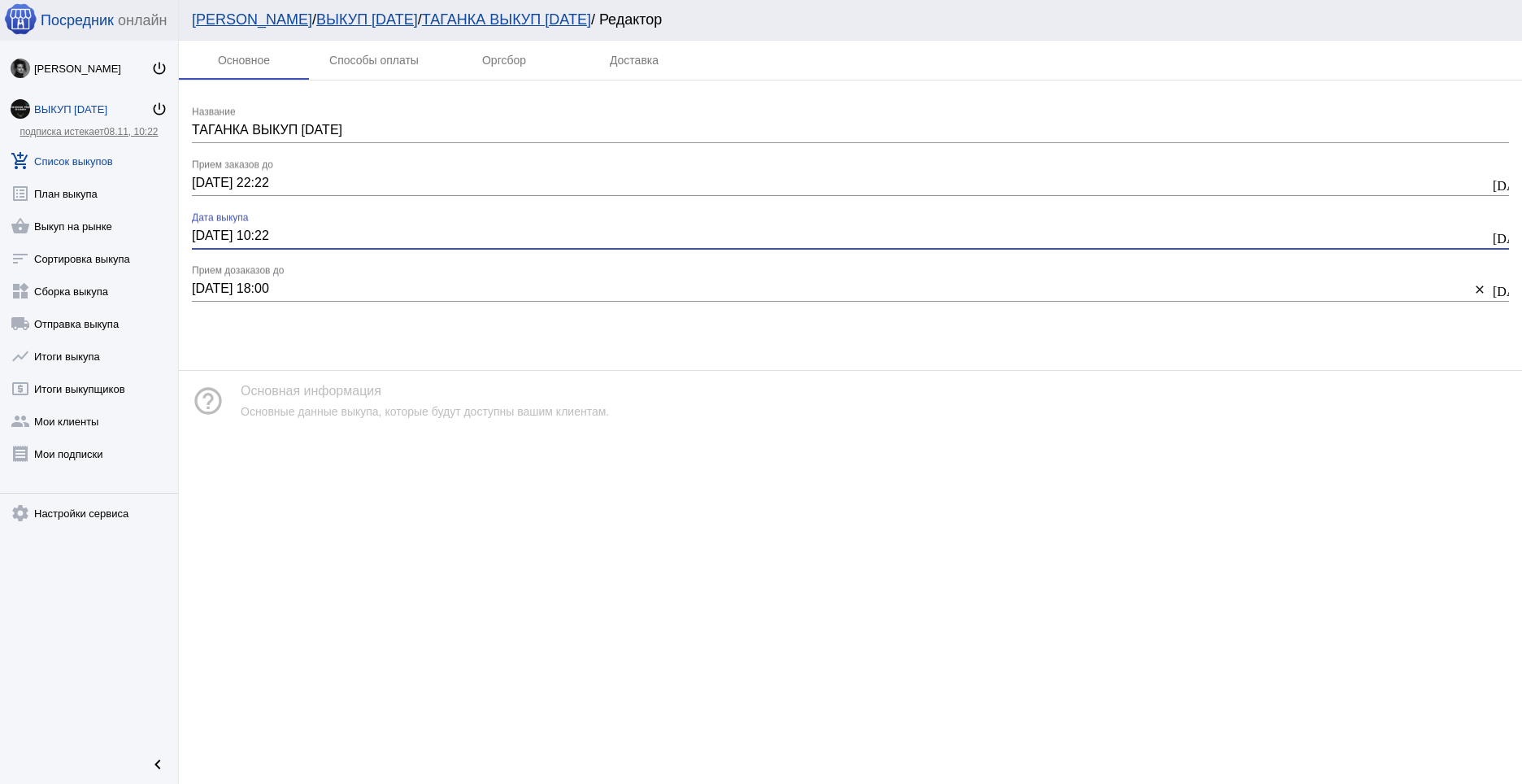
click at [384, 275] on div "[DATE] 18:00 [DATE] 18:00 Прием дозаказов до" at bounding box center [831, 283] width 1278 height 37
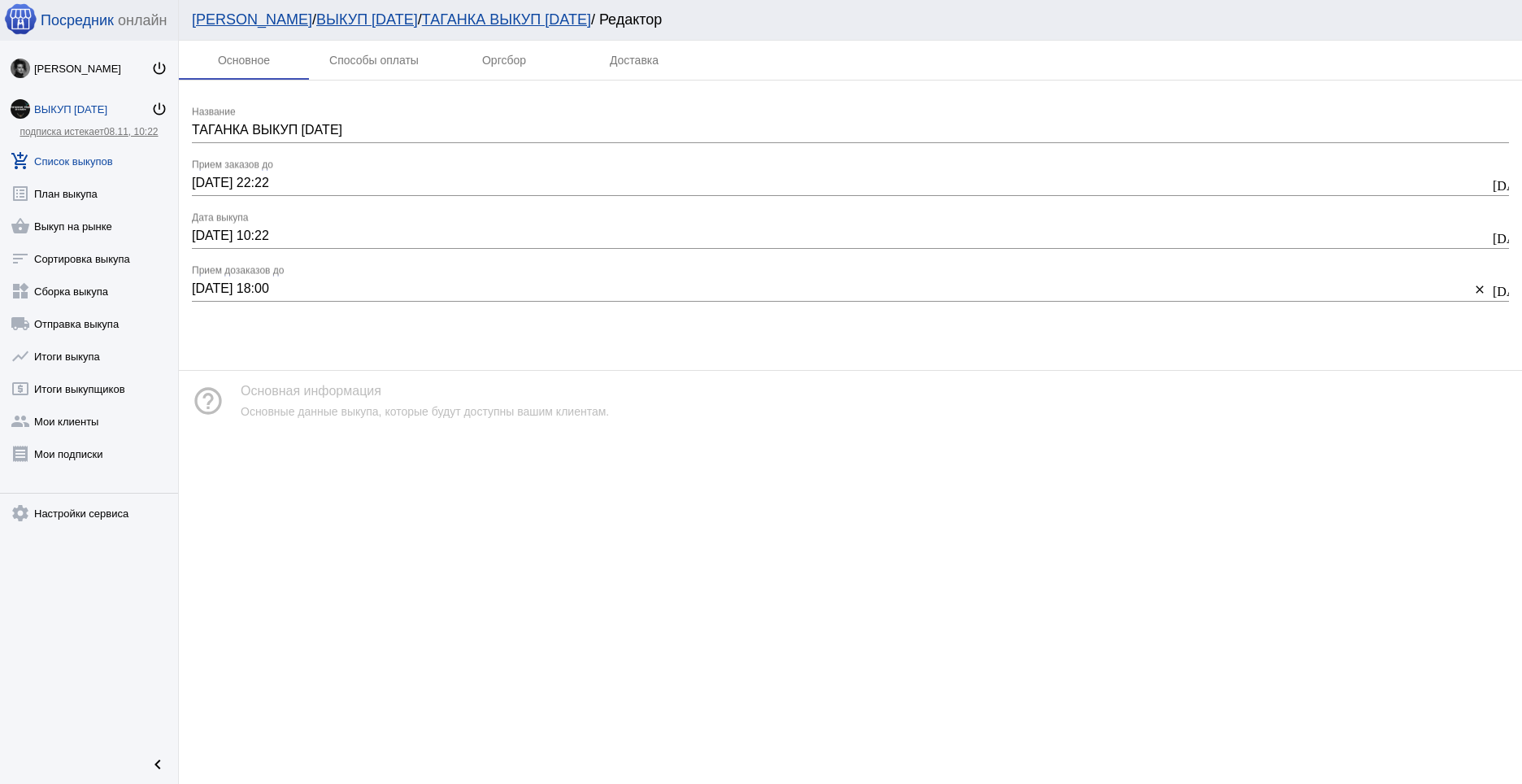
click at [1504, 8] on div "Мои ЛК / ВЫКУП [DATE] / ТАГАНКА ВЫКУП [DATE] / Редактор" at bounding box center [850, 20] width 1343 height 40
click at [359, 65] on div "Способы оплаты" at bounding box center [374, 59] width 89 height 13
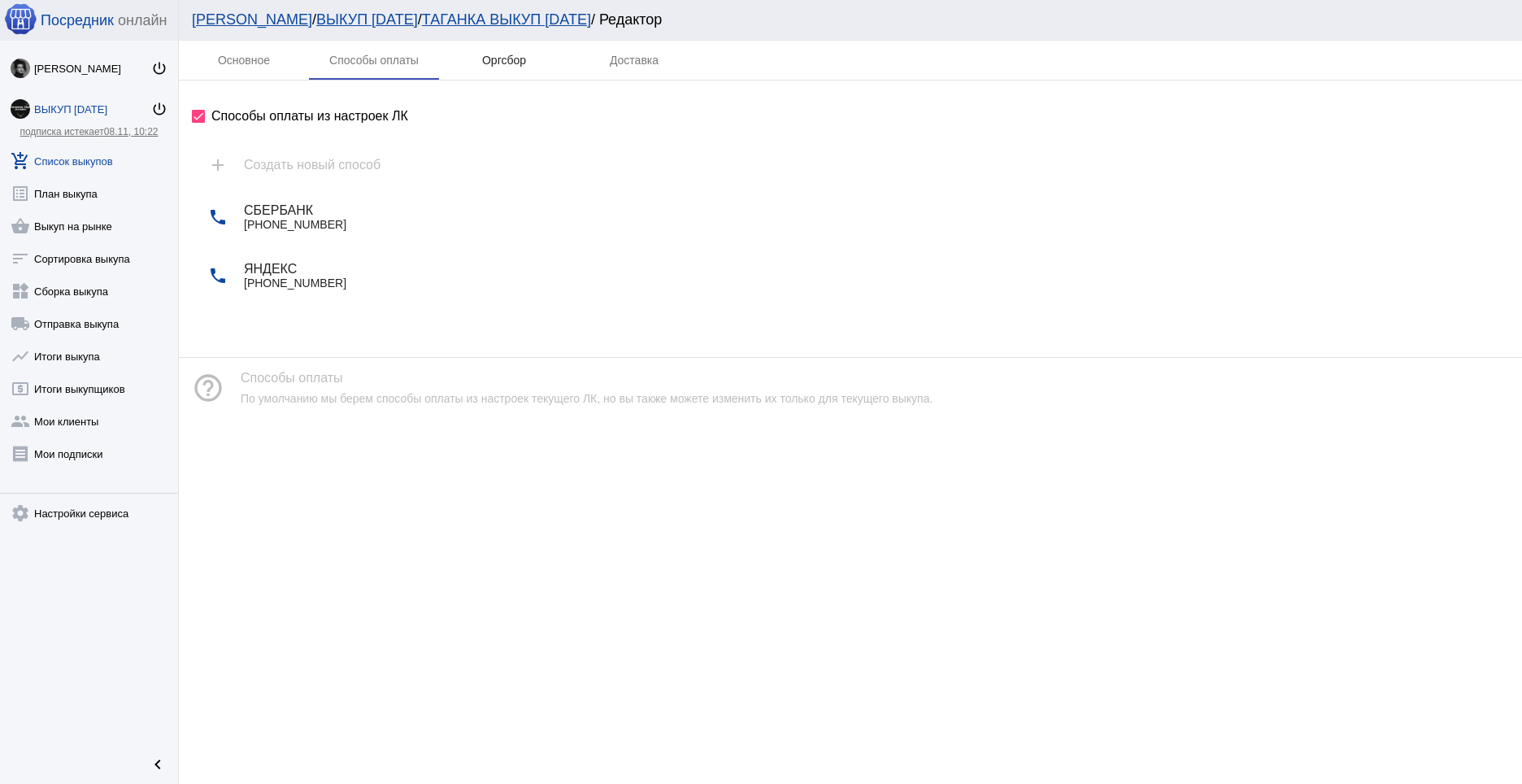
click at [507, 61] on div "Оргсбор" at bounding box center [503, 59] width 44 height 13
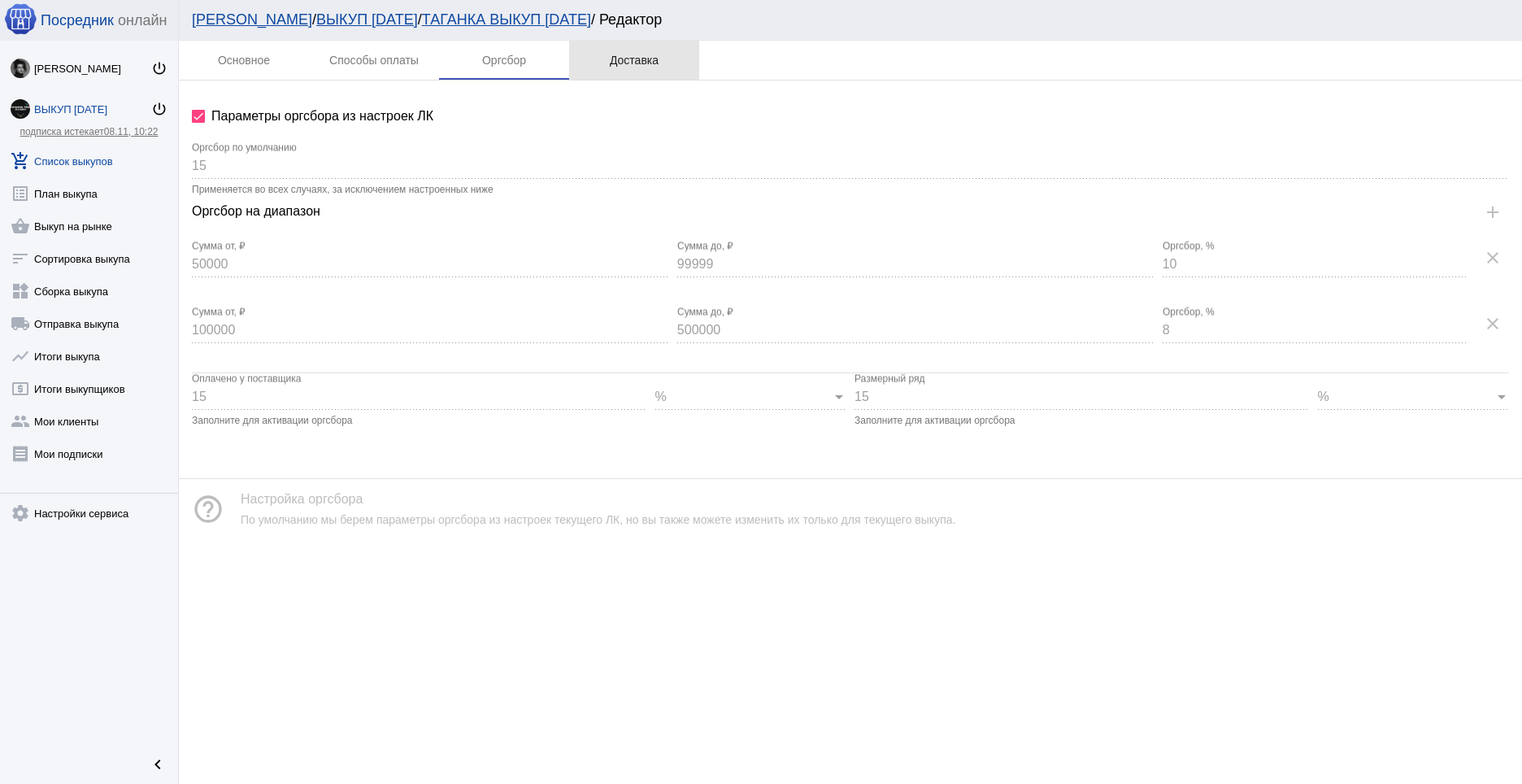
click at [624, 58] on div "Доставка" at bounding box center [634, 59] width 49 height 13
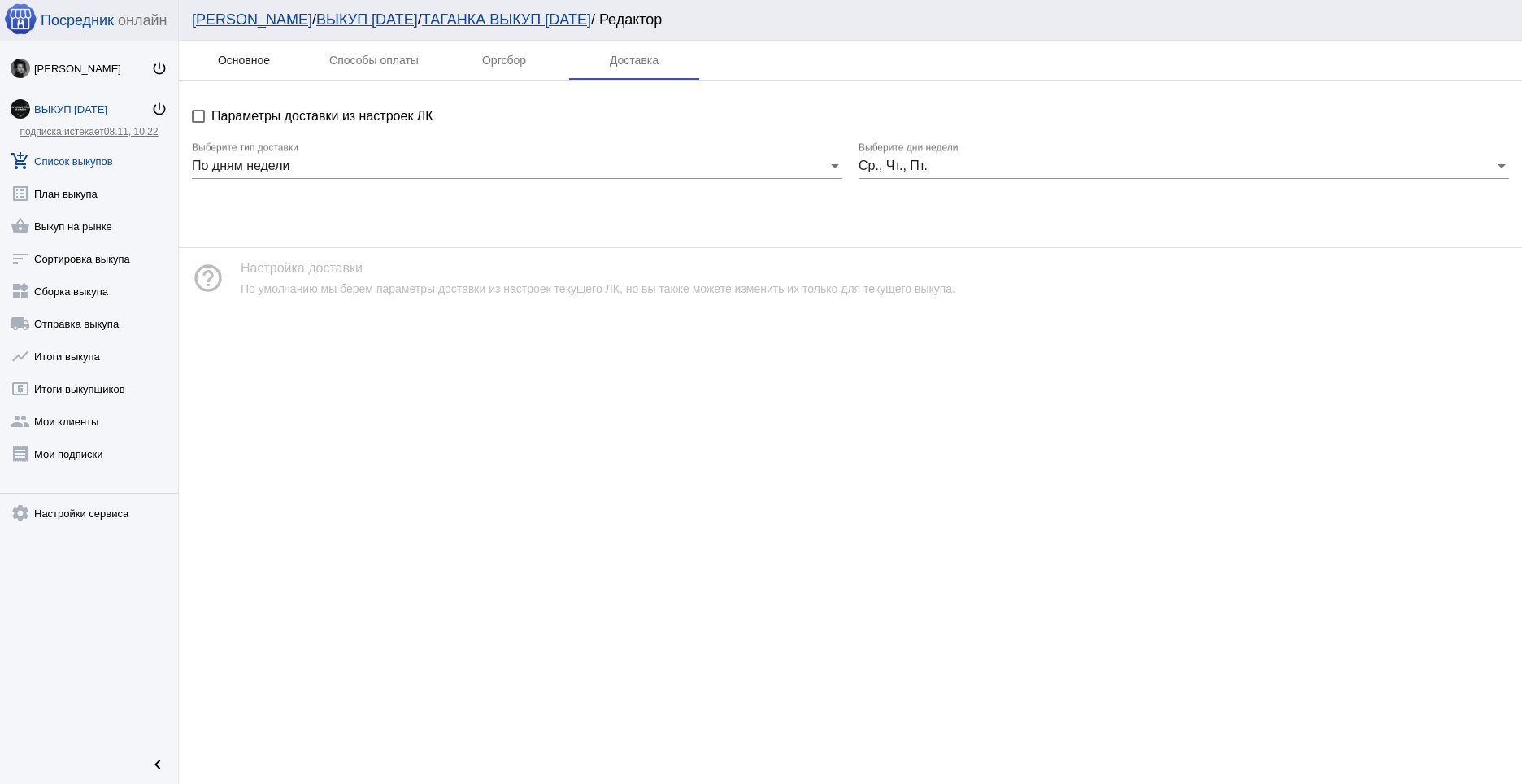
click at [259, 53] on div "Основное" at bounding box center [244, 59] width 52 height 13
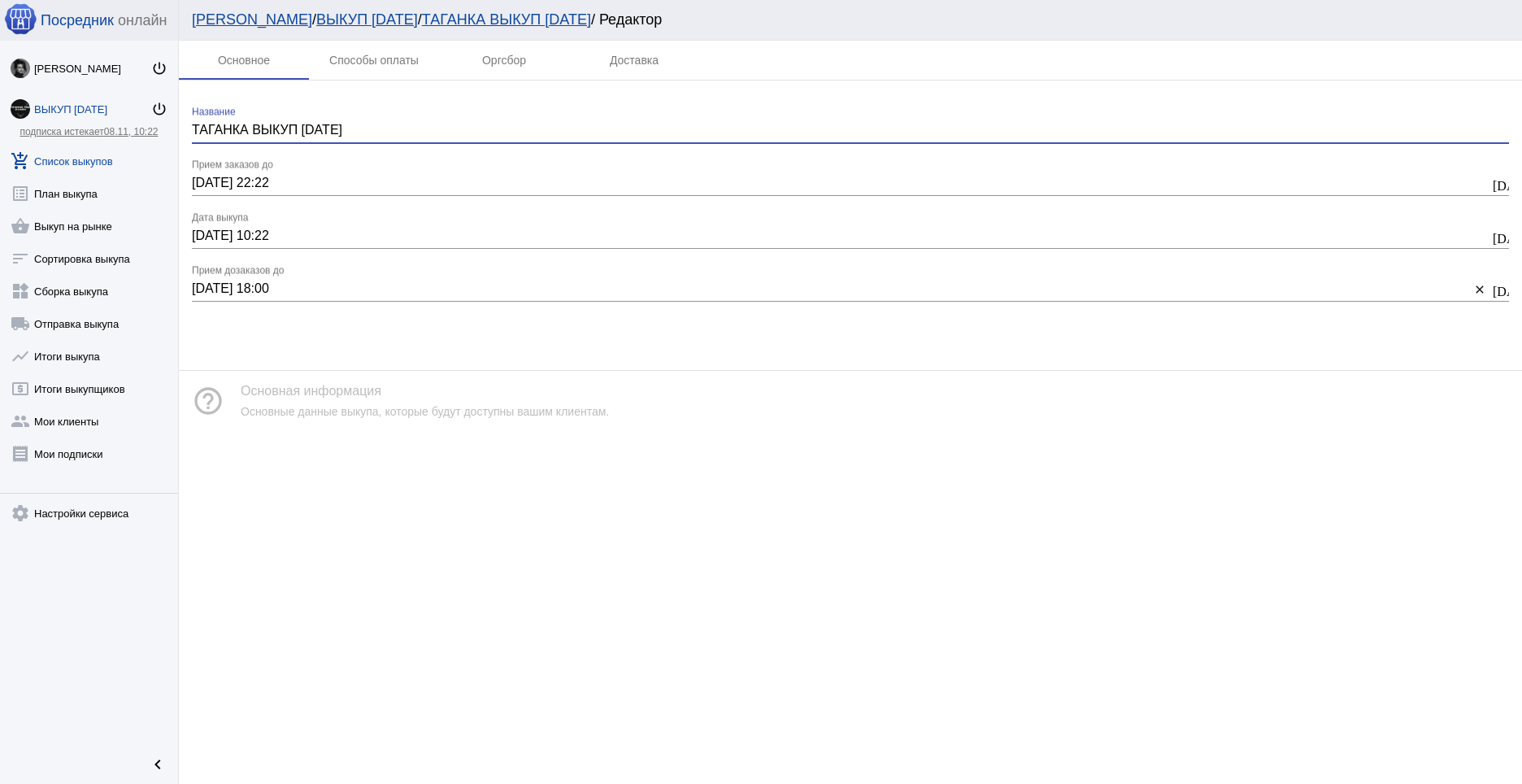
click at [365, 126] on input "ТАГАНКА ВЫКУП [DATE]" at bounding box center [850, 130] width 1318 height 15
click at [355, 181] on input "[DATE] 22:22" at bounding box center [840, 182] width 1298 height 15
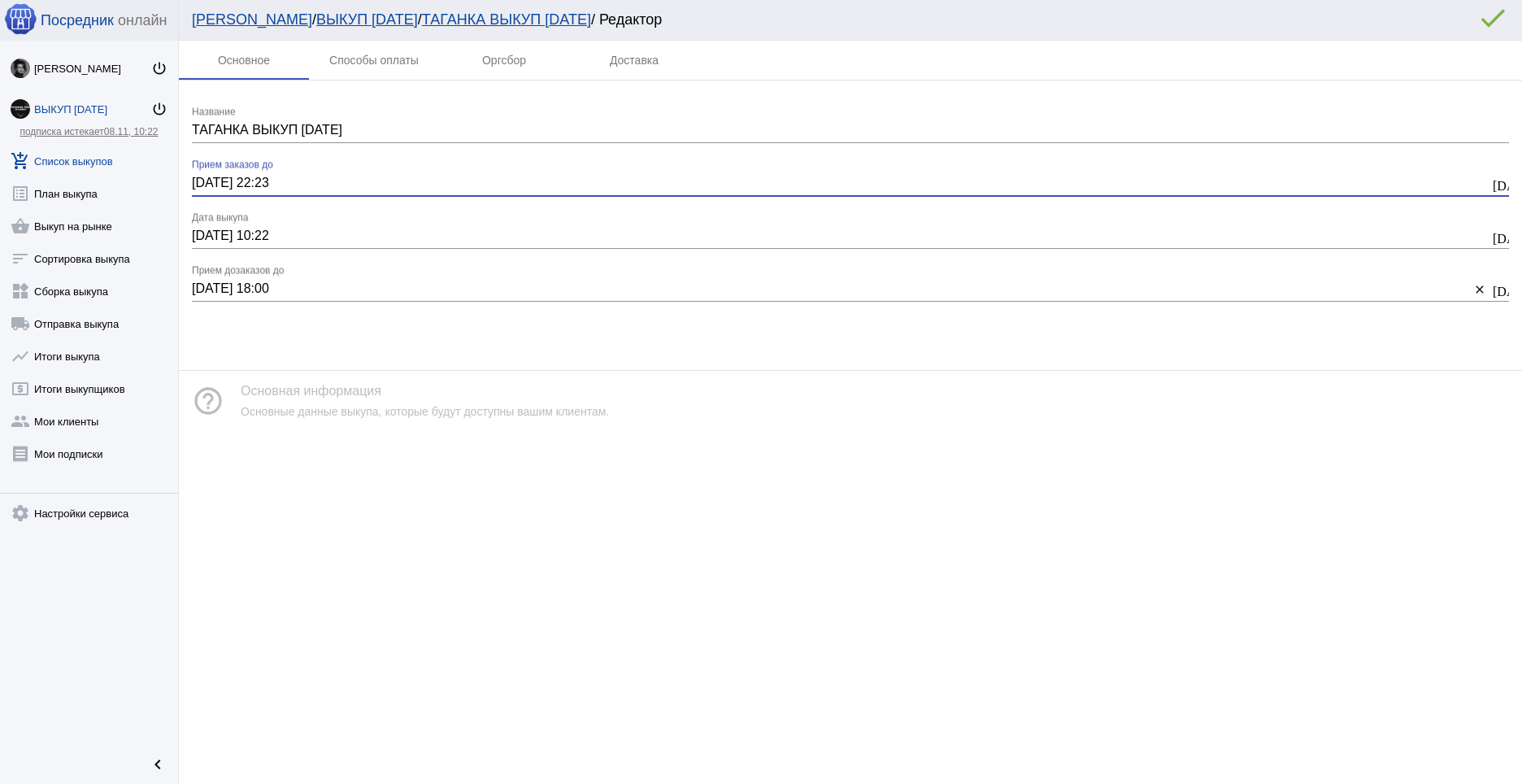
type input "[DATE] 22:23"
click at [1490, 19] on mat-icon "error_outline" at bounding box center [1493, 18] width 33 height 33
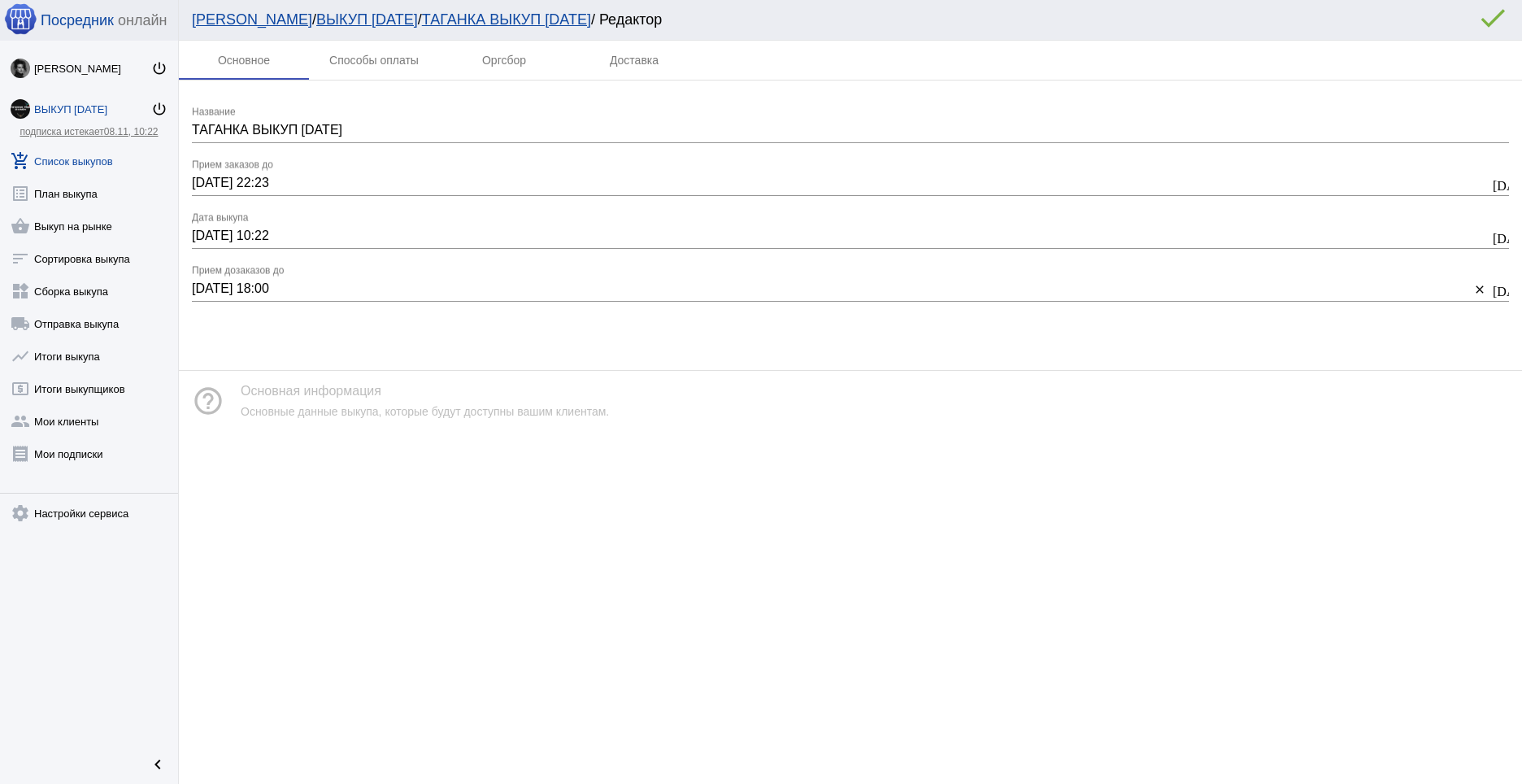
click at [935, 553] on div "Основное Способы оплаты Оргсбор Доставка ТАГАНКА ВЫКУП [DATE] Название [DATE] 2…" at bounding box center [850, 411] width 1343 height 743
click at [105, 159] on link "add_shopping_cart Список выкупов" at bounding box center [88, 158] width 178 height 33
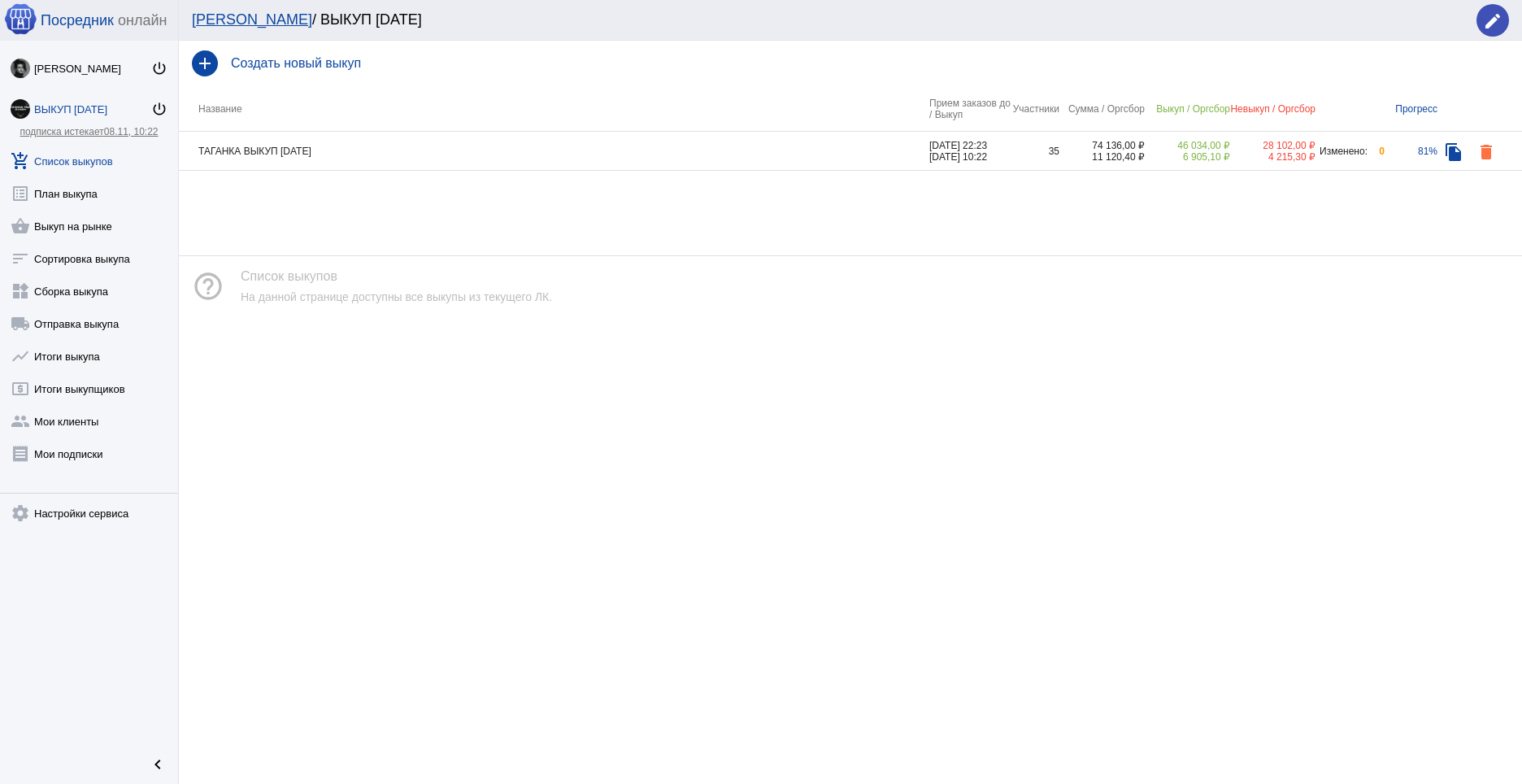
click at [78, 103] on div "ВЫКУП [DATE]" at bounding box center [93, 109] width 117 height 12
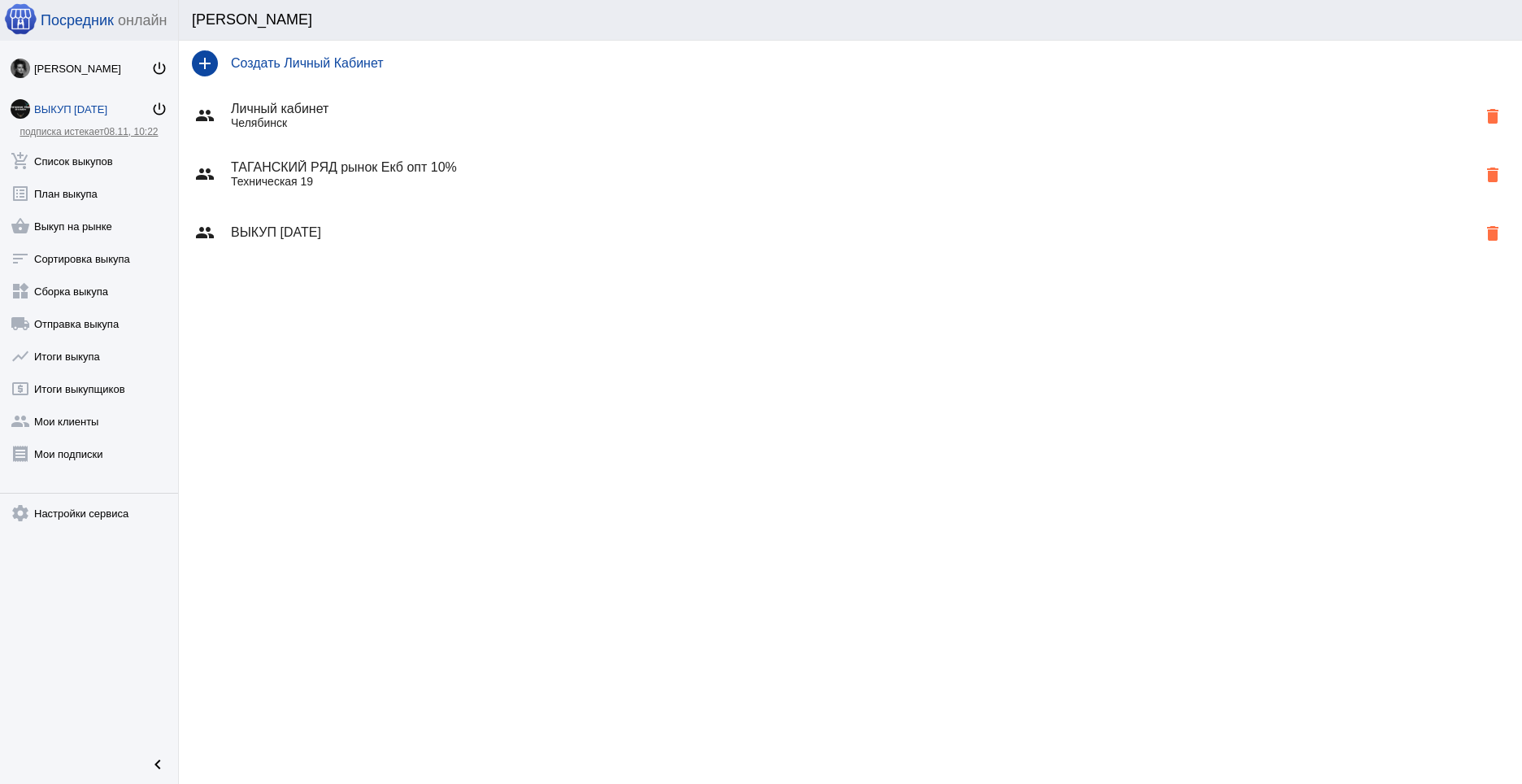
click at [349, 234] on h4 "ВЫКУП [DATE]" at bounding box center [854, 232] width 1245 height 15
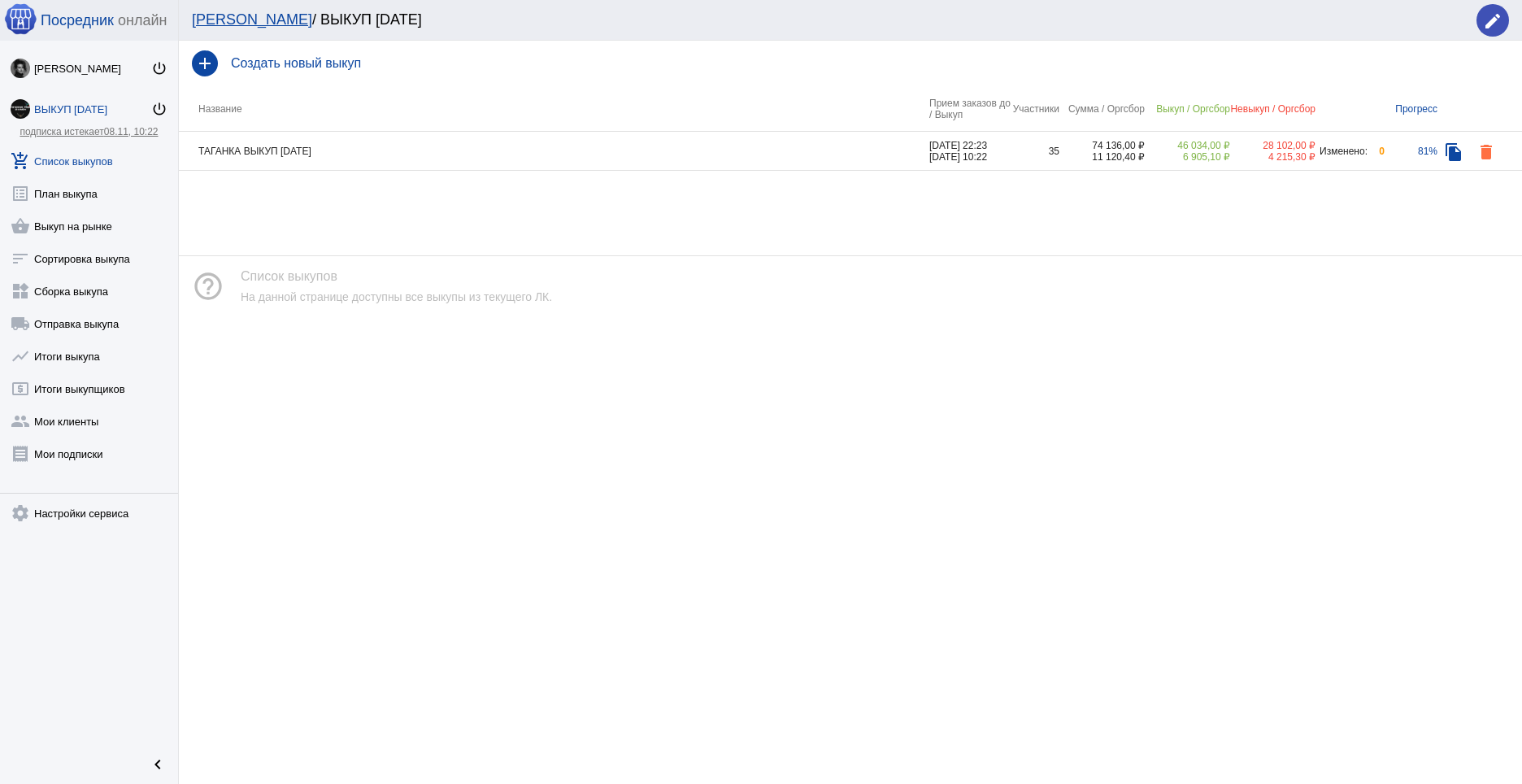
click at [358, 156] on td "ТАГАНКА ВЫКУП [DATE]" at bounding box center [554, 150] width 751 height 39
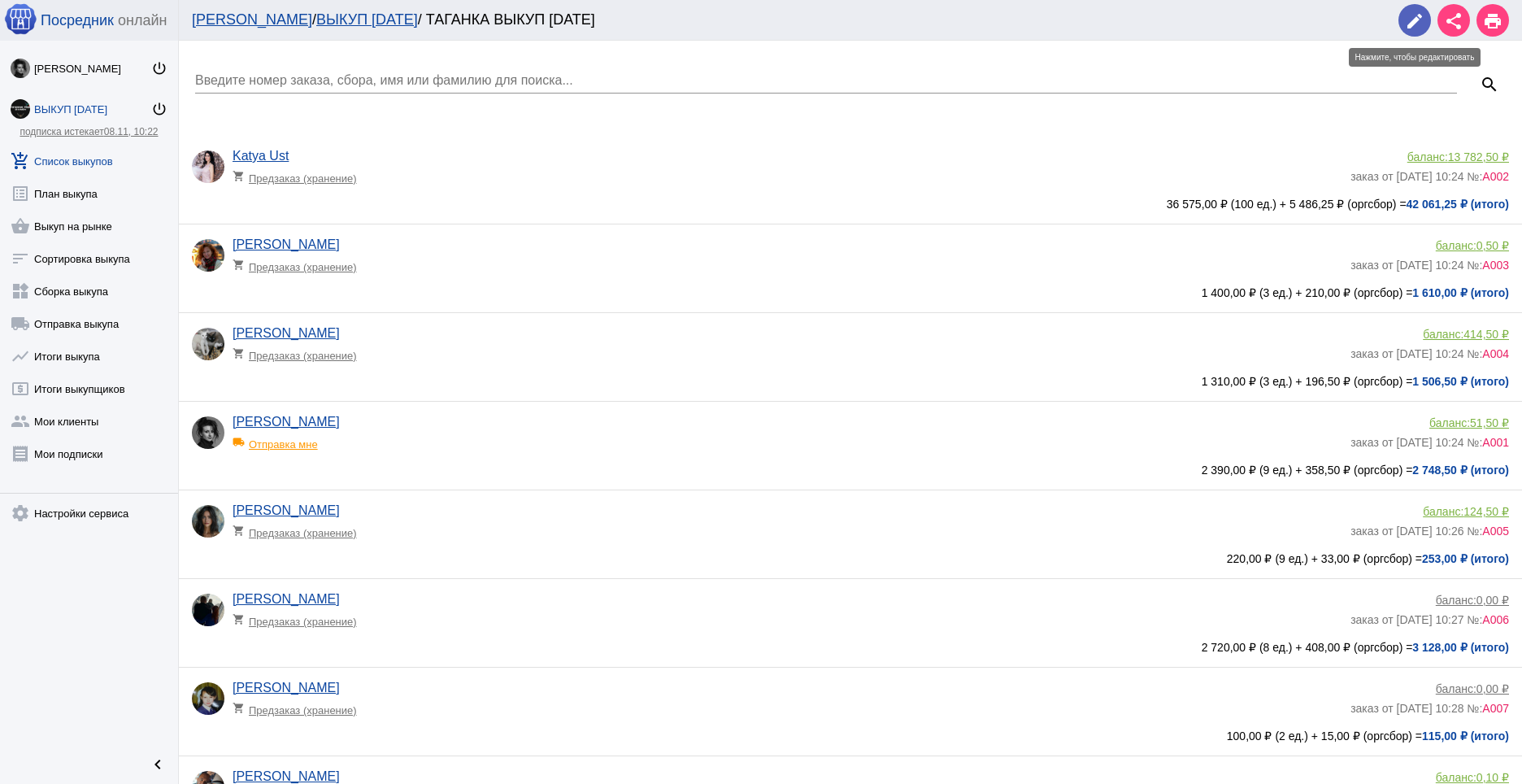
click at [1420, 11] on mat-icon "edit" at bounding box center [1415, 21] width 20 height 20
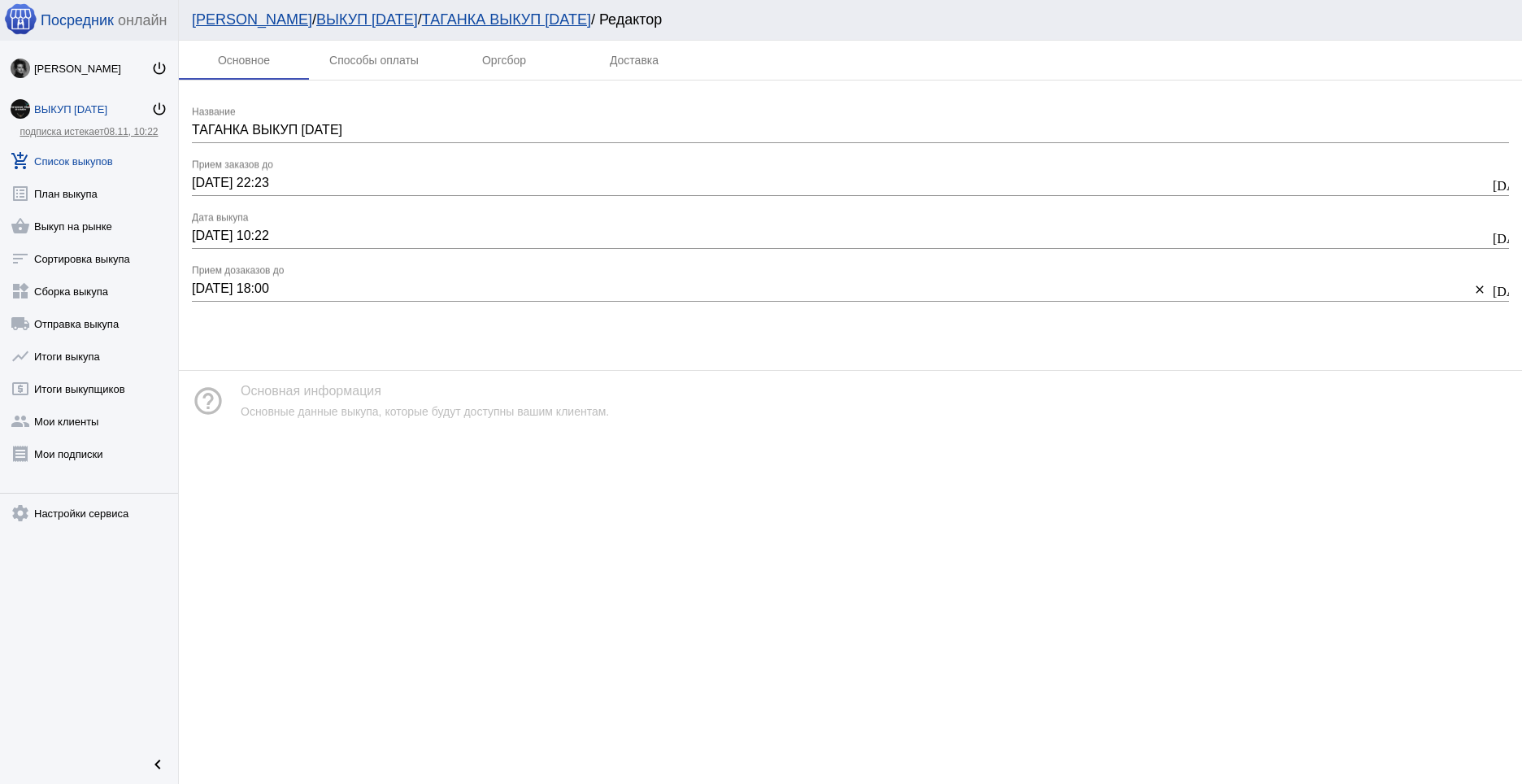
click at [201, 240] on input "[DATE] 10:22" at bounding box center [840, 235] width 1298 height 15
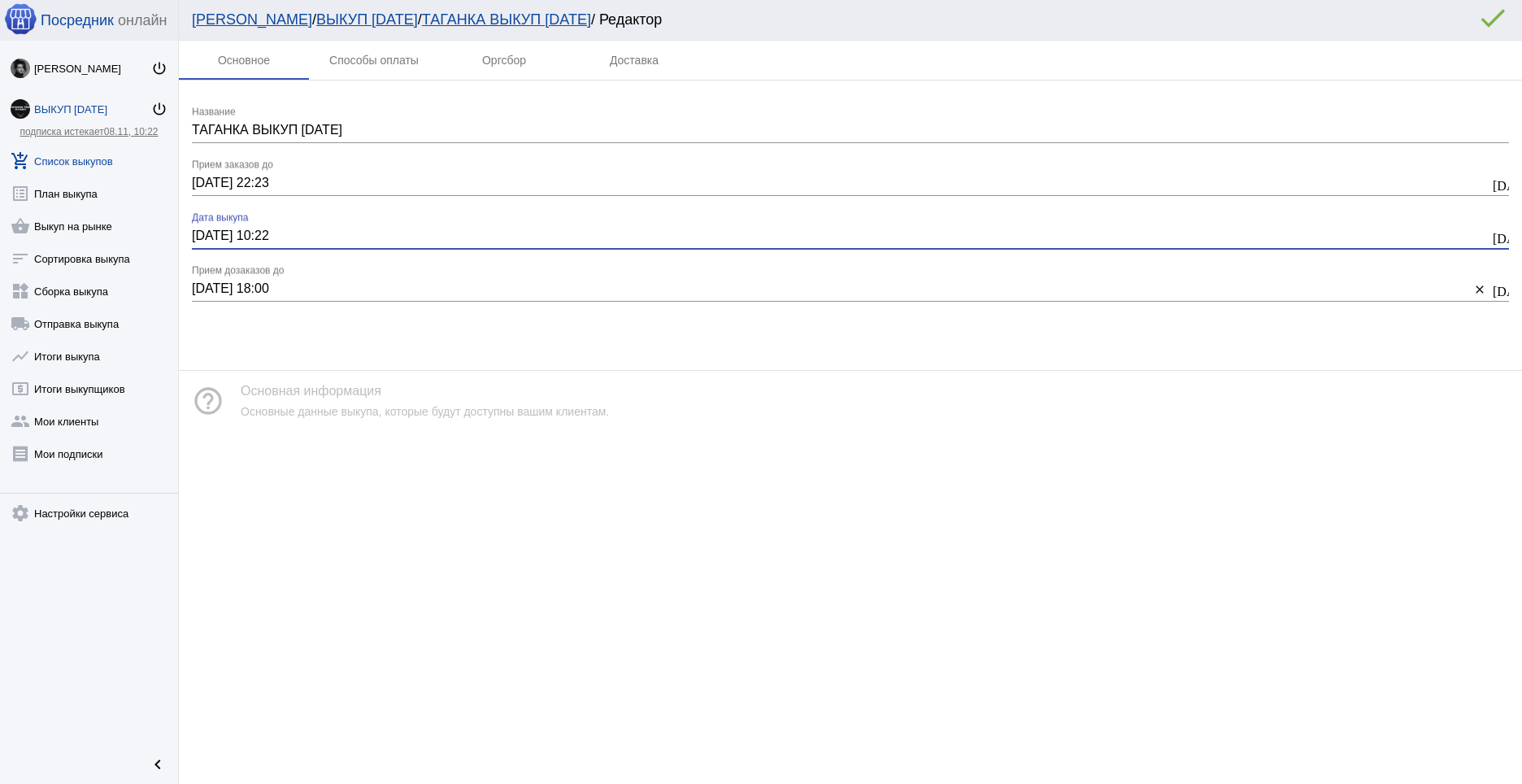
click at [316, 233] on input "12.10.2025 10:22" at bounding box center [840, 235] width 1298 height 15
type input "12.10.2025 20:00"
click at [430, 322] on mat-tab-body at bounding box center [850, 212] width 1343 height 264
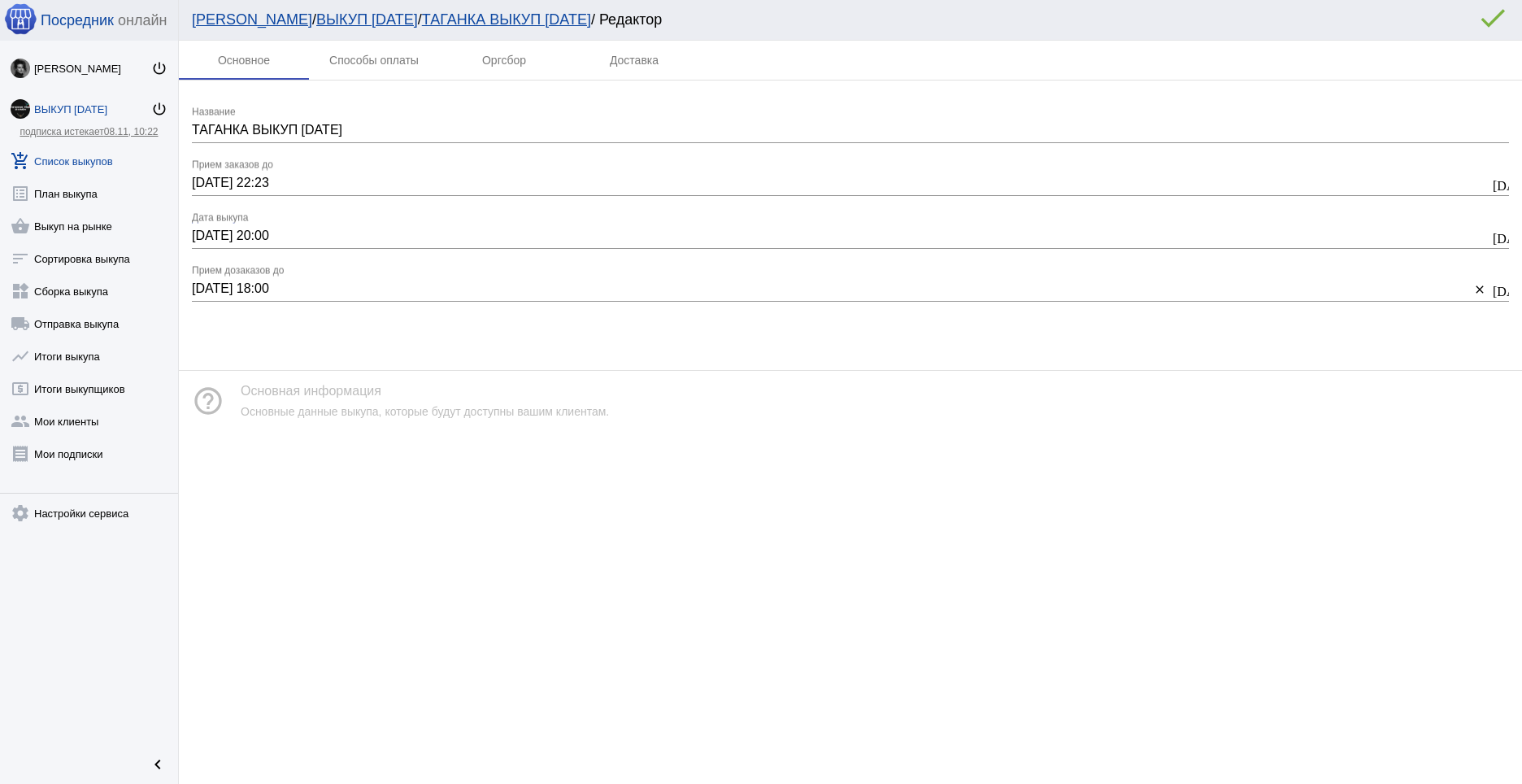
click at [1482, 15] on mat-icon "error_outline" at bounding box center [1493, 18] width 33 height 33
click at [207, 180] on input "[DATE] 22:23" at bounding box center [840, 182] width 1298 height 15
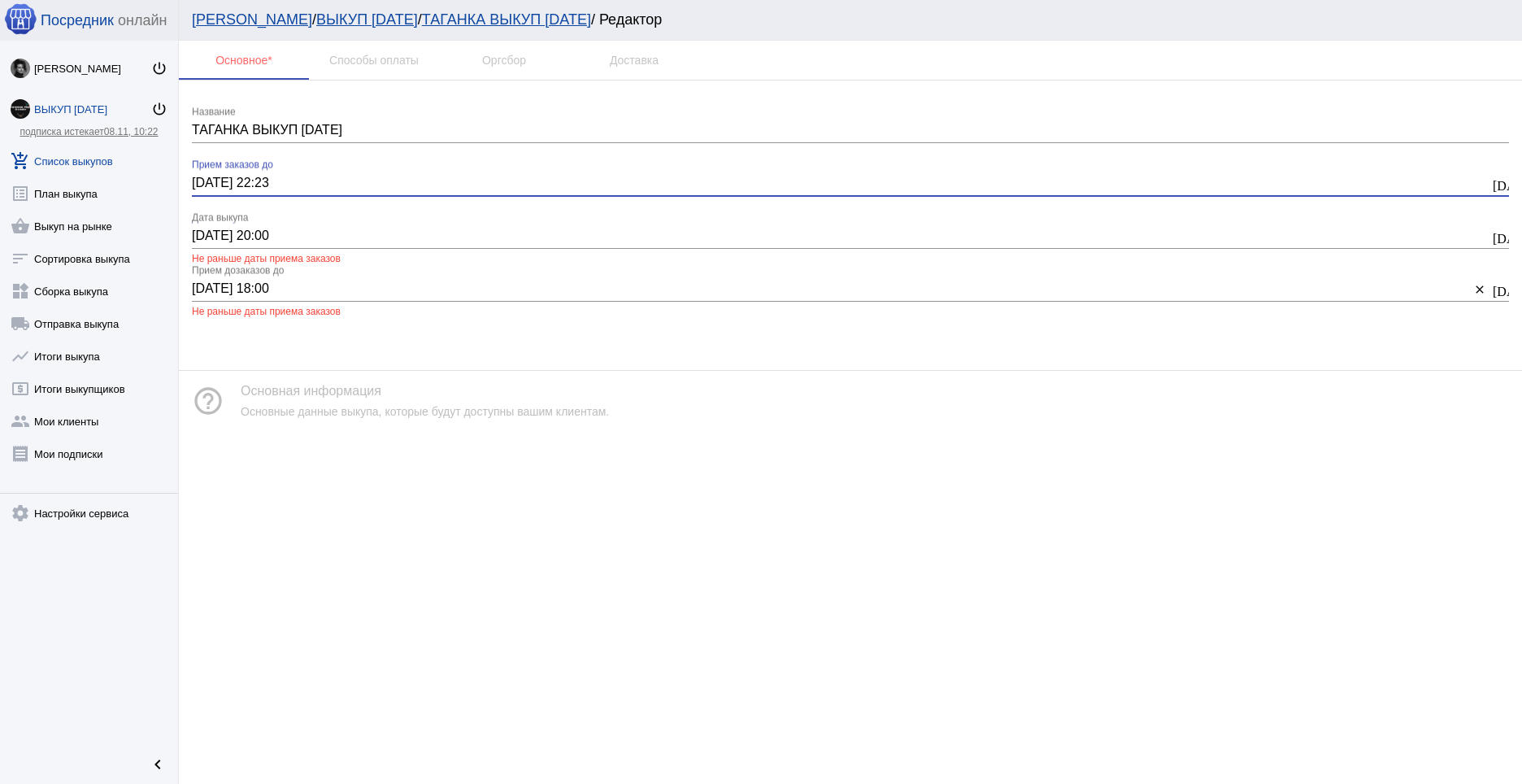
click at [313, 183] on input "12.10.2025 22:23" at bounding box center [840, 182] width 1298 height 15
click at [310, 182] on input "12.10.2025 22:23" at bounding box center [840, 182] width 1298 height 15
type input "12.10.2025 21:00"
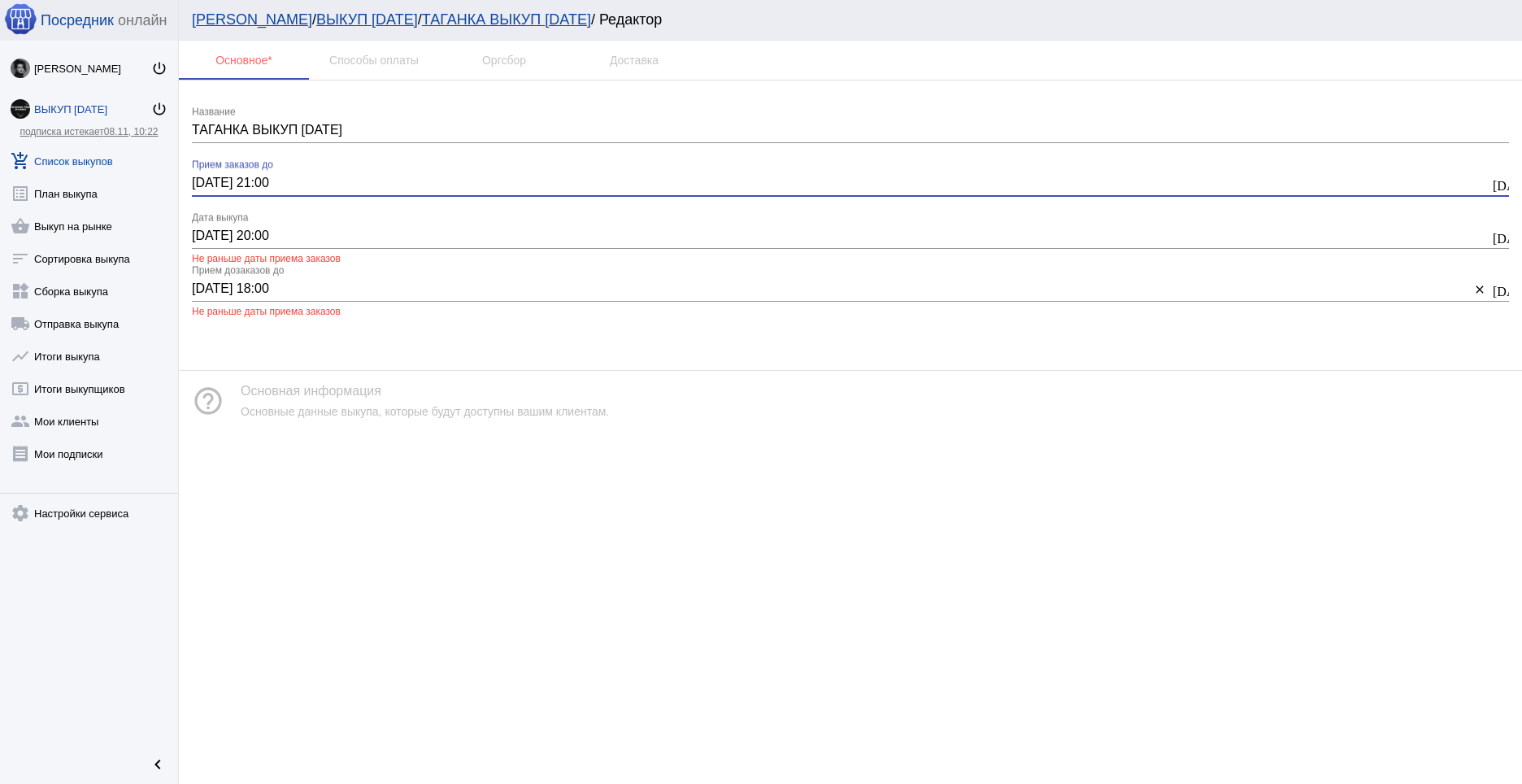
click at [395, 379] on div "help_outline Основная информация Основные данные выкупа, которые будут доступны…" at bounding box center [850, 401] width 1343 height 60
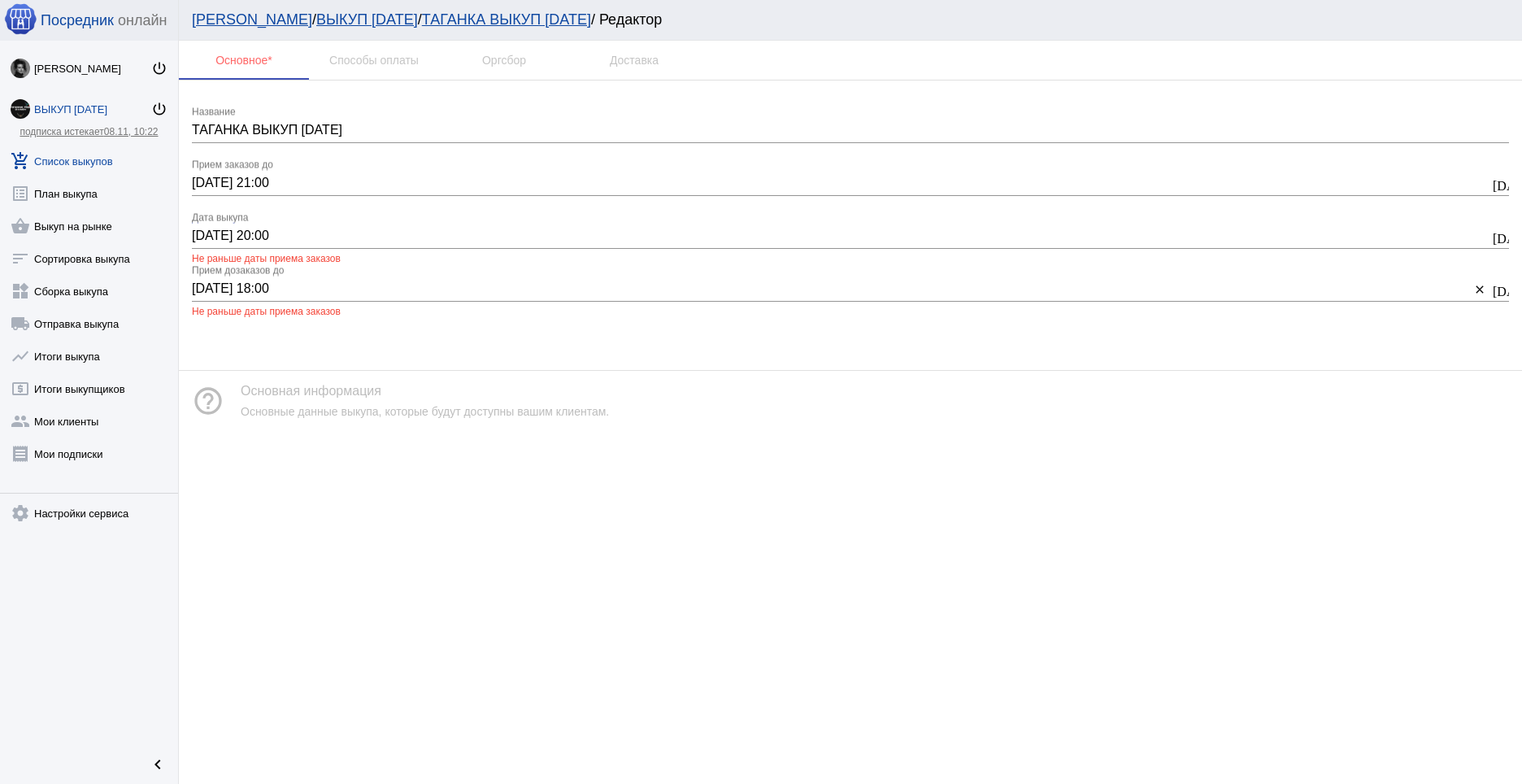
click at [347, 233] on input "12.10.2025 20:00" at bounding box center [840, 235] width 1298 height 15
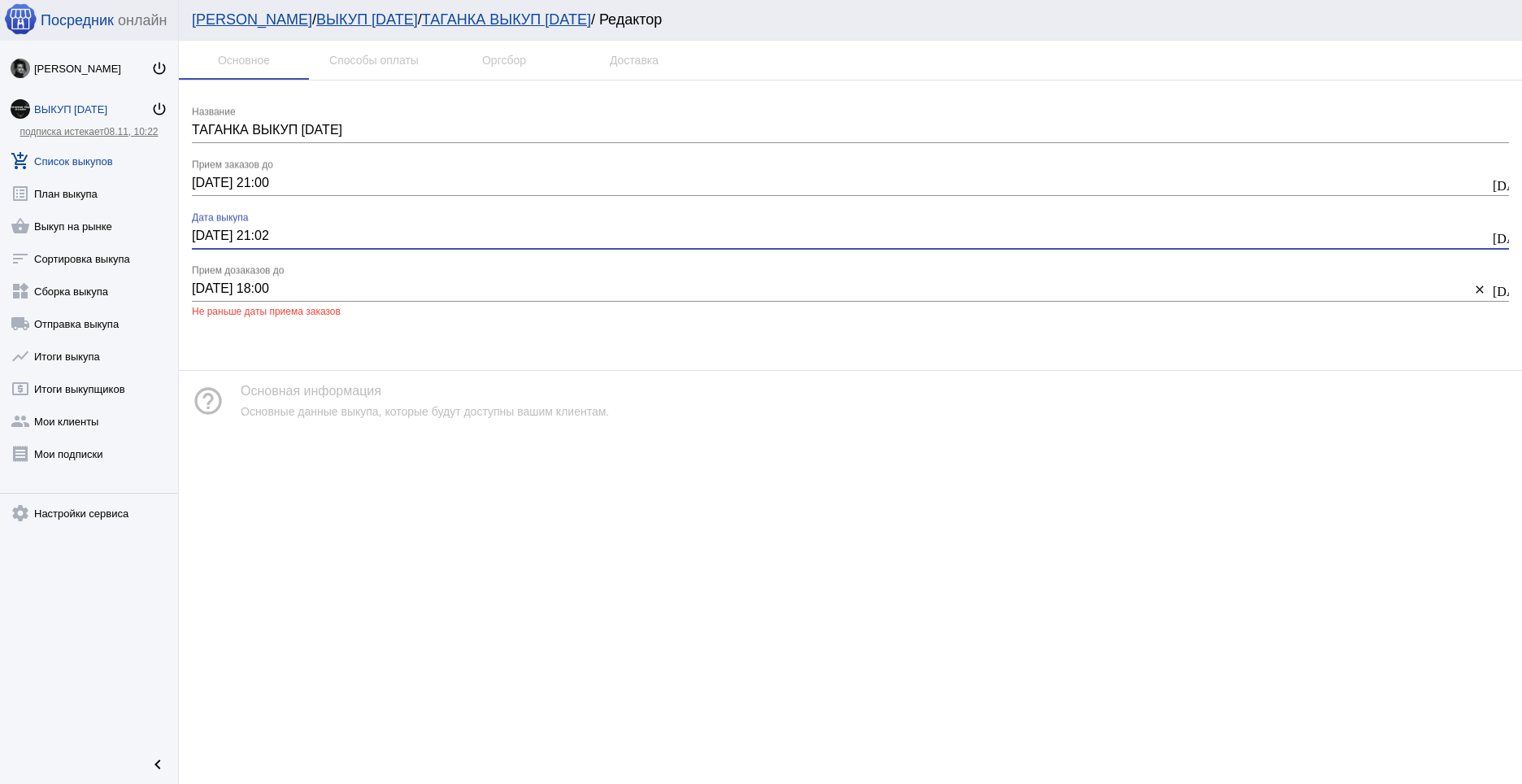
type input "12.10.2025 21:02"
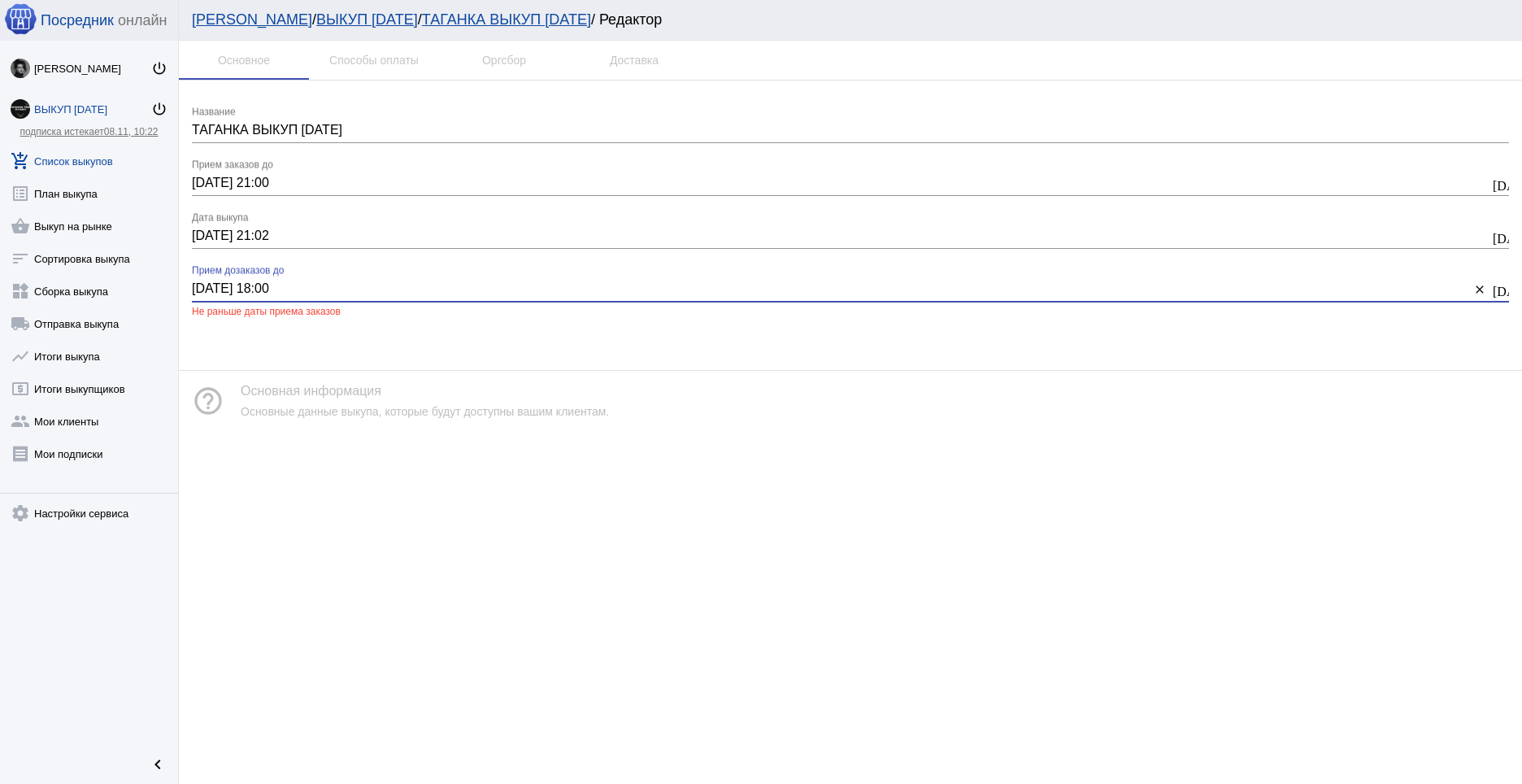
click at [342, 291] on input "[DATE] 18:00" at bounding box center [831, 289] width 1278 height 15
type input "12.10.2025 21:03"
click at [376, 366] on app-interface-message "help_outline Основная информация Основные данные выкупа, которые будут доступны…" at bounding box center [850, 386] width 1343 height 87
click at [88, 158] on link "add_shopping_cart Список выкупов" at bounding box center [88, 158] width 178 height 33
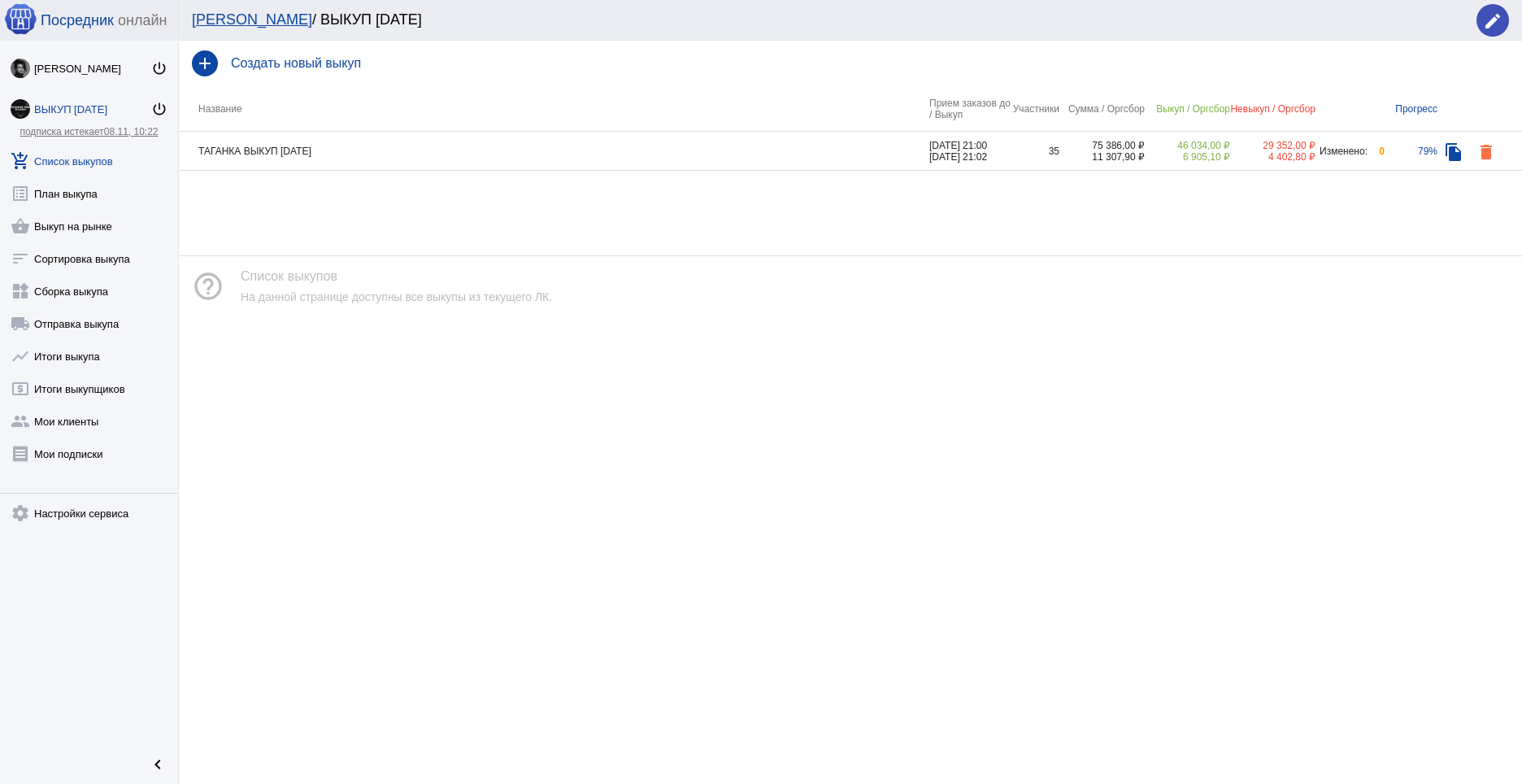
click at [326, 161] on td "ТАГАНКА ВЫКУП [DATE]" at bounding box center [554, 150] width 751 height 39
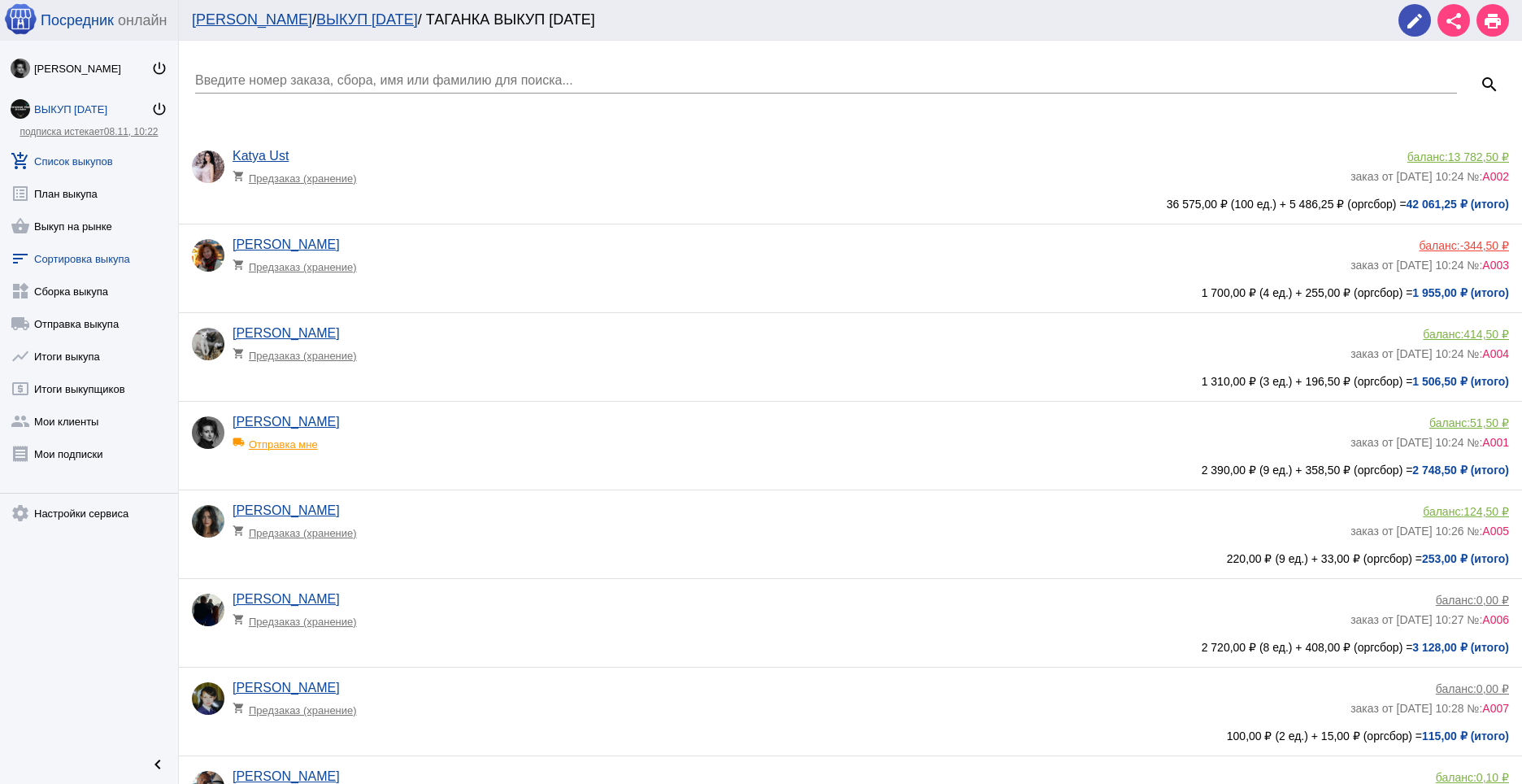
click at [91, 259] on link "sort Сортировка выкупа" at bounding box center [88, 255] width 178 height 33
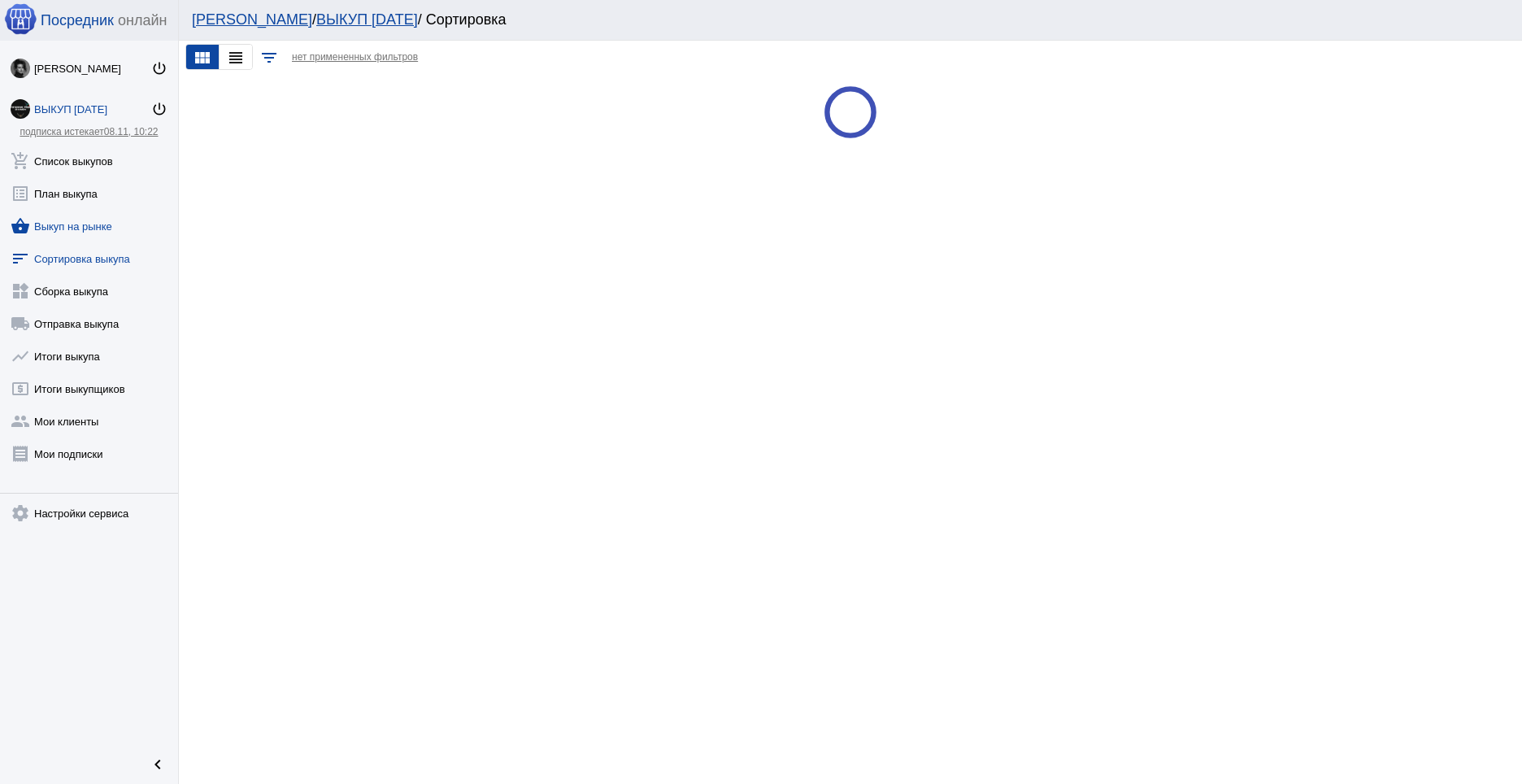
click at [69, 221] on link "shopping_basket Выкуп на рынке" at bounding box center [88, 222] width 178 height 33
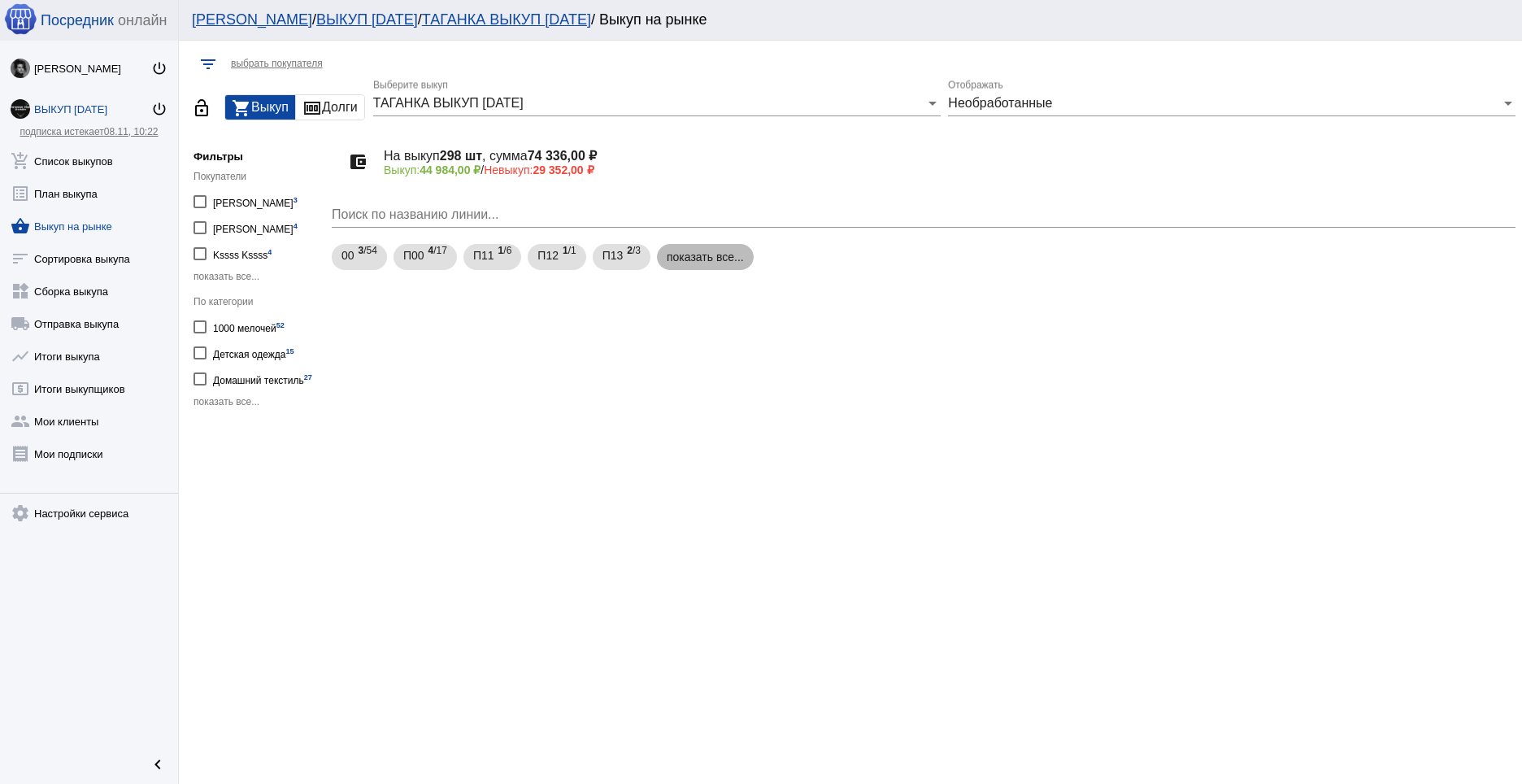
click at [712, 258] on mat-chip "показать все..." at bounding box center [705, 257] width 97 height 26
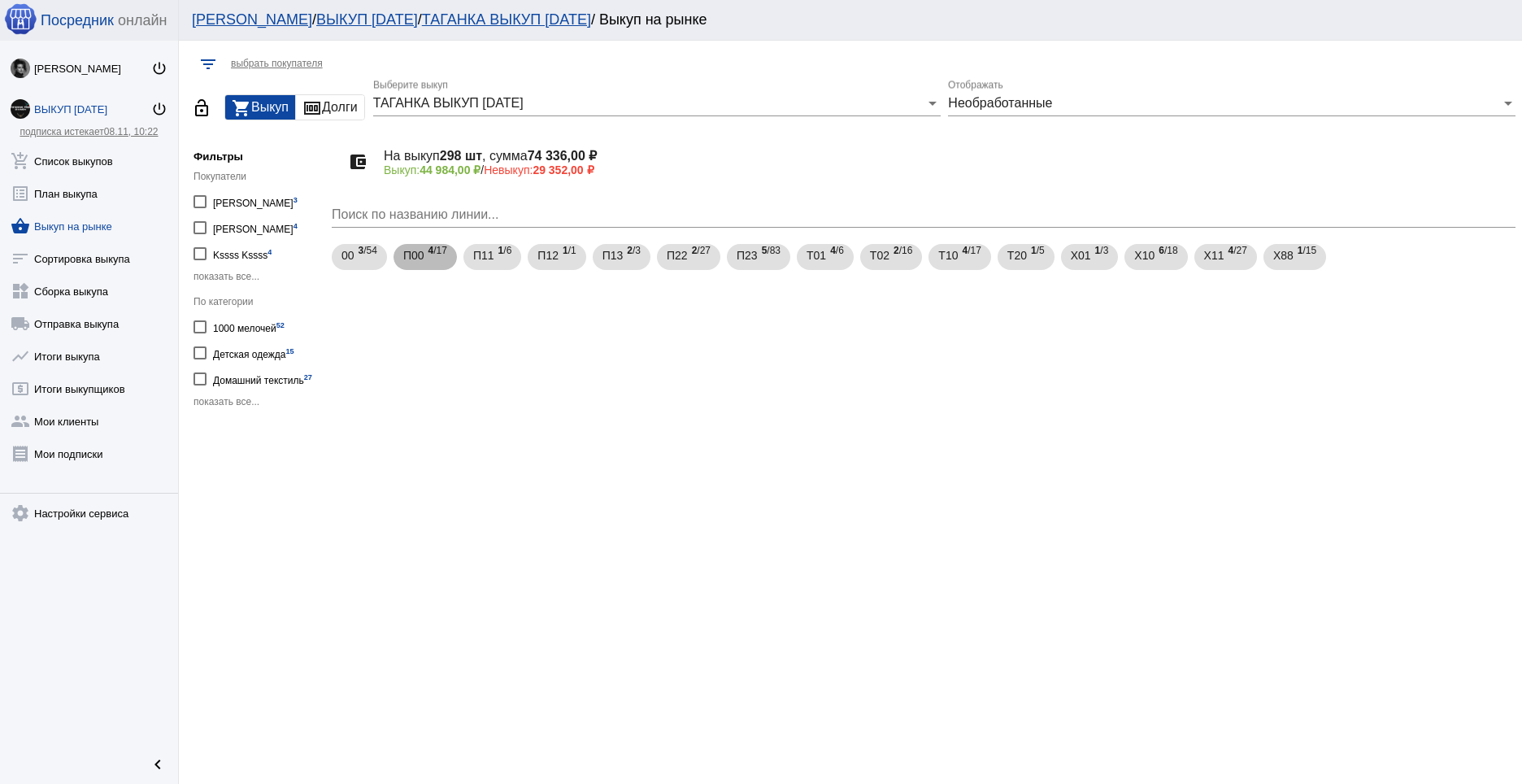
click at [407, 255] on span "П00" at bounding box center [414, 255] width 21 height 29
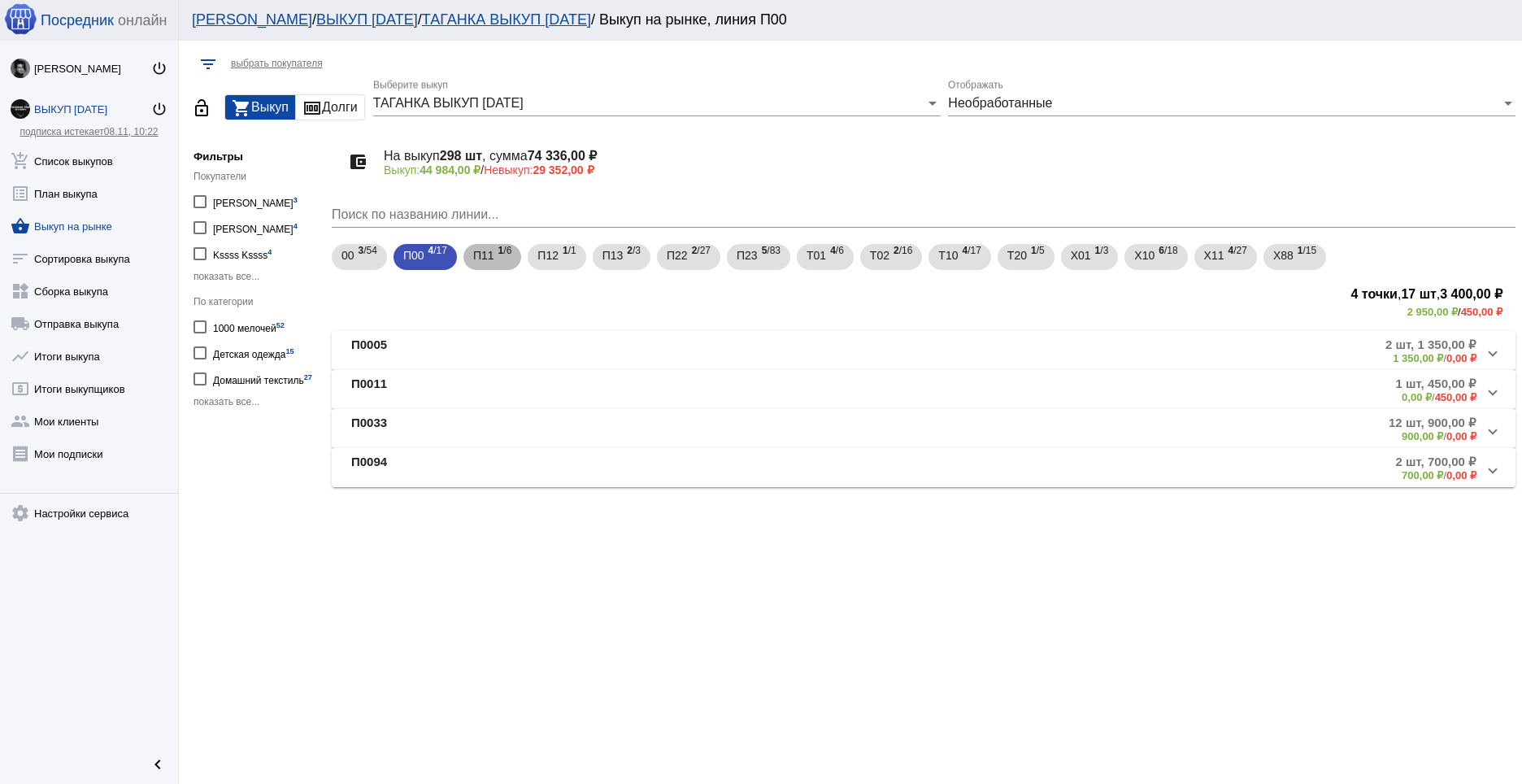
click at [505, 254] on span "1 /6" at bounding box center [505, 257] width 14 height 33
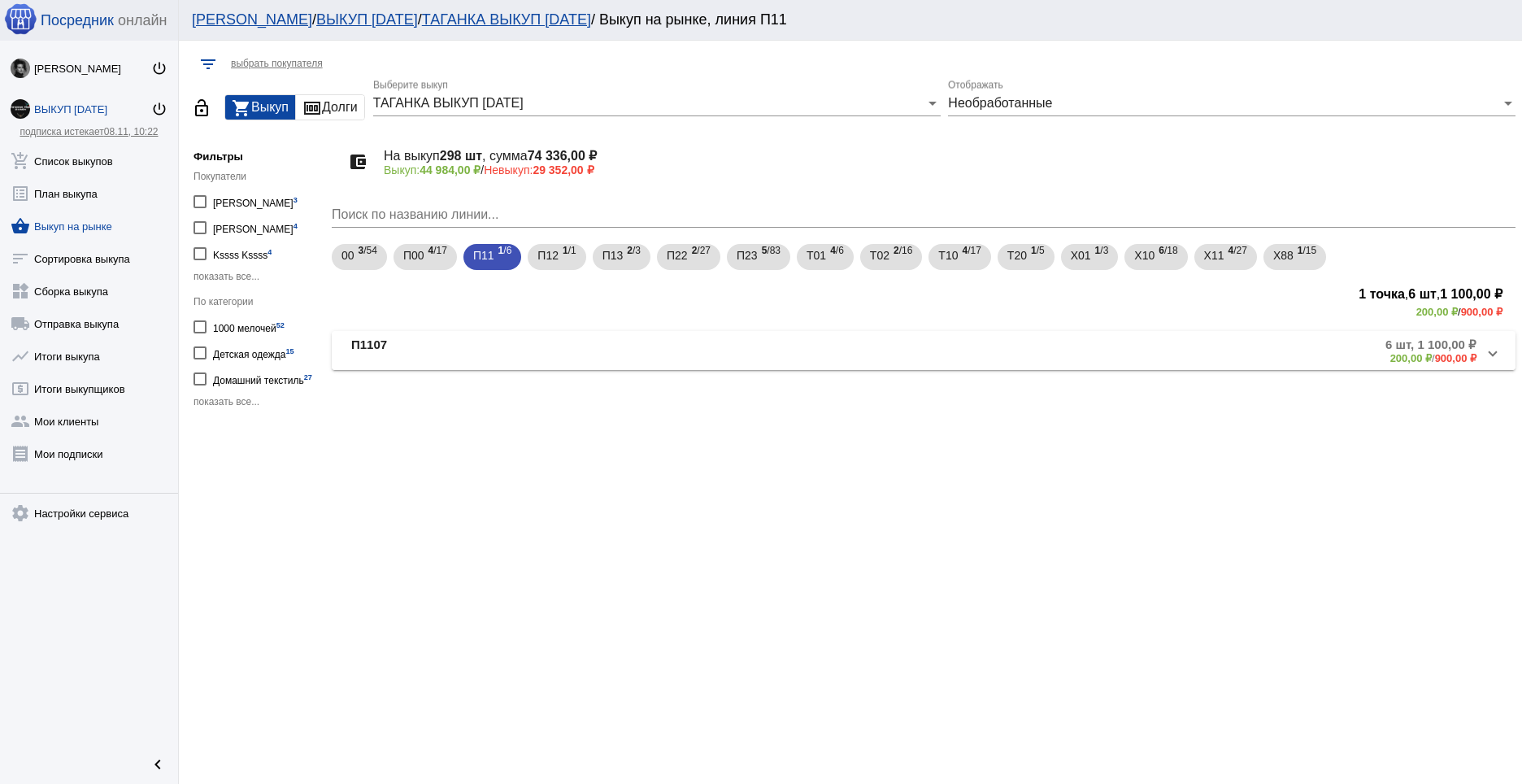
click at [758, 361] on mat-panel-description "6 шт, 1 100,00 ₽ 200,00 ₽ / 900,00 ₽" at bounding box center [1102, 350] width 748 height 27
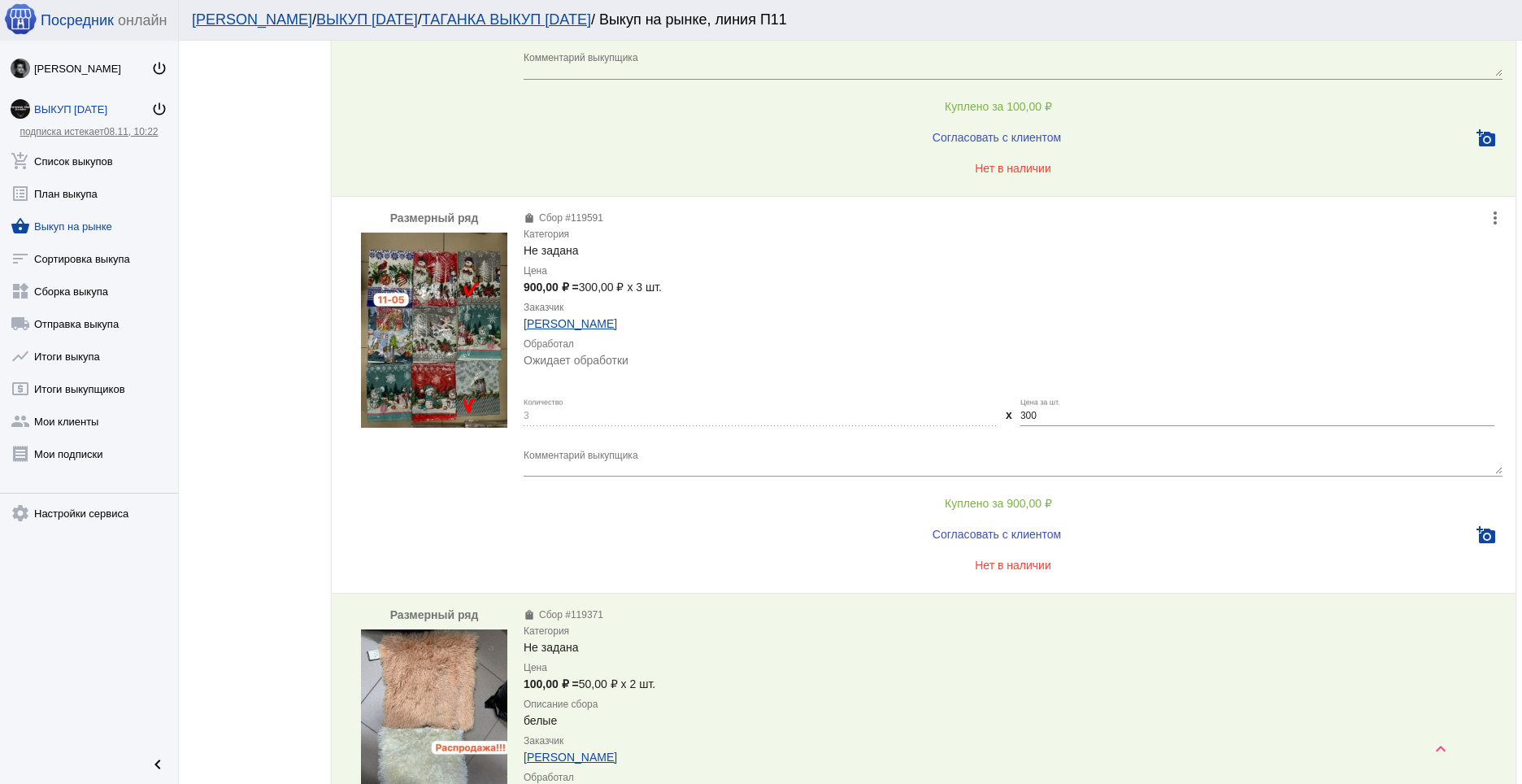
scroll to position [632, 0]
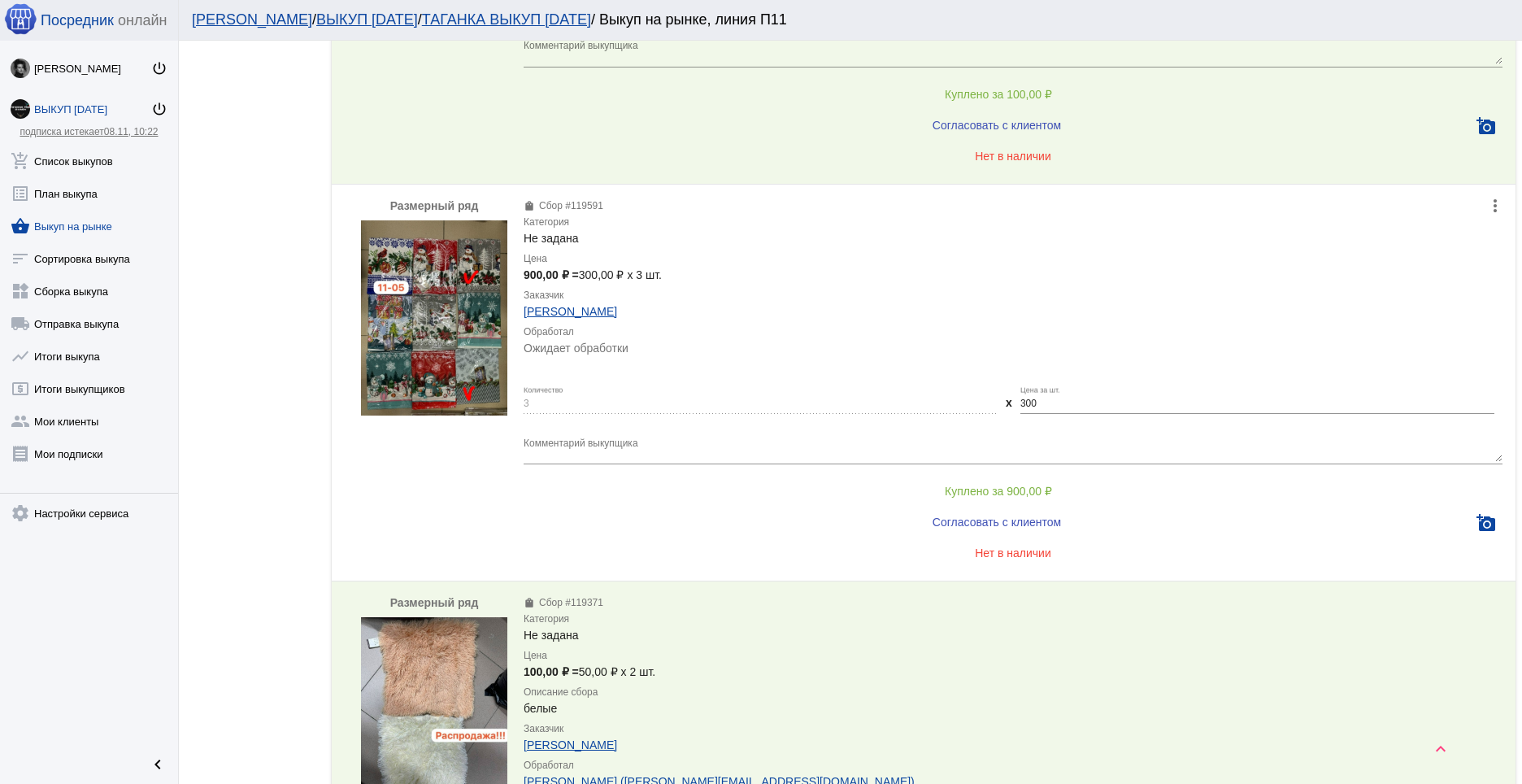
click at [1023, 487] on span "Куплено за 900,00 ₽" at bounding box center [998, 490] width 107 height 13
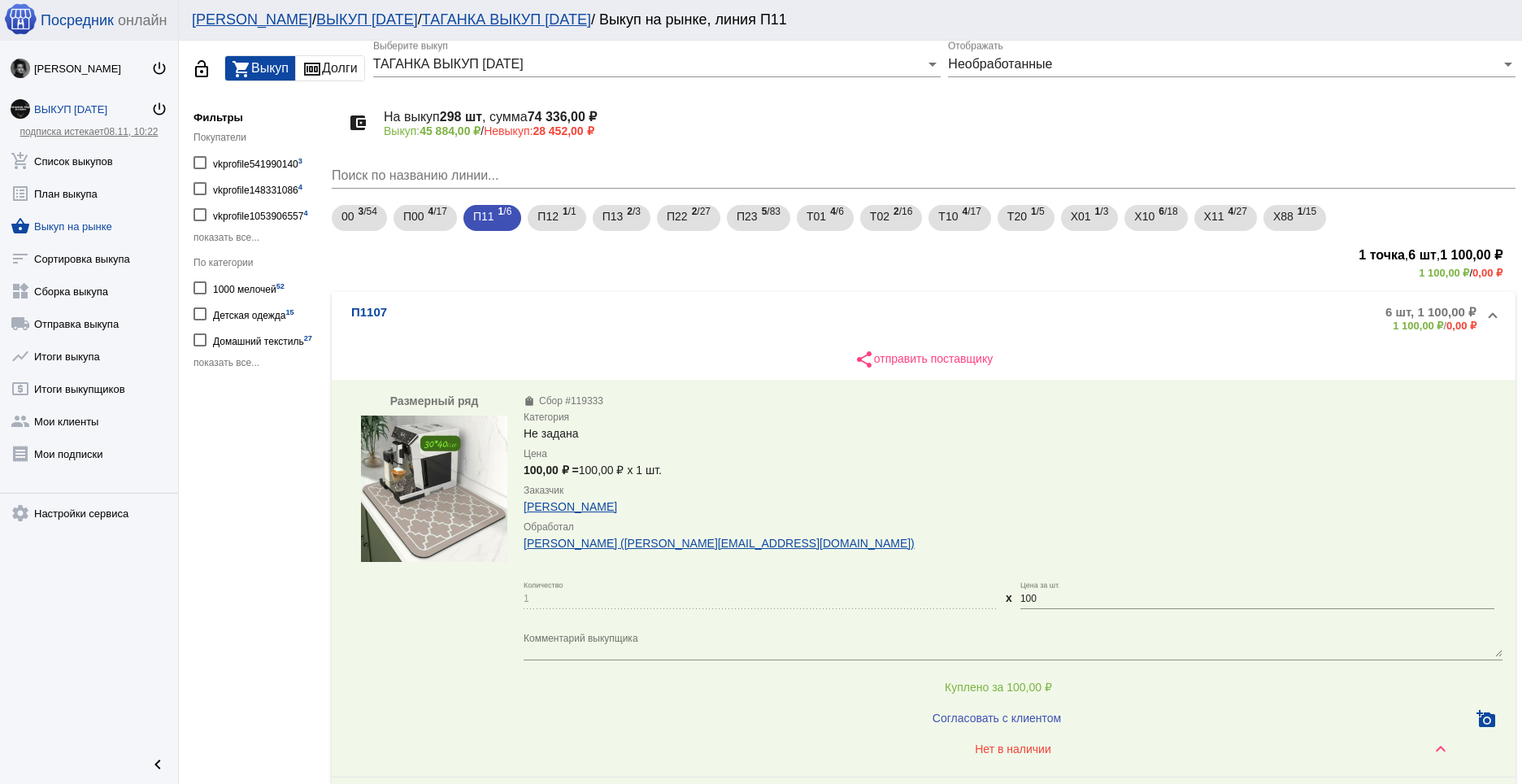
scroll to position [0, 0]
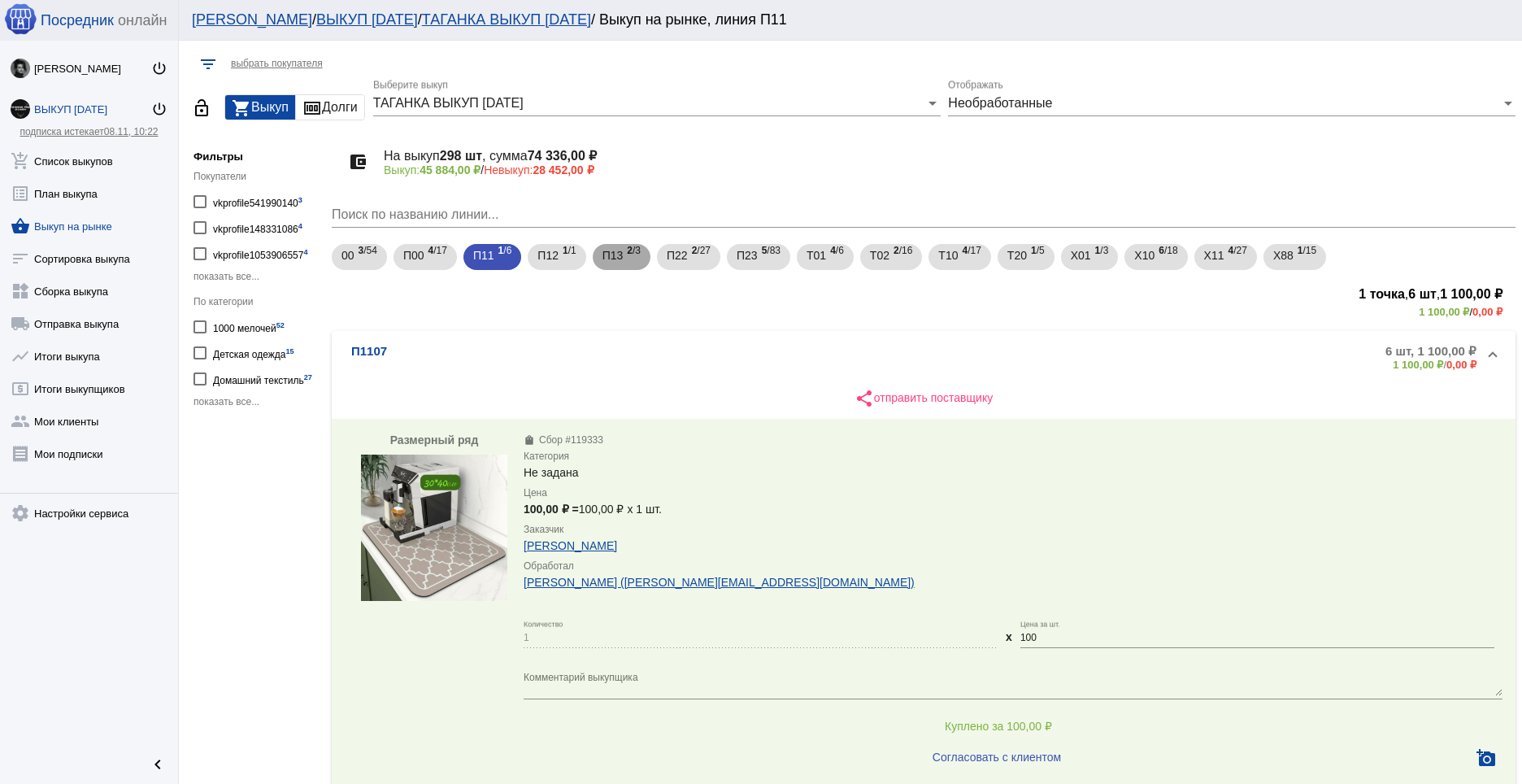
click at [594, 264] on mat-chip "П13 2 /3" at bounding box center [621, 257] width 58 height 26
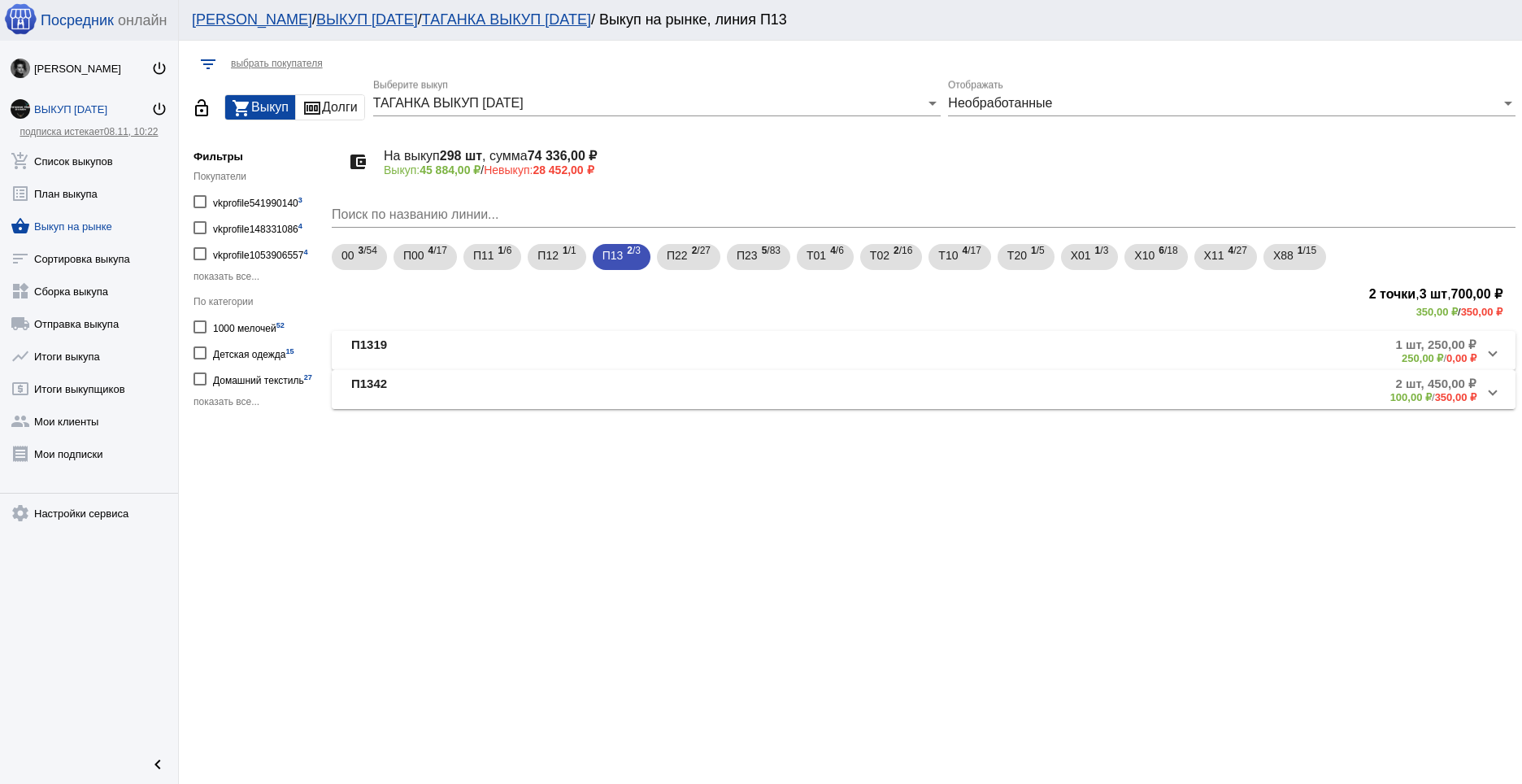
click at [1495, 391] on span at bounding box center [1493, 390] width 7 height 14
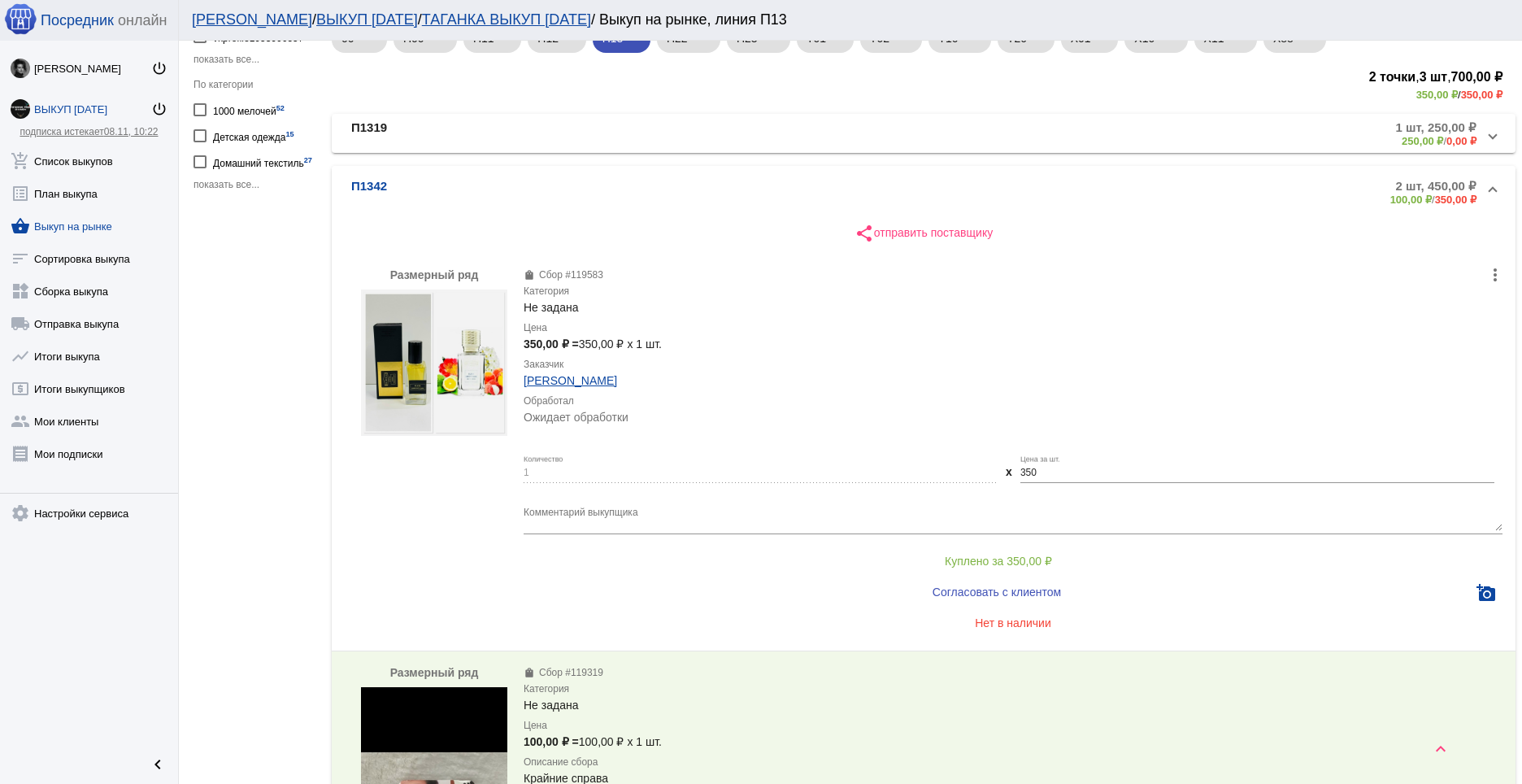
scroll to position [239, 0]
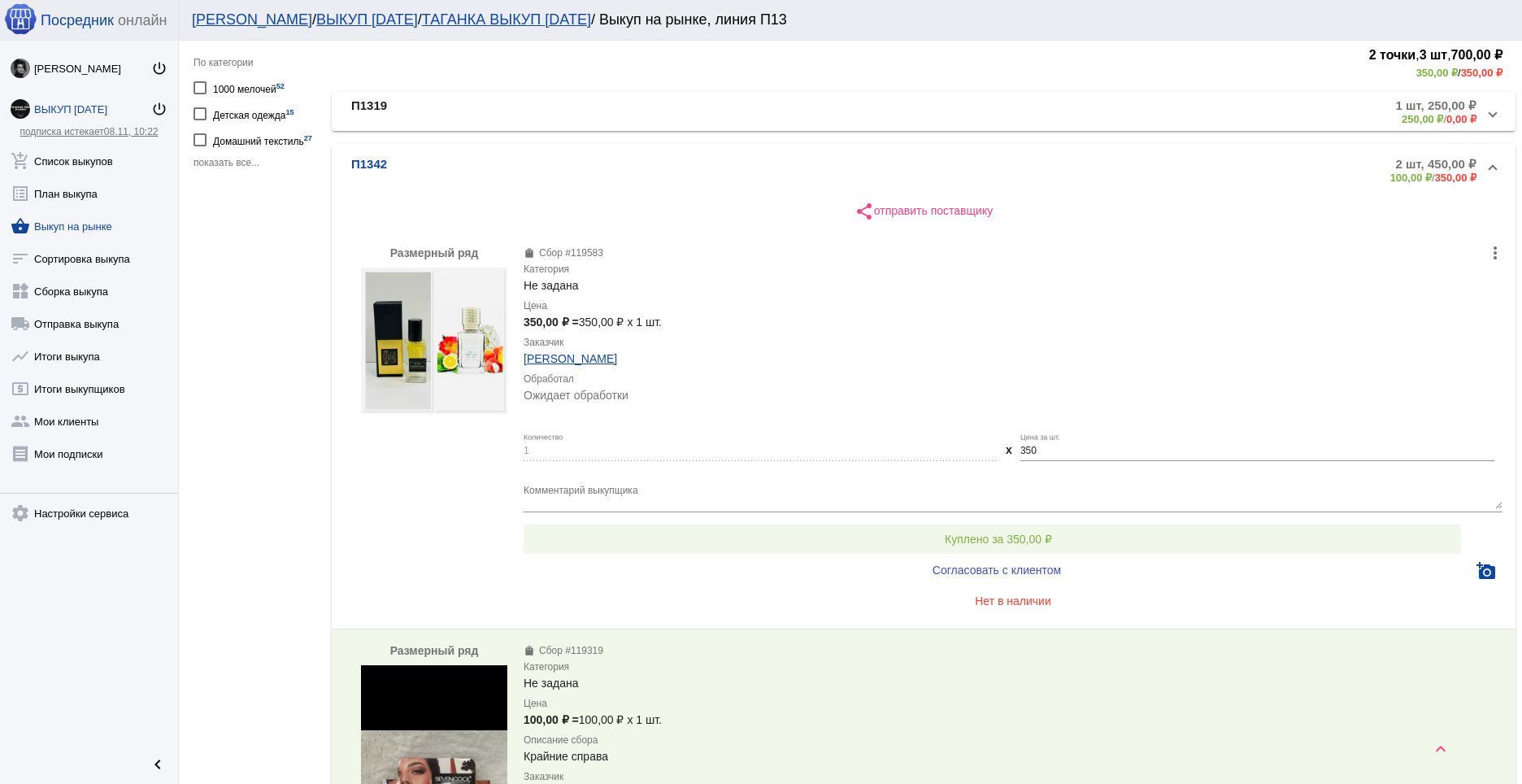
click at [971, 536] on span "Куплено за 350,00 ₽" at bounding box center [998, 538] width 107 height 13
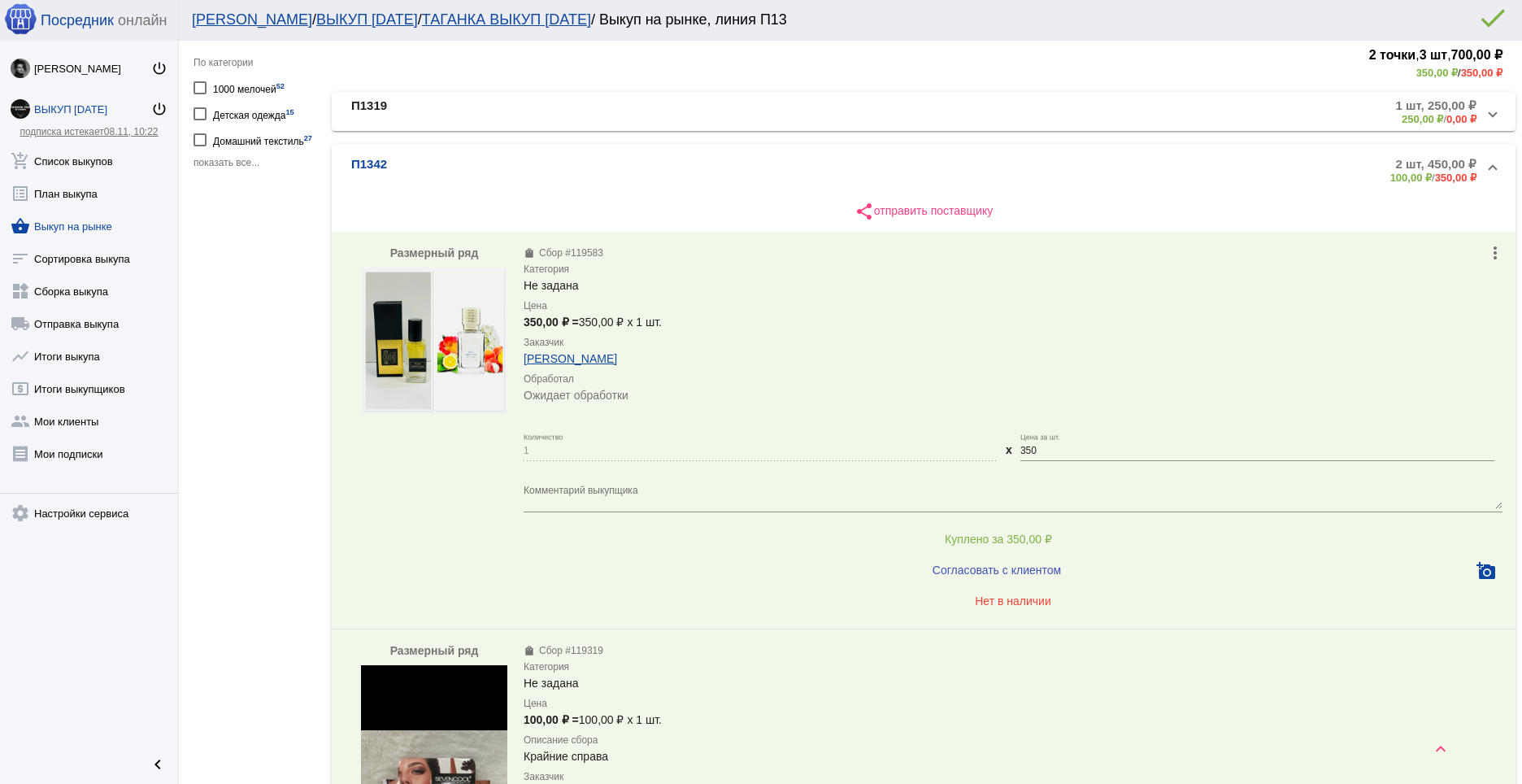
scroll to position [0, 0]
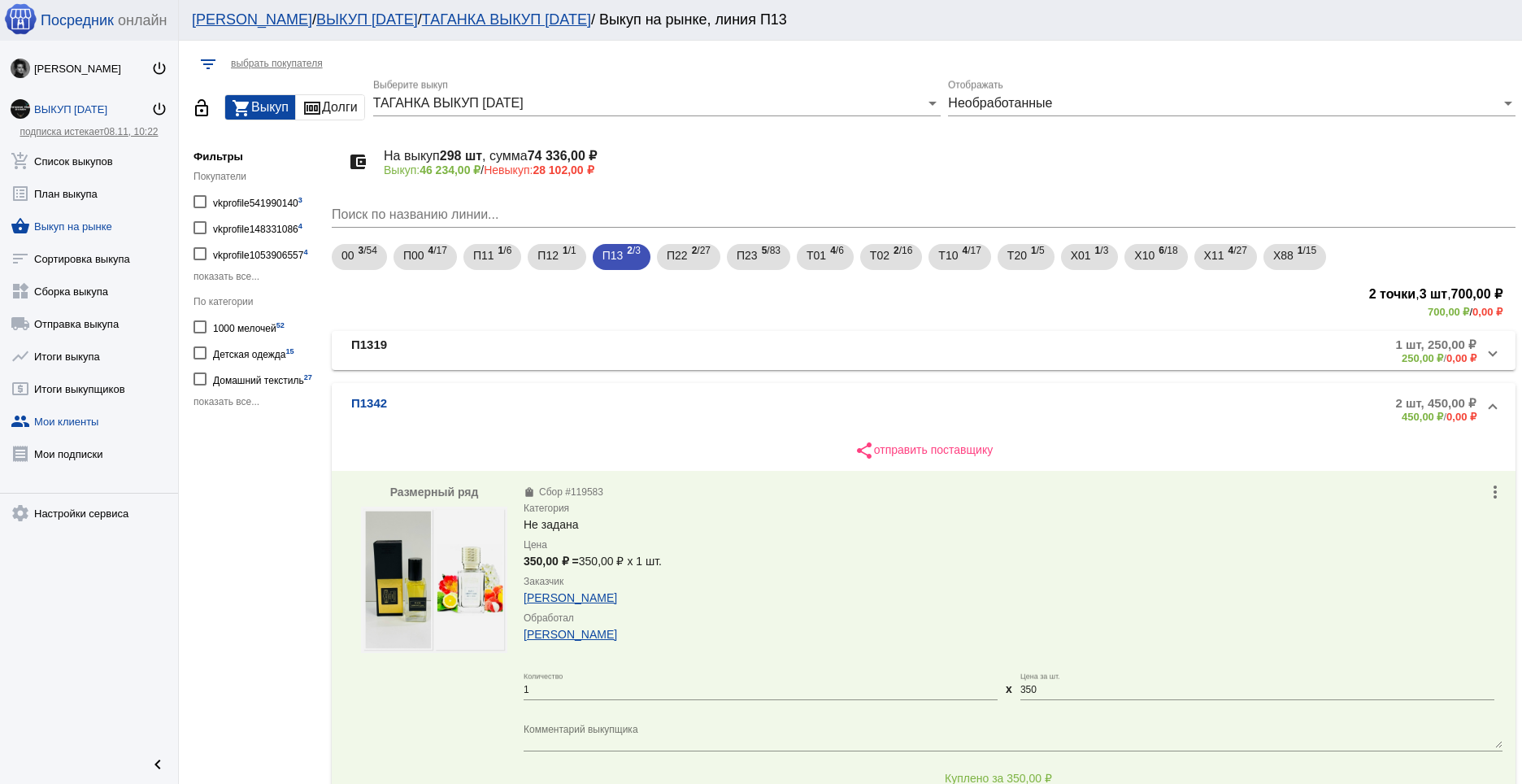
click at [88, 409] on link "group Мои клиенты" at bounding box center [88, 418] width 178 height 33
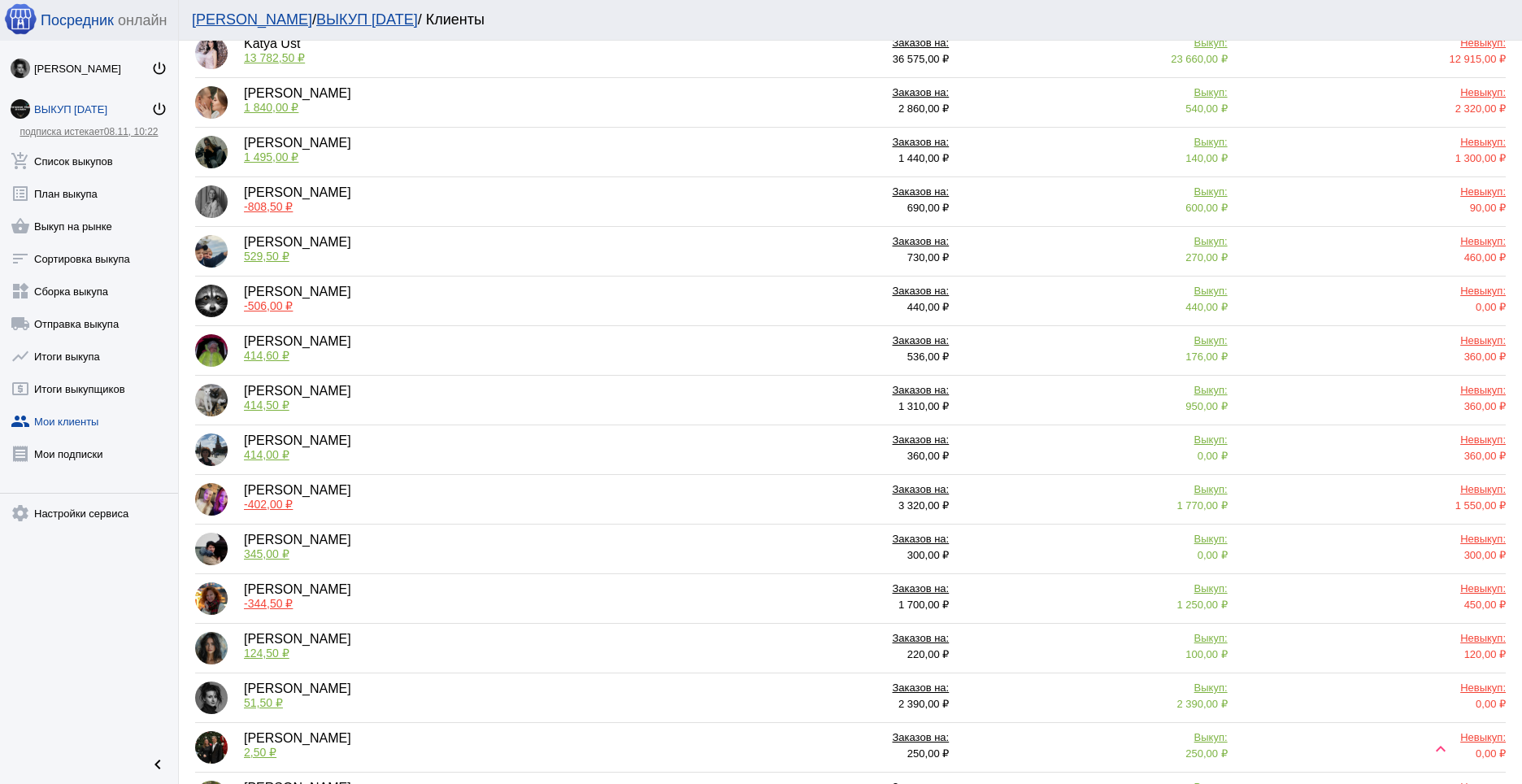
scroll to position [195, 0]
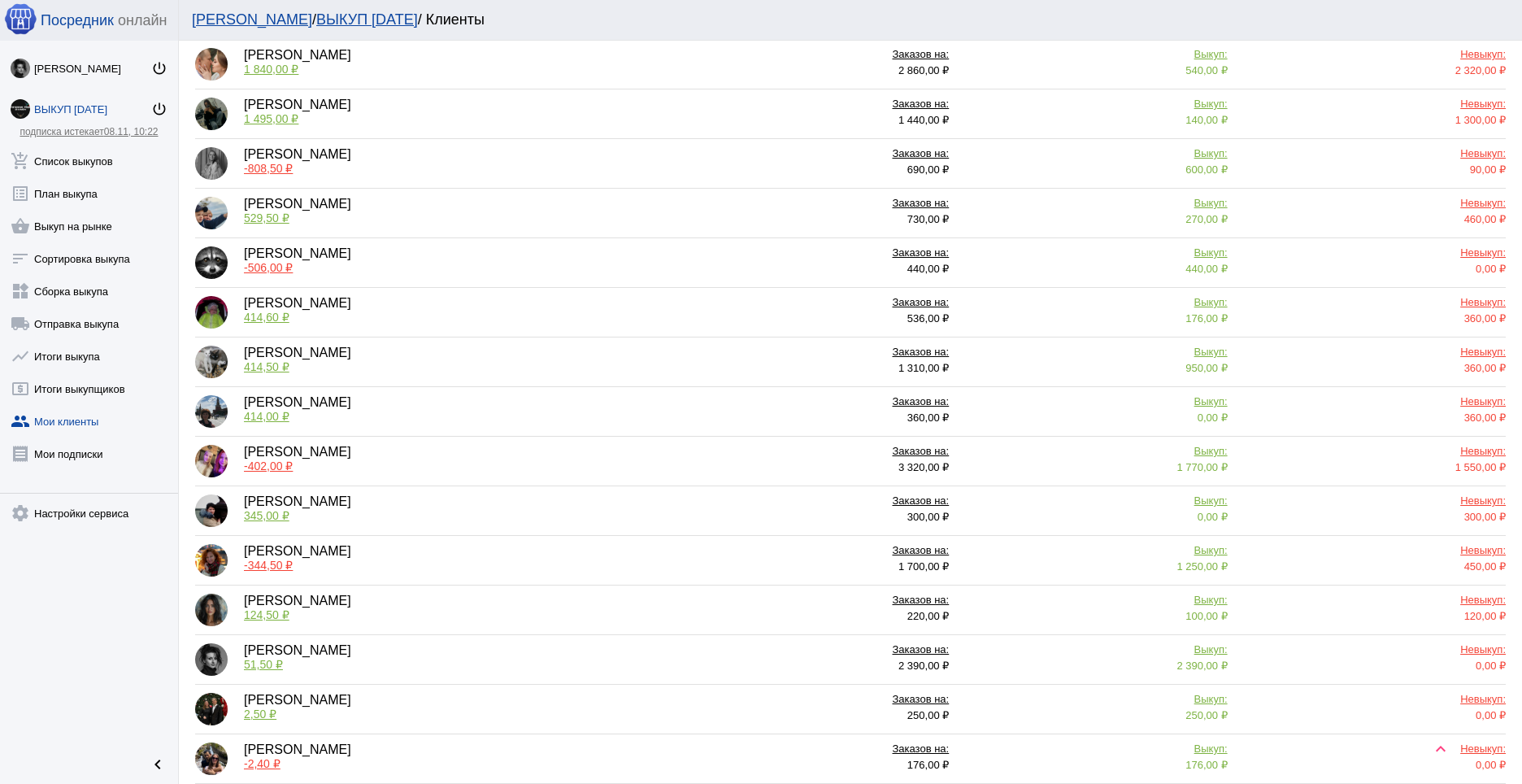
click at [745, 460] on div "Заказов на:" at bounding box center [818, 453] width 262 height 16
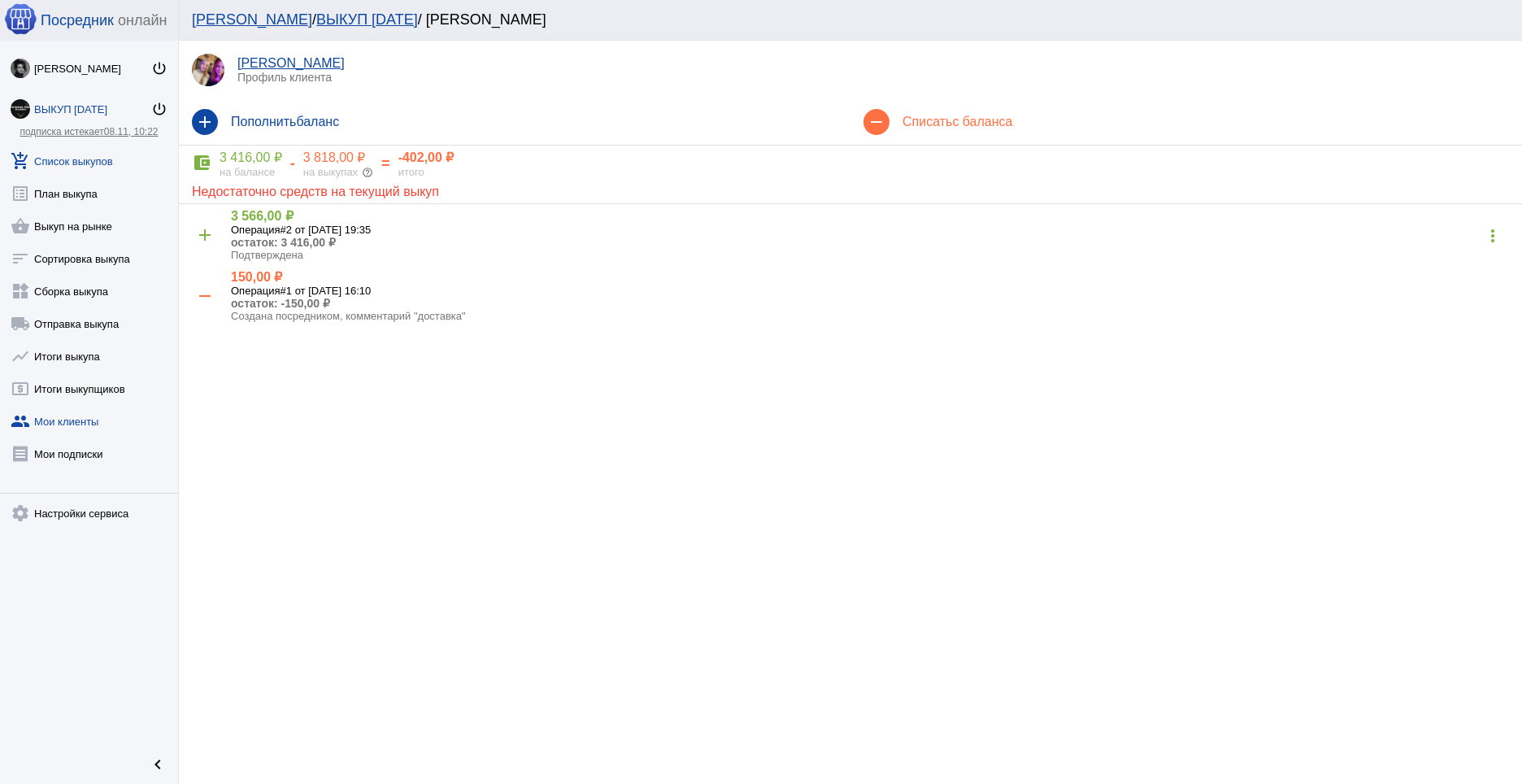
click at [88, 163] on link "add_shopping_cart Список выкупов" at bounding box center [88, 158] width 178 height 33
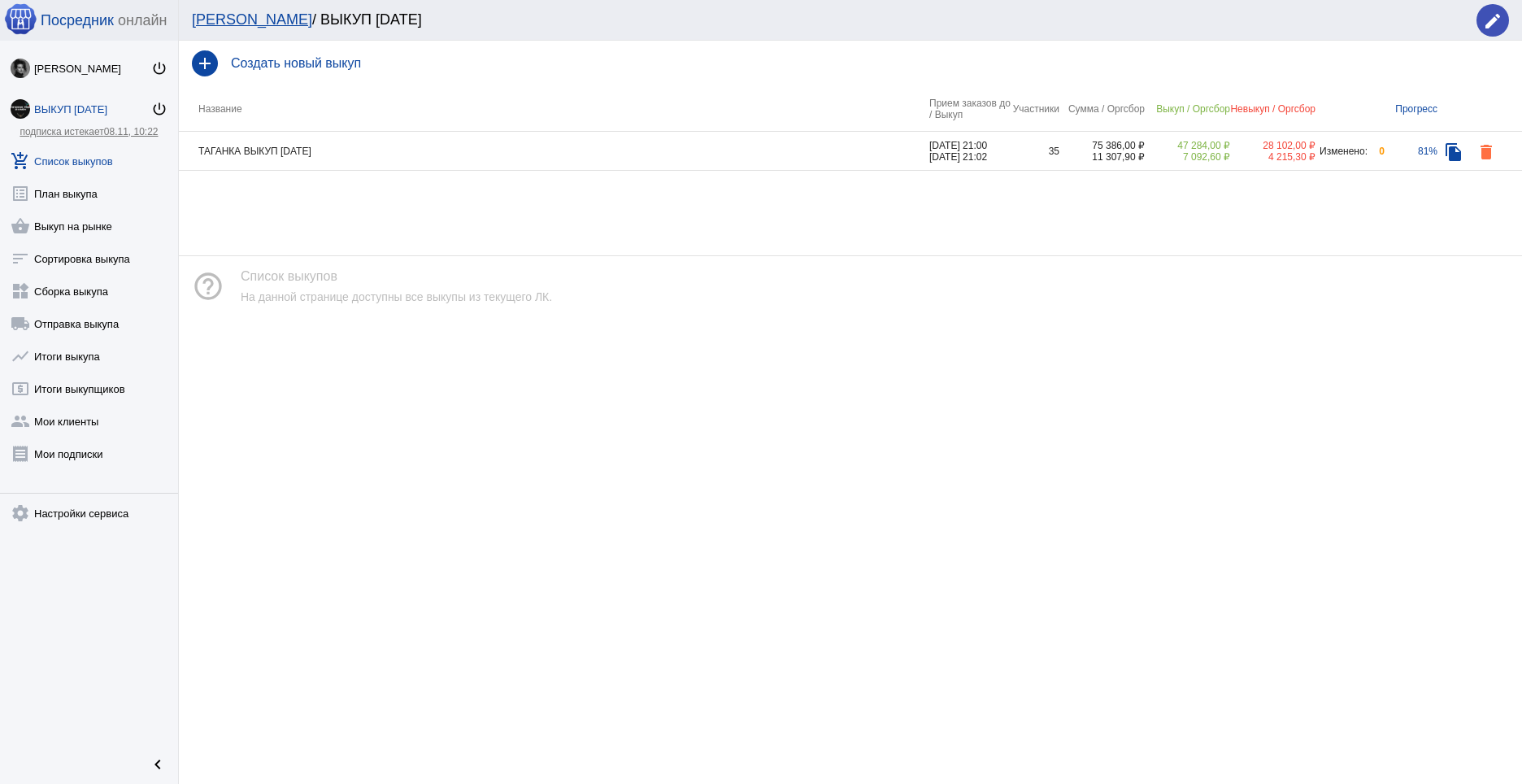
click at [435, 149] on td "ТАГАНКА ВЫКУП [DATE]" at bounding box center [554, 150] width 751 height 39
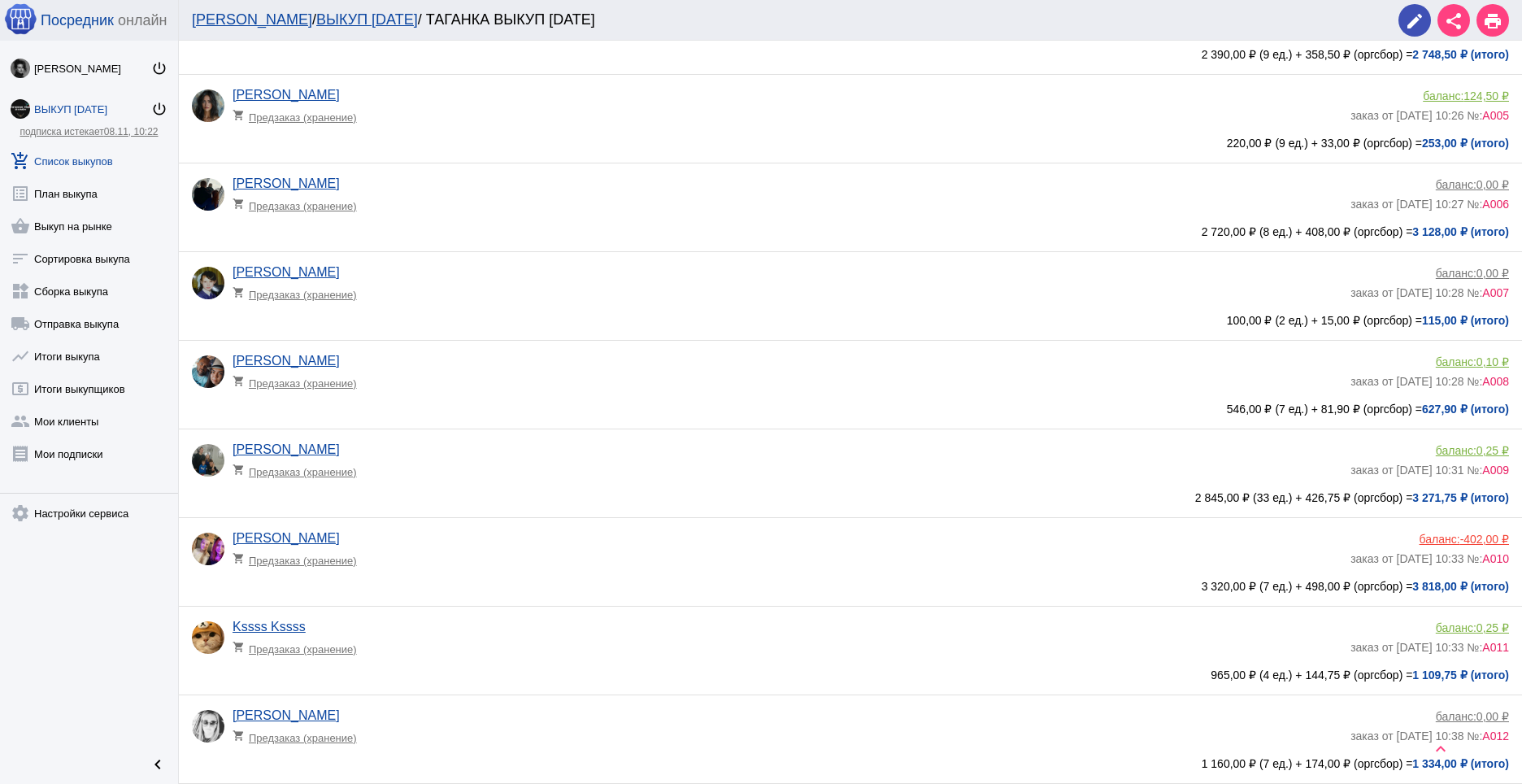
scroll to position [435, 0]
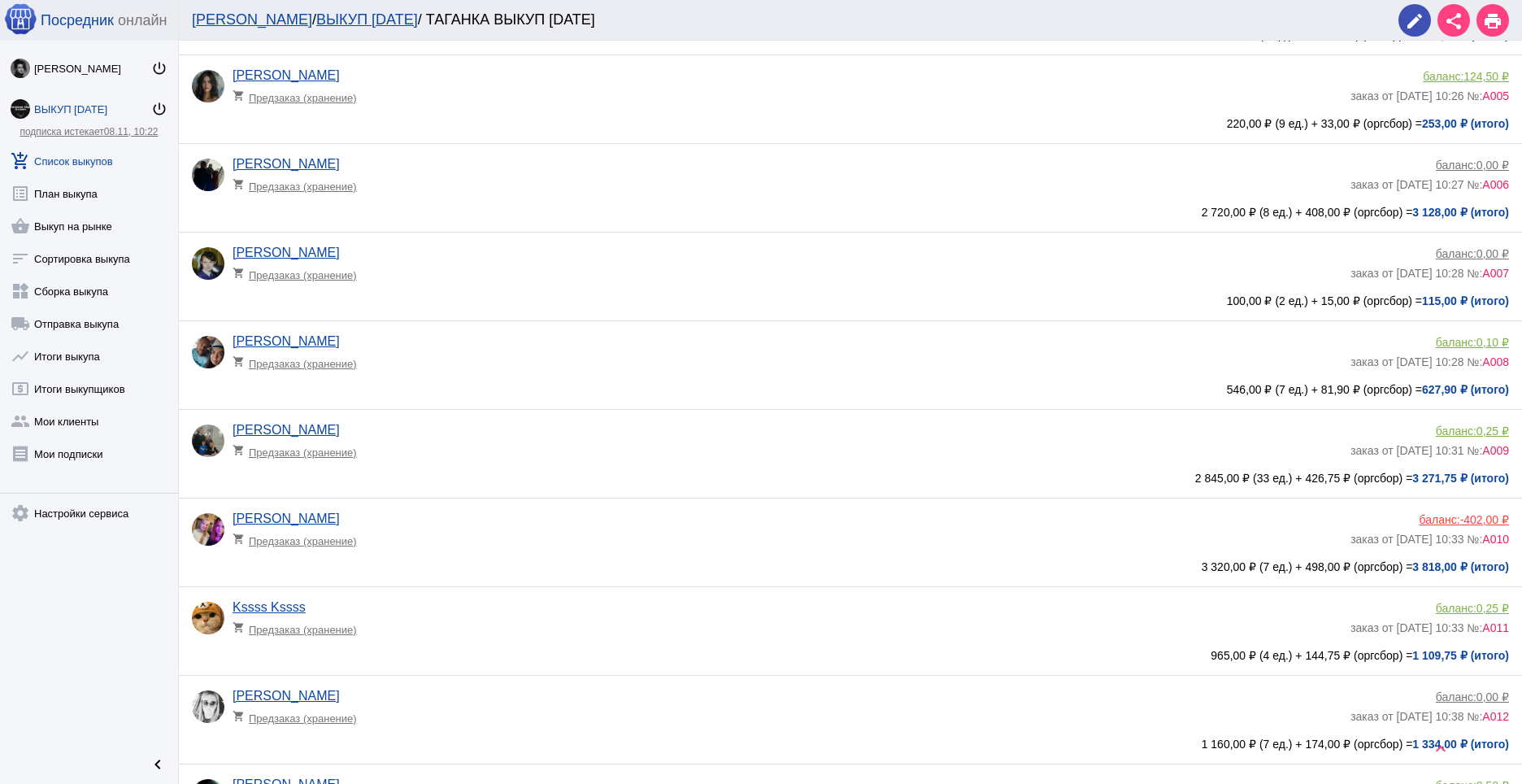
click at [739, 529] on app-delivery-type "shopping_cart Предзаказ (хранение)" at bounding box center [788, 536] width 1110 height 21
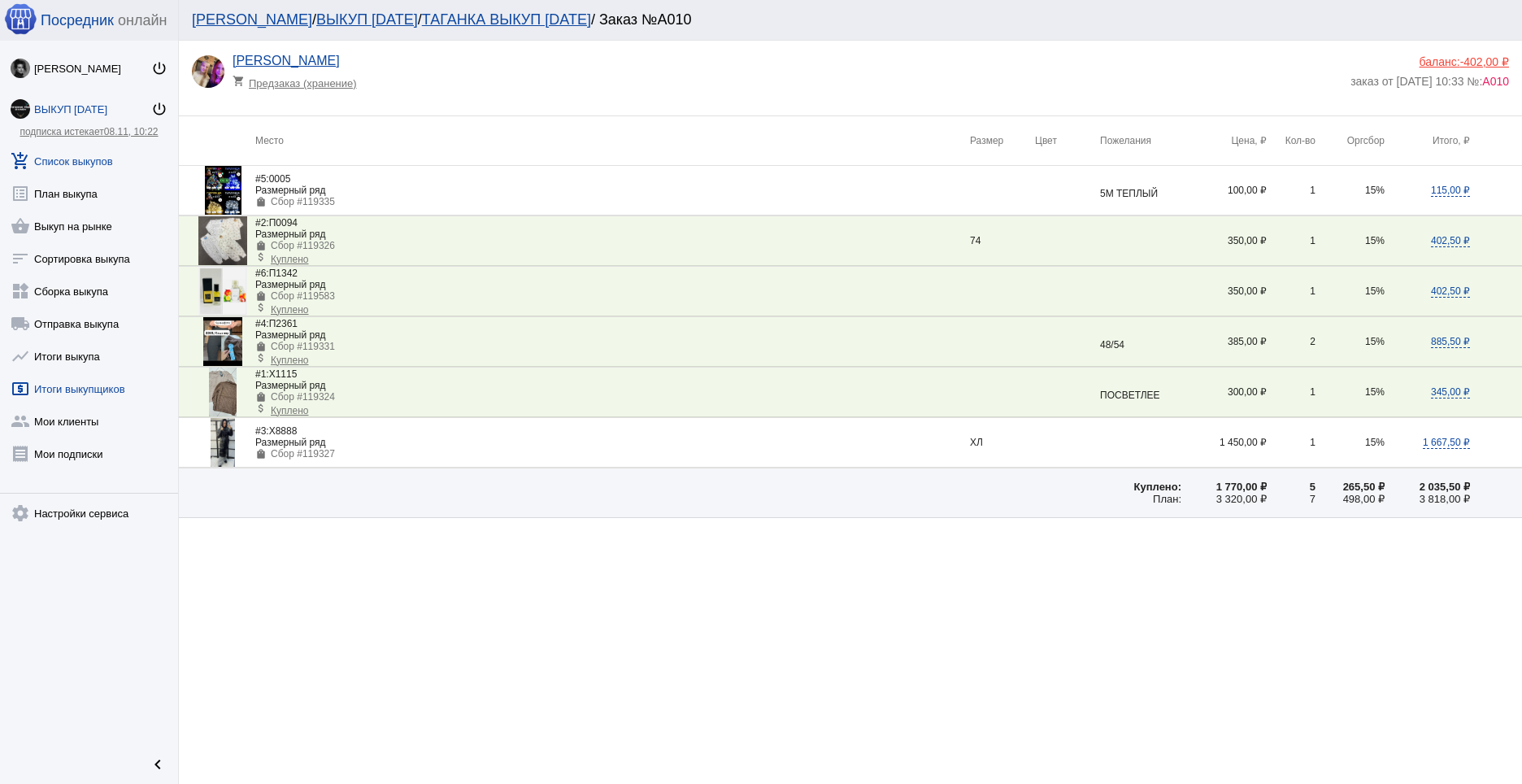
click at [82, 376] on link "local_atm Итоги выкупщиков" at bounding box center [88, 386] width 178 height 33
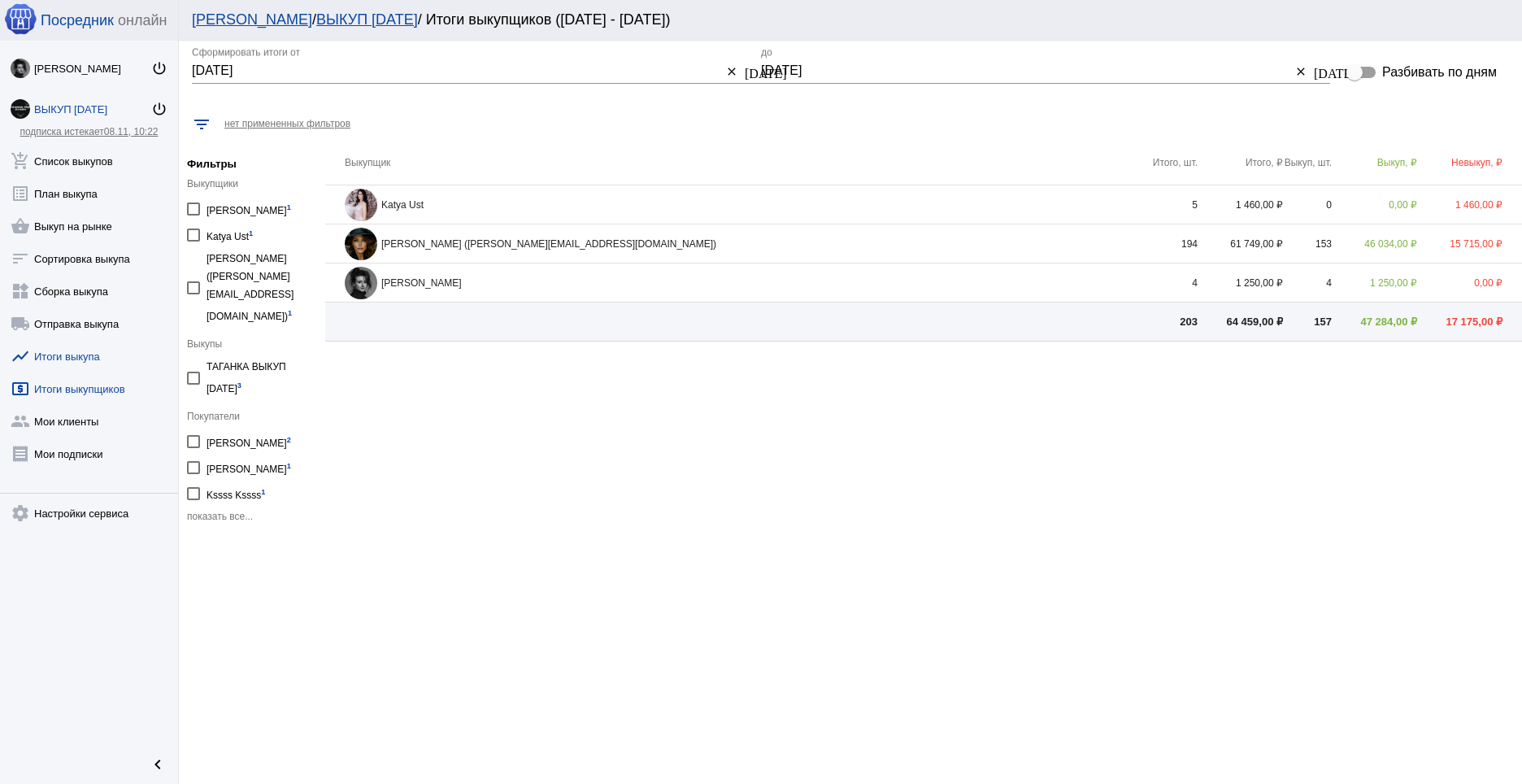
click at [91, 361] on link "show_chart Итоги выкупа" at bounding box center [88, 353] width 178 height 33
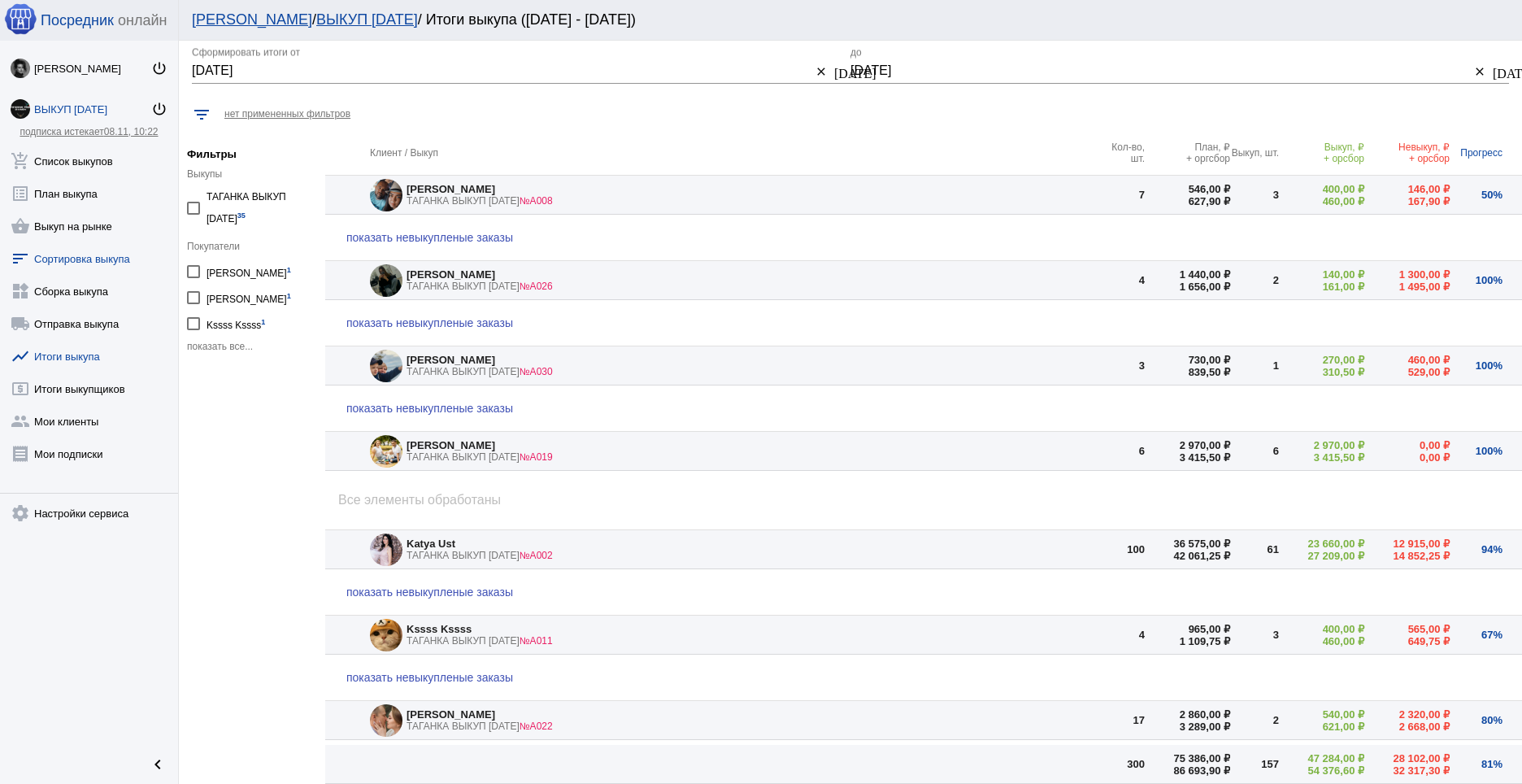
click at [82, 267] on link "sort Сортировка выкупа" at bounding box center [88, 255] width 178 height 33
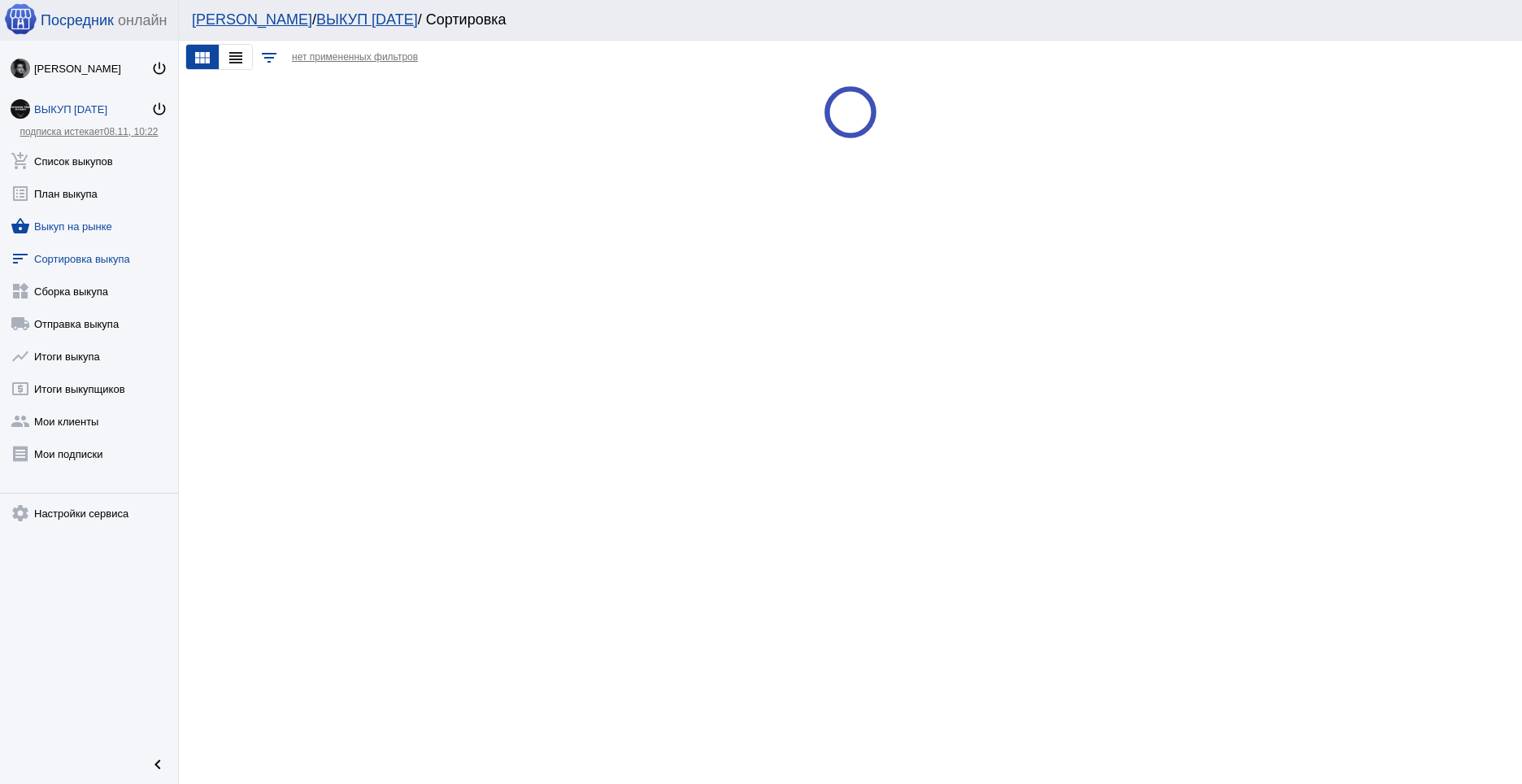
click at [89, 222] on link "shopping_basket Выкуп на рынке" at bounding box center [88, 222] width 178 height 33
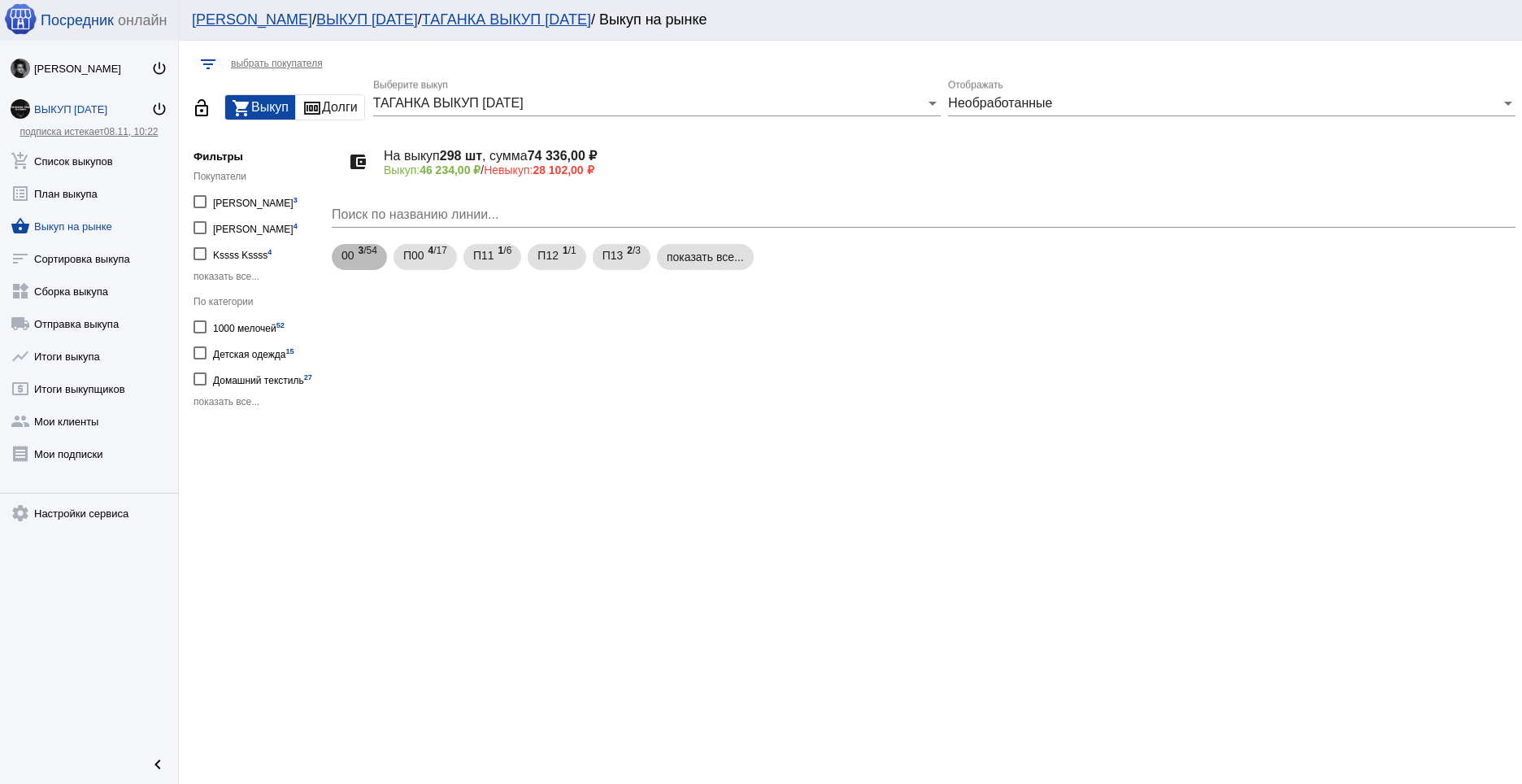
click at [374, 261] on span "3 /54" at bounding box center [368, 257] width 19 height 33
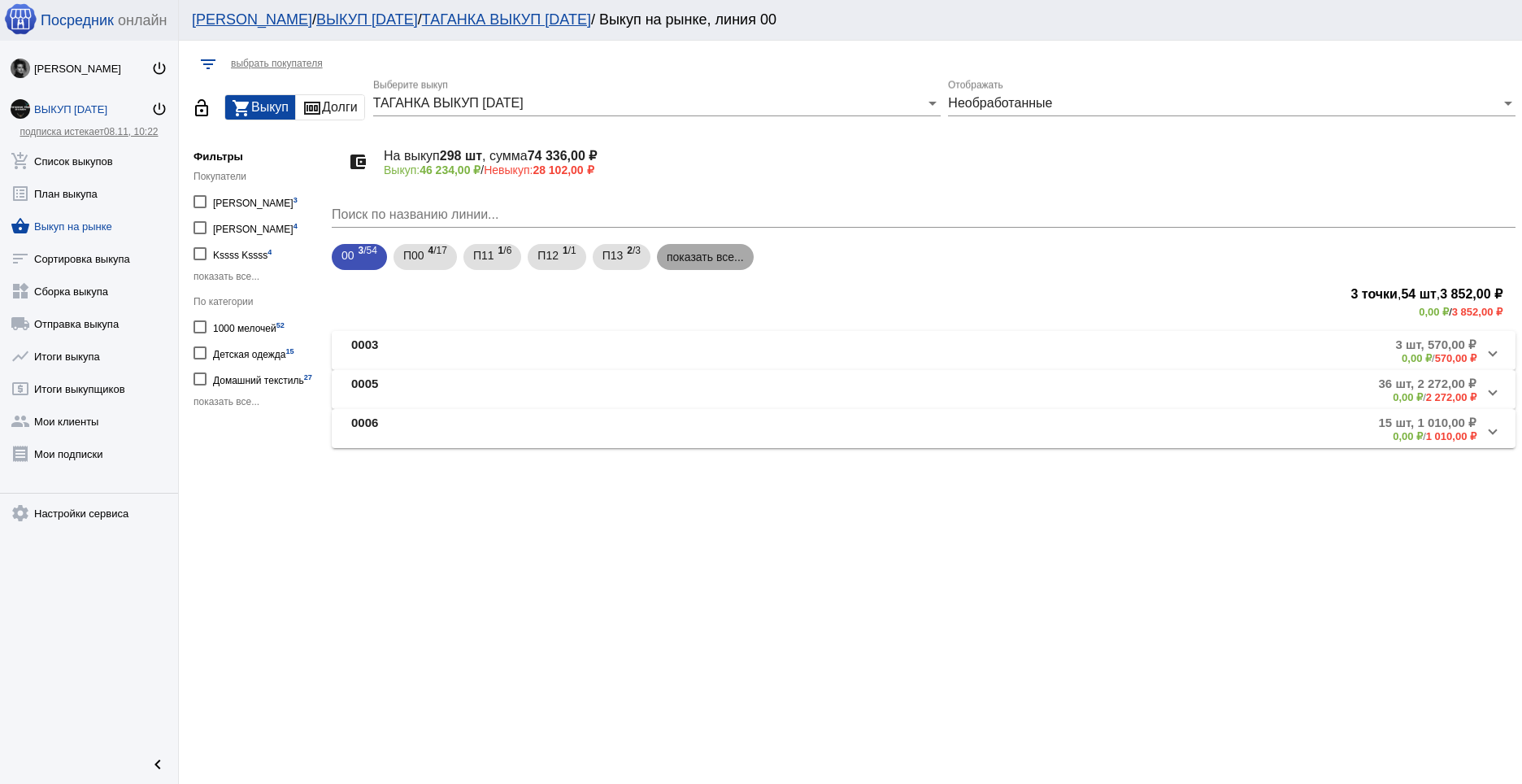
click at [692, 249] on mat-chip "показать все..." at bounding box center [705, 257] width 97 height 26
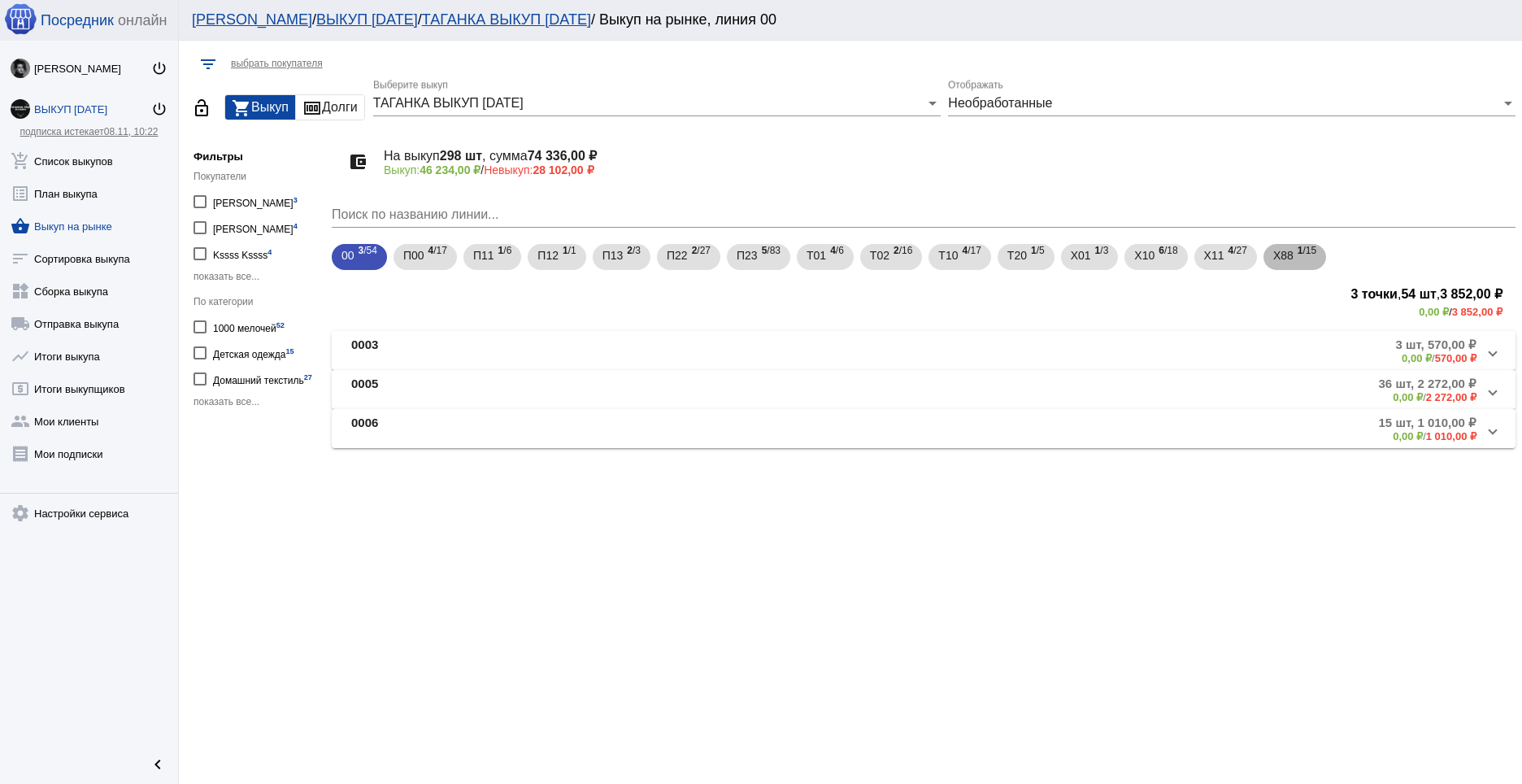
click at [1302, 244] on span "1 /15" at bounding box center [1307, 257] width 19 height 33
click at [1487, 358] on span "Х8888 15 шт, 4 765,00 ₽ 0,00 ₽ / 4 765,00 ₽" at bounding box center [920, 350] width 1138 height 27
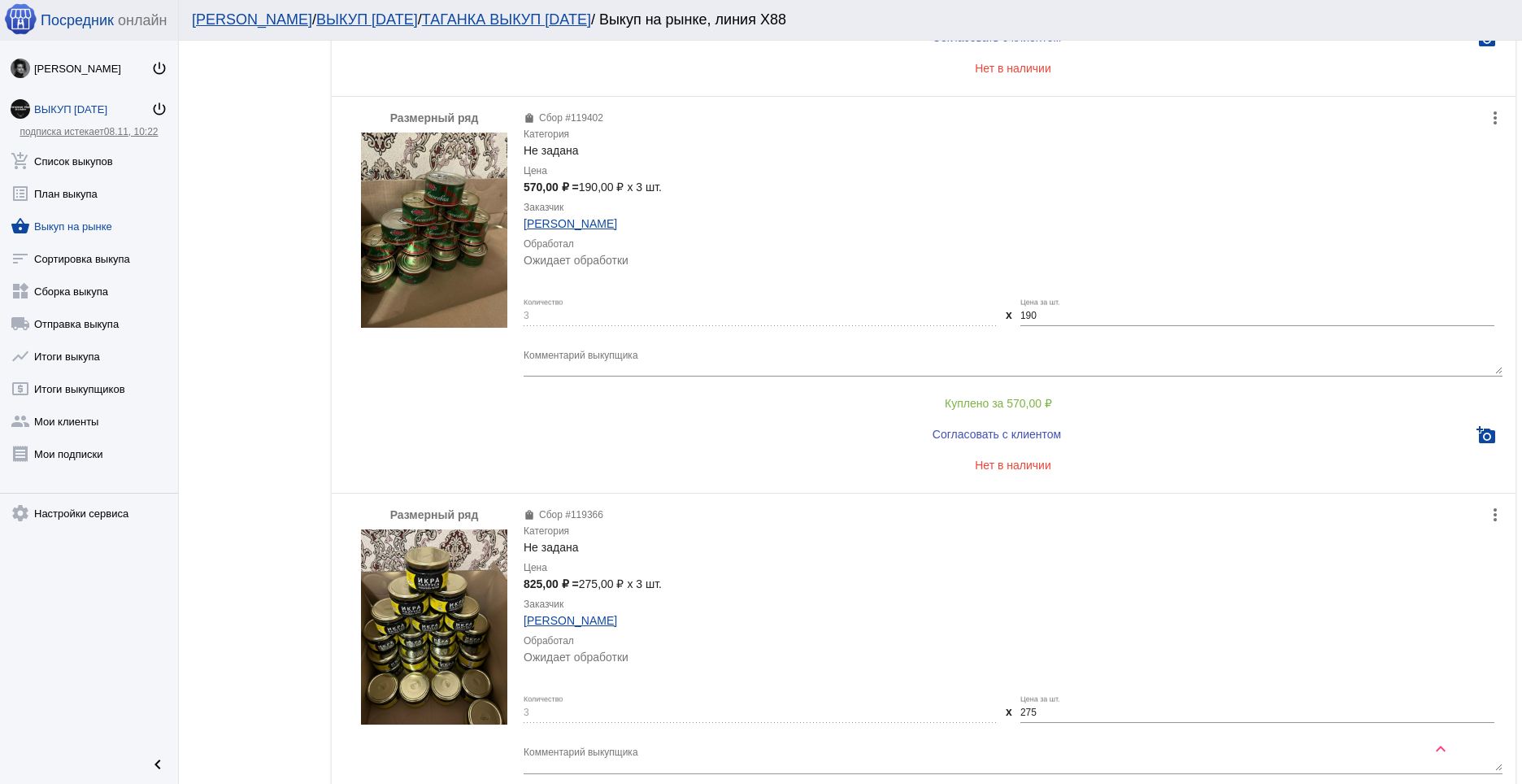
scroll to position [708, 0]
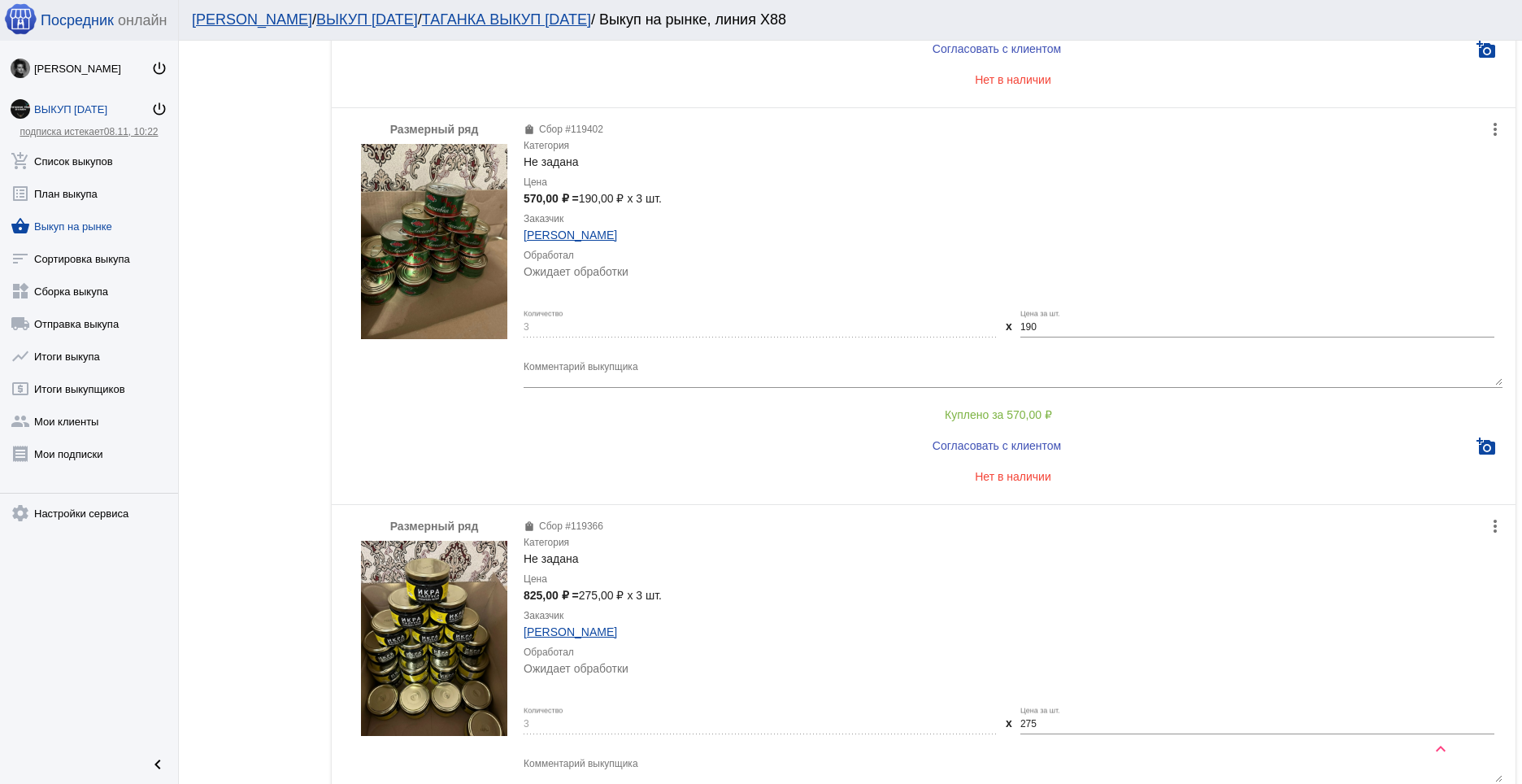
click at [1059, 414] on button "Куплено за 570,00 ₽" at bounding box center [999, 415] width 950 height 29
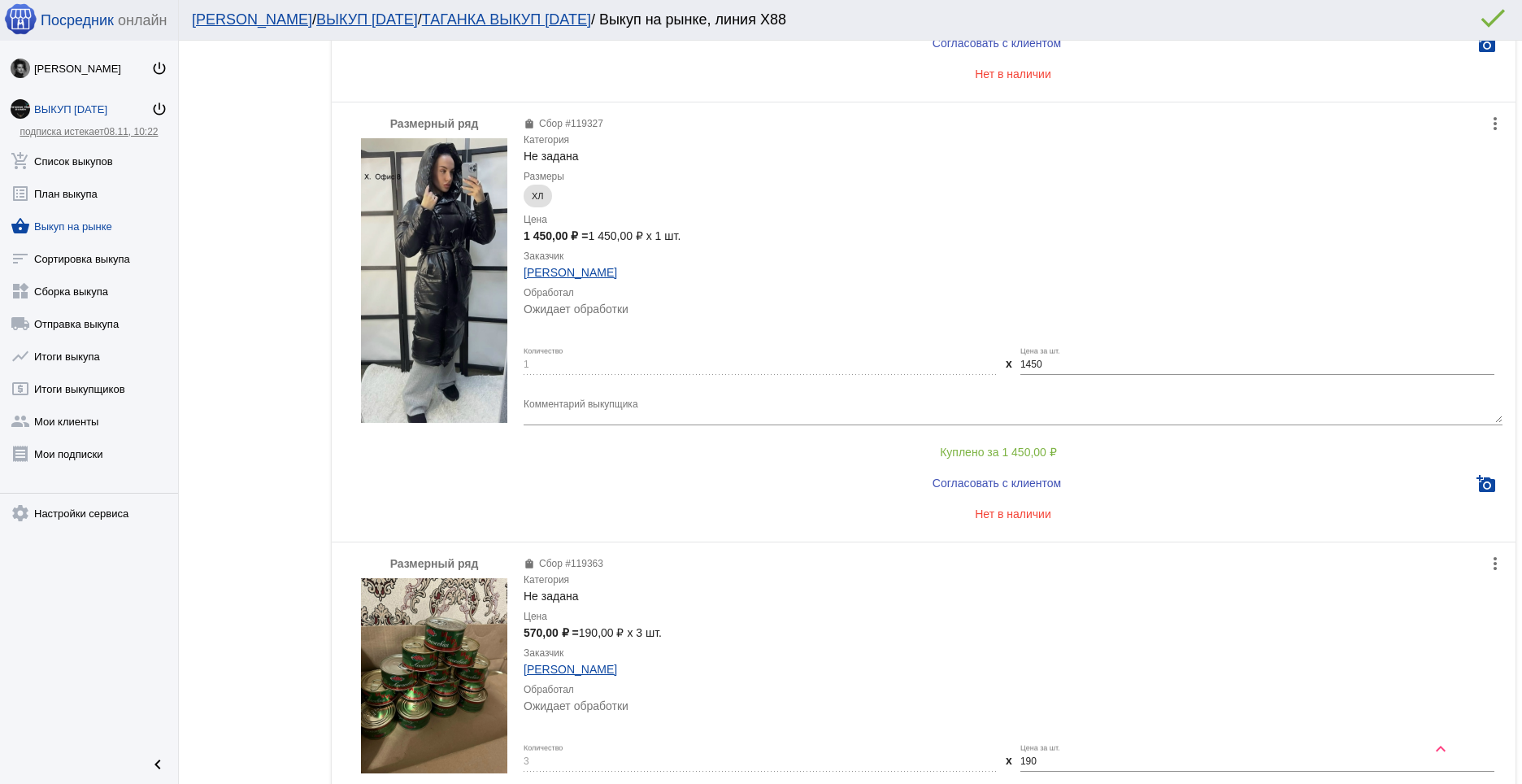
scroll to position [1516, 0]
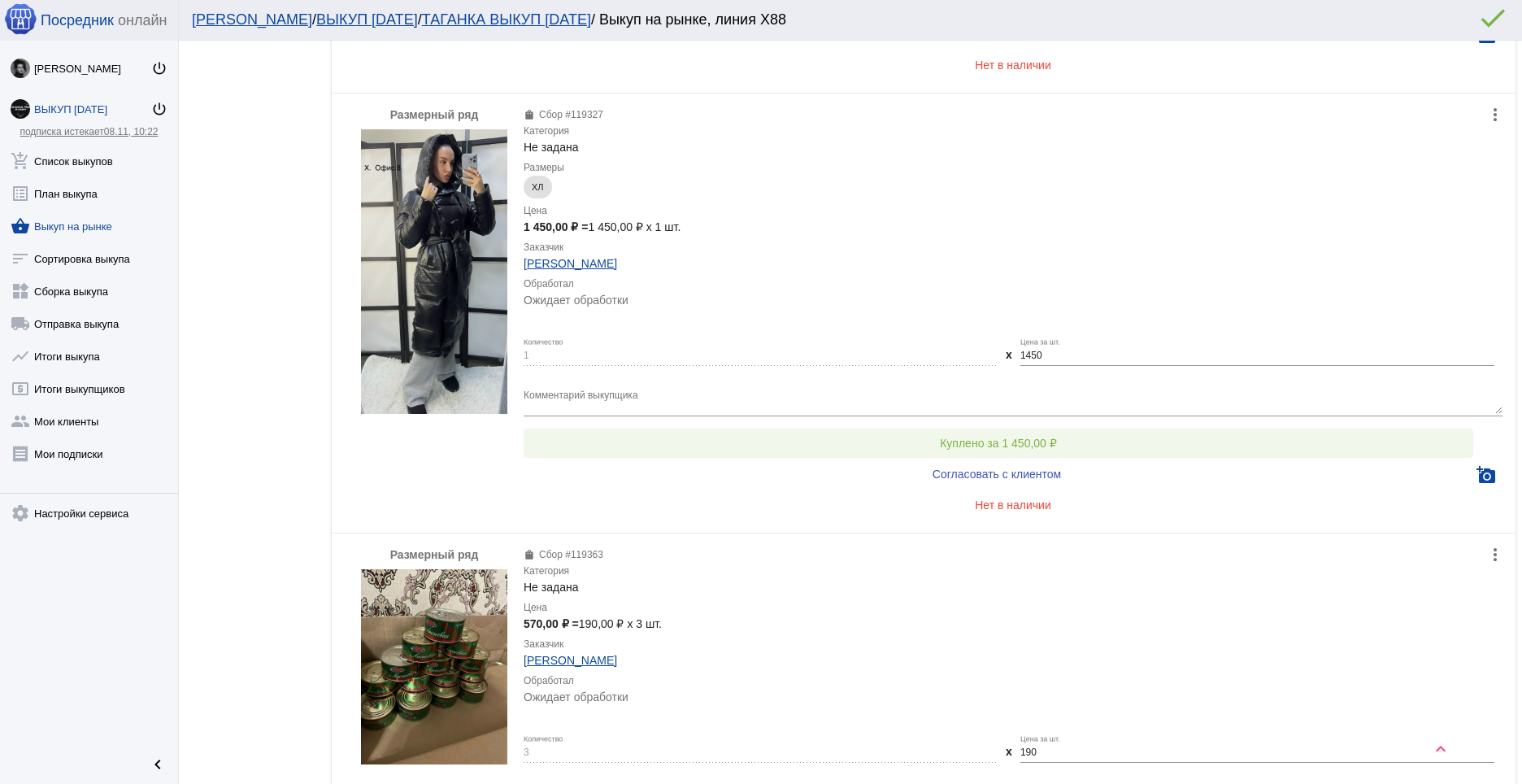
click at [1008, 442] on span "Куплено за 1 450,00 ₽" at bounding box center [998, 442] width 117 height 13
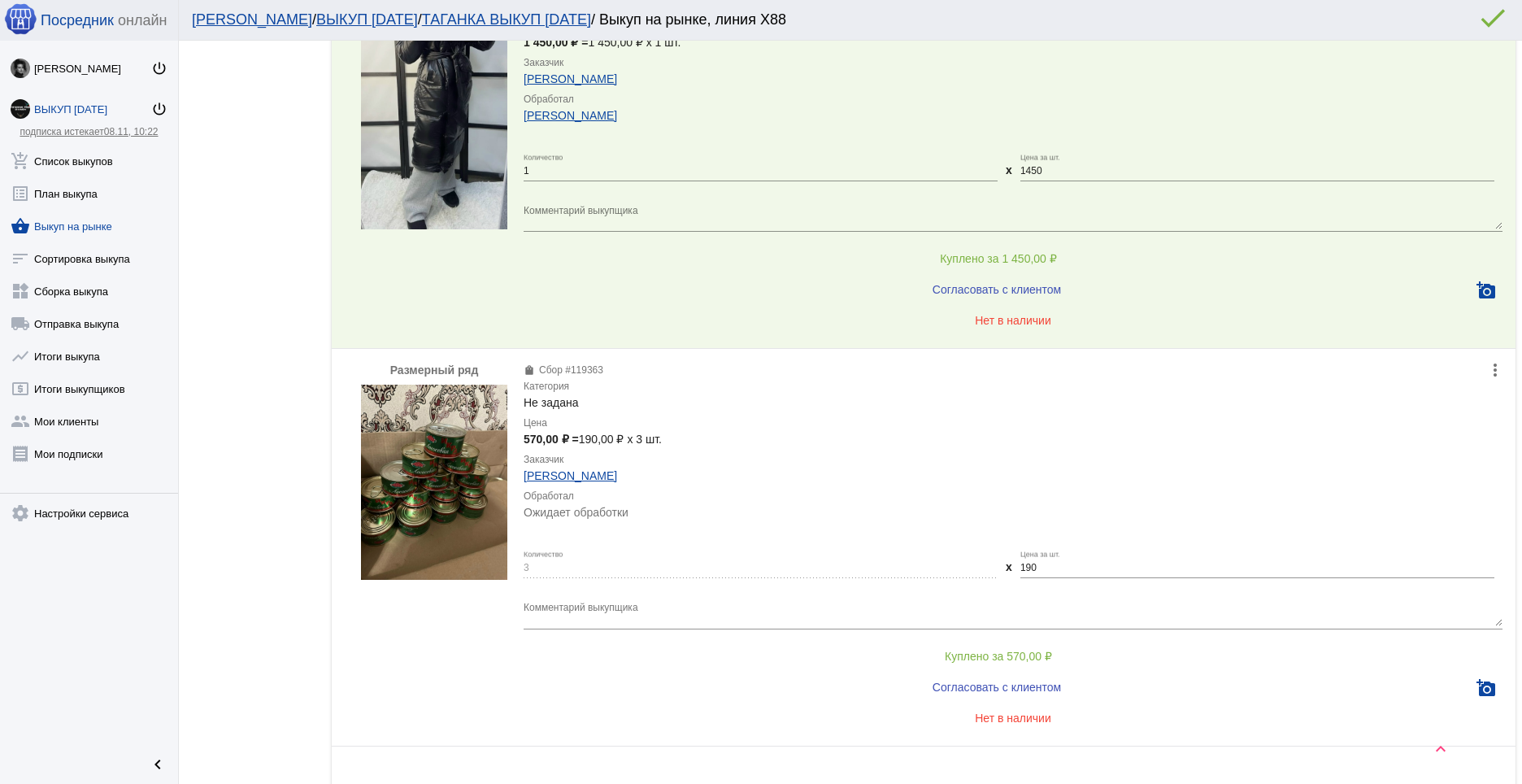
scroll to position [1794, 0]
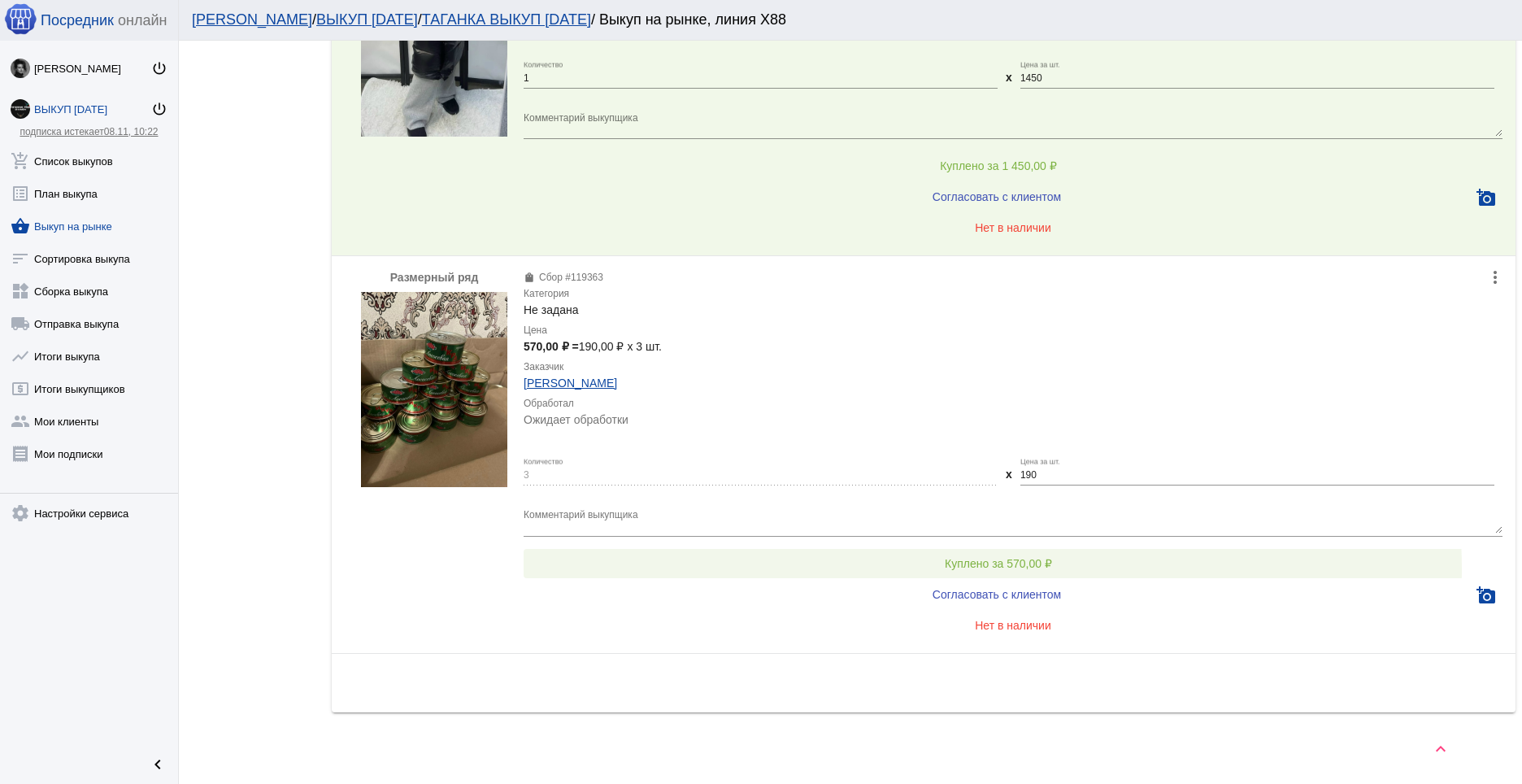
click at [983, 568] on span "Куплено за 570,00 ₽" at bounding box center [998, 562] width 107 height 13
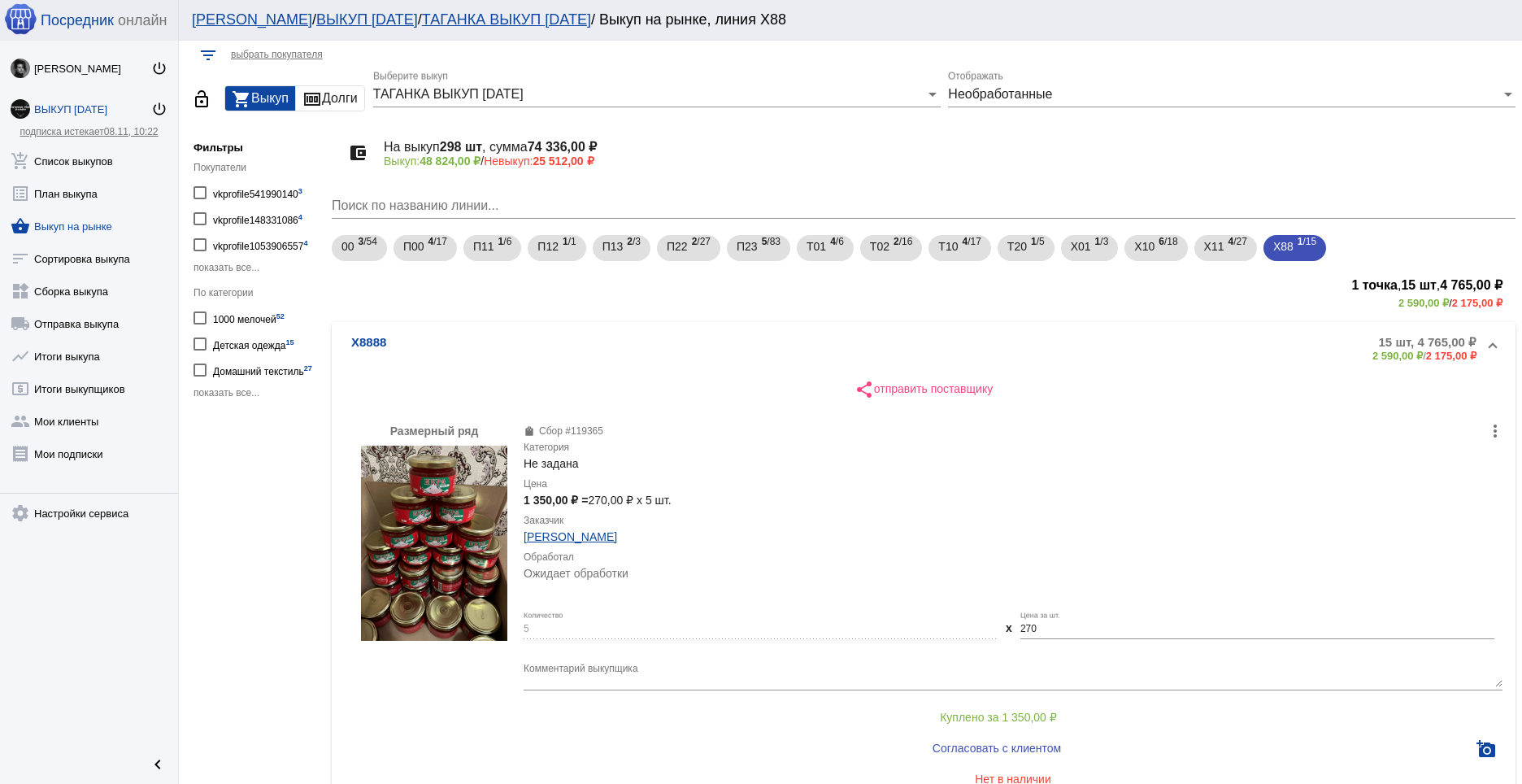
scroll to position [0, 0]
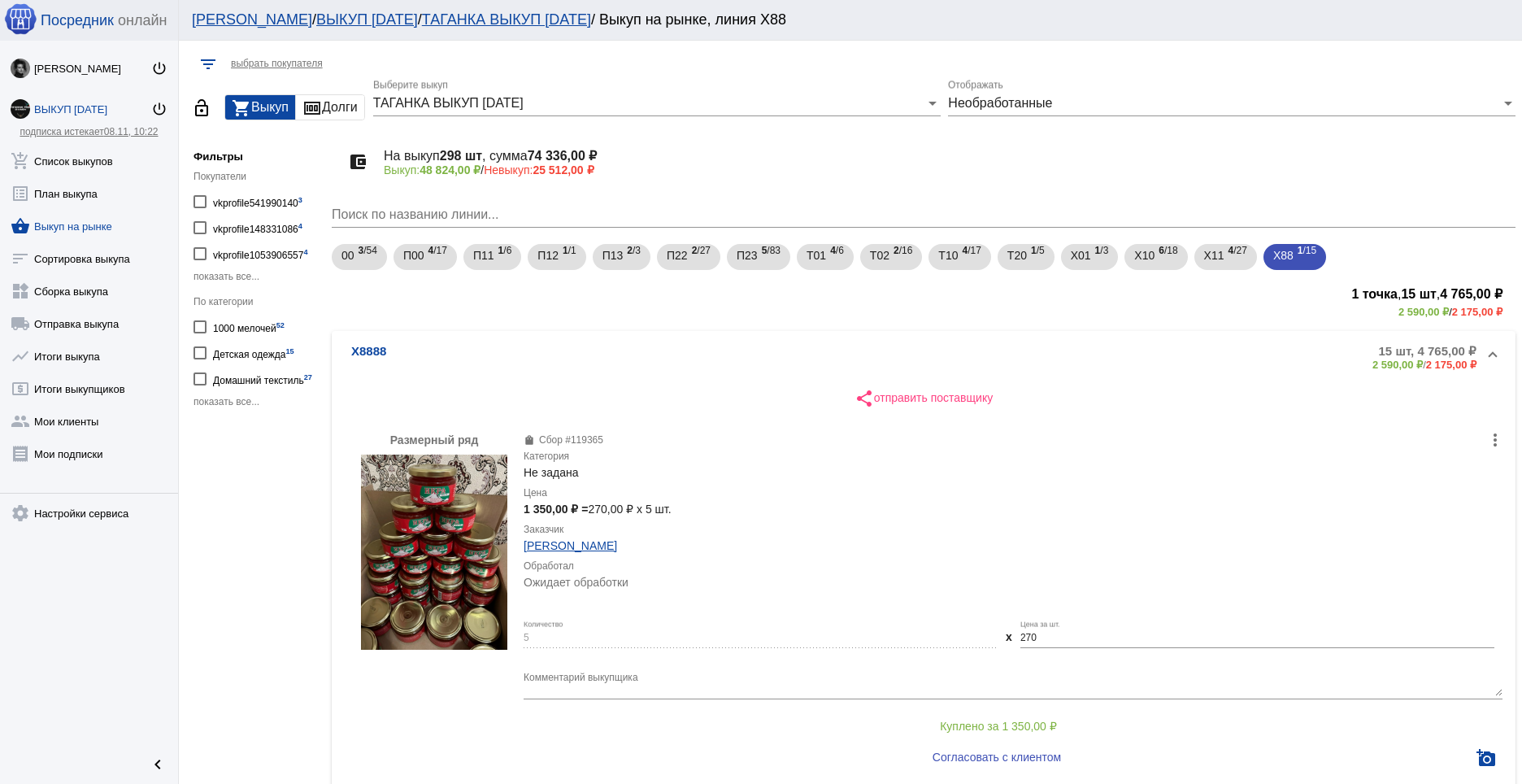
click at [104, 228] on link "shopping_basket Выкуп на рынке" at bounding box center [88, 222] width 178 height 33
